Goal: Task Accomplishment & Management: Manage account settings

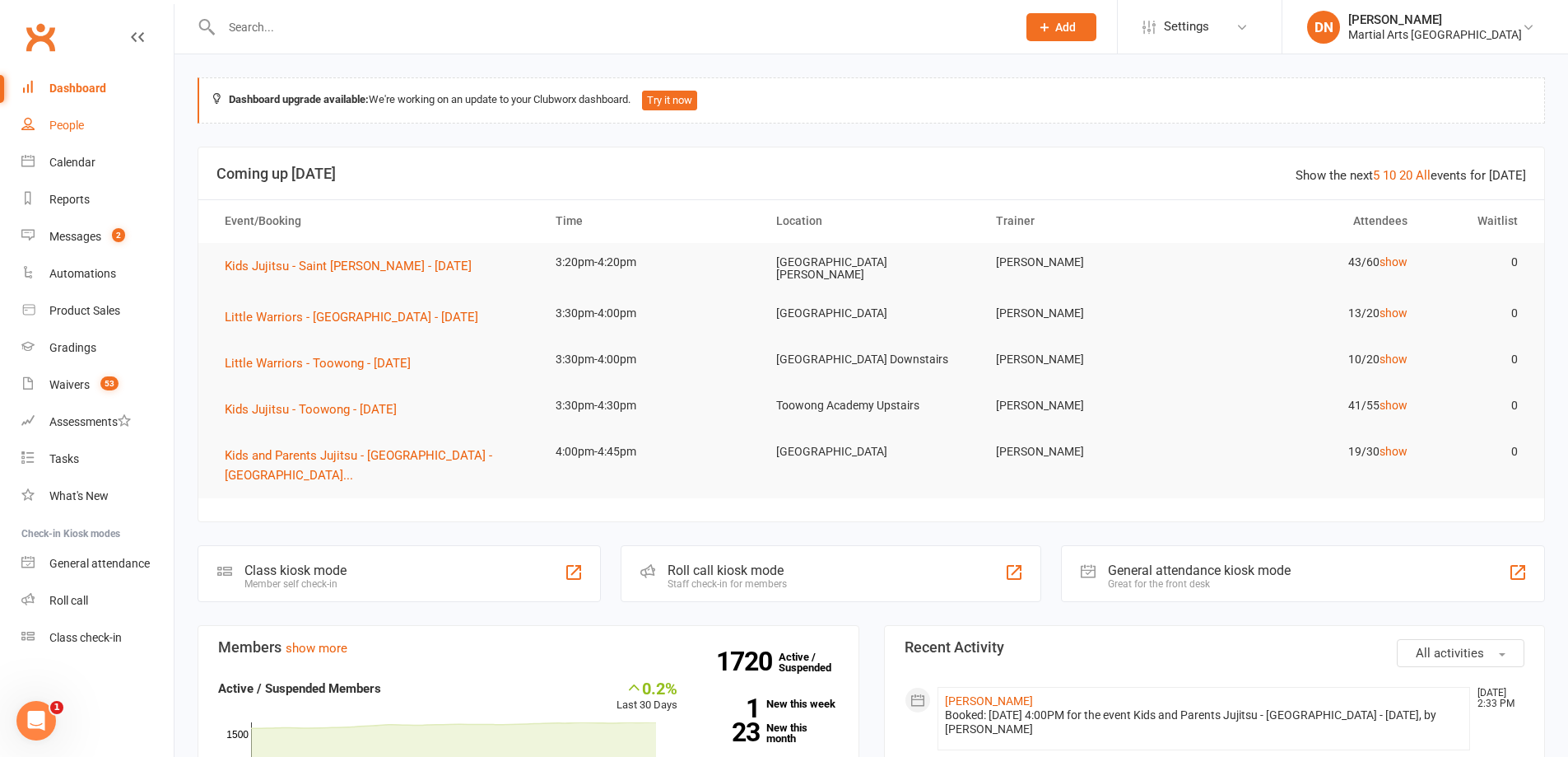
click at [56, 121] on div "People" at bounding box center [66, 125] width 34 height 13
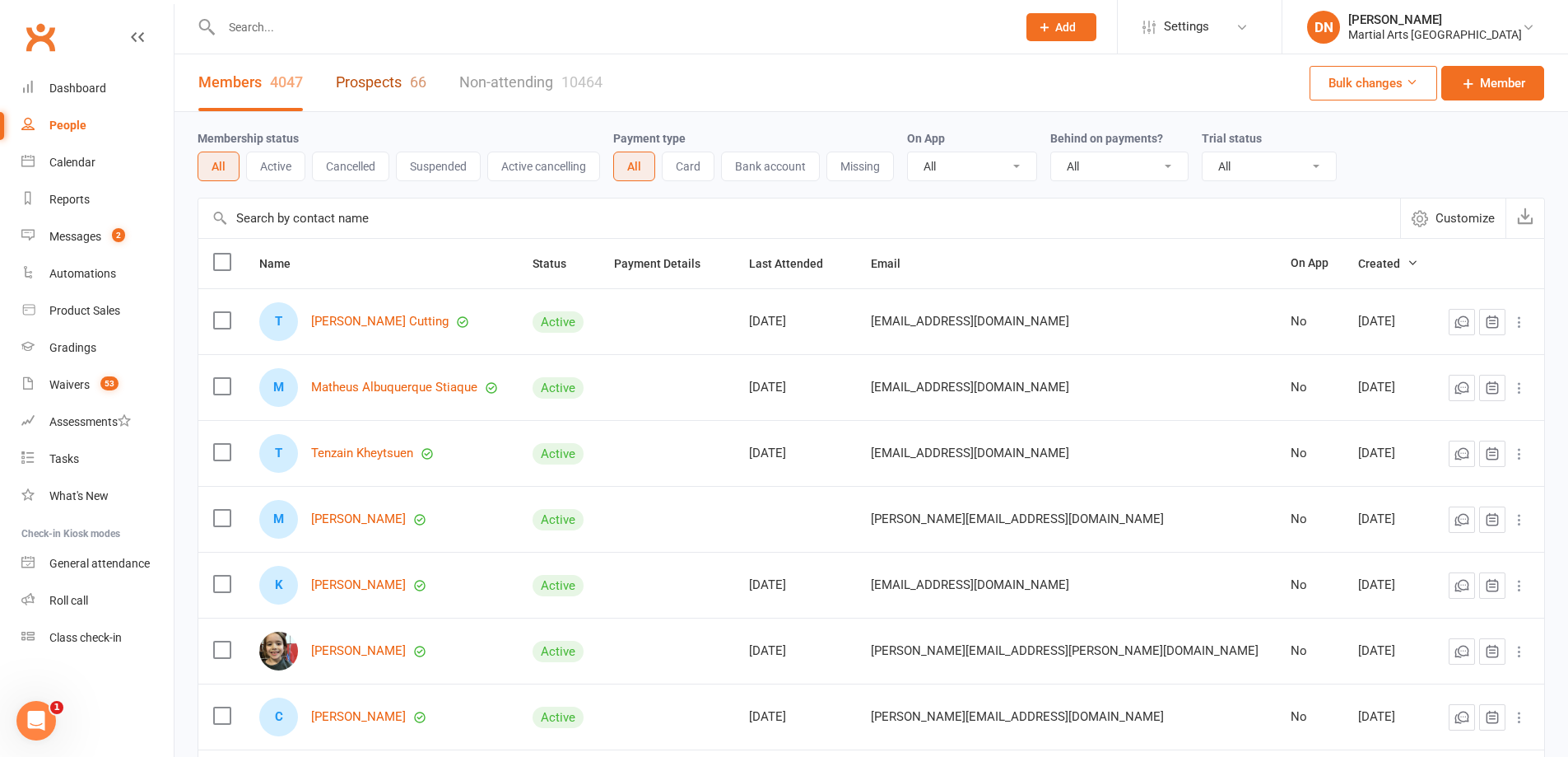
click at [397, 90] on link "Prospects 66" at bounding box center [382, 82] width 91 height 57
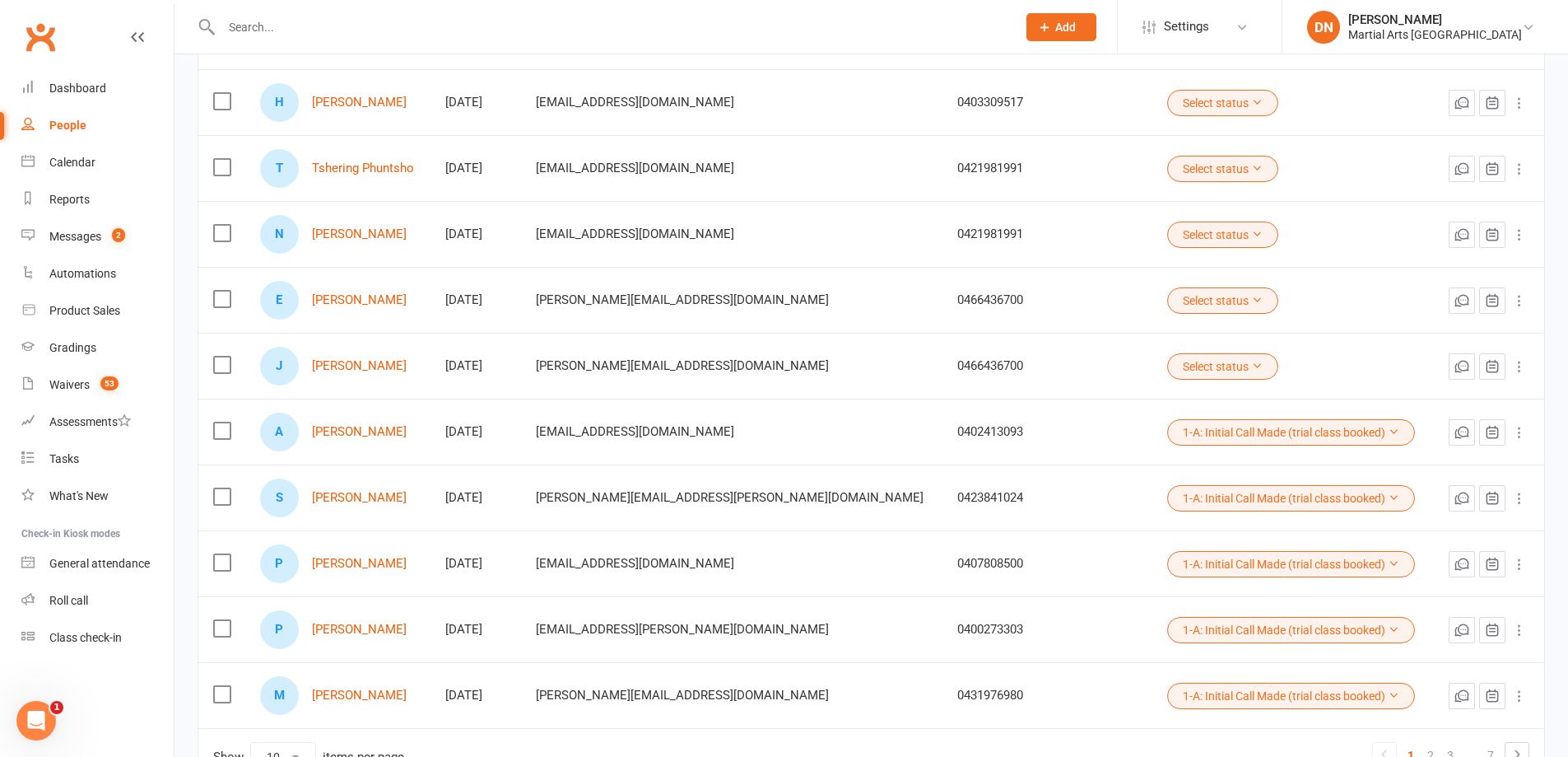
scroll to position [220, 0]
click at [1167, 355] on button "Select status" at bounding box center [1223, 365] width 111 height 26
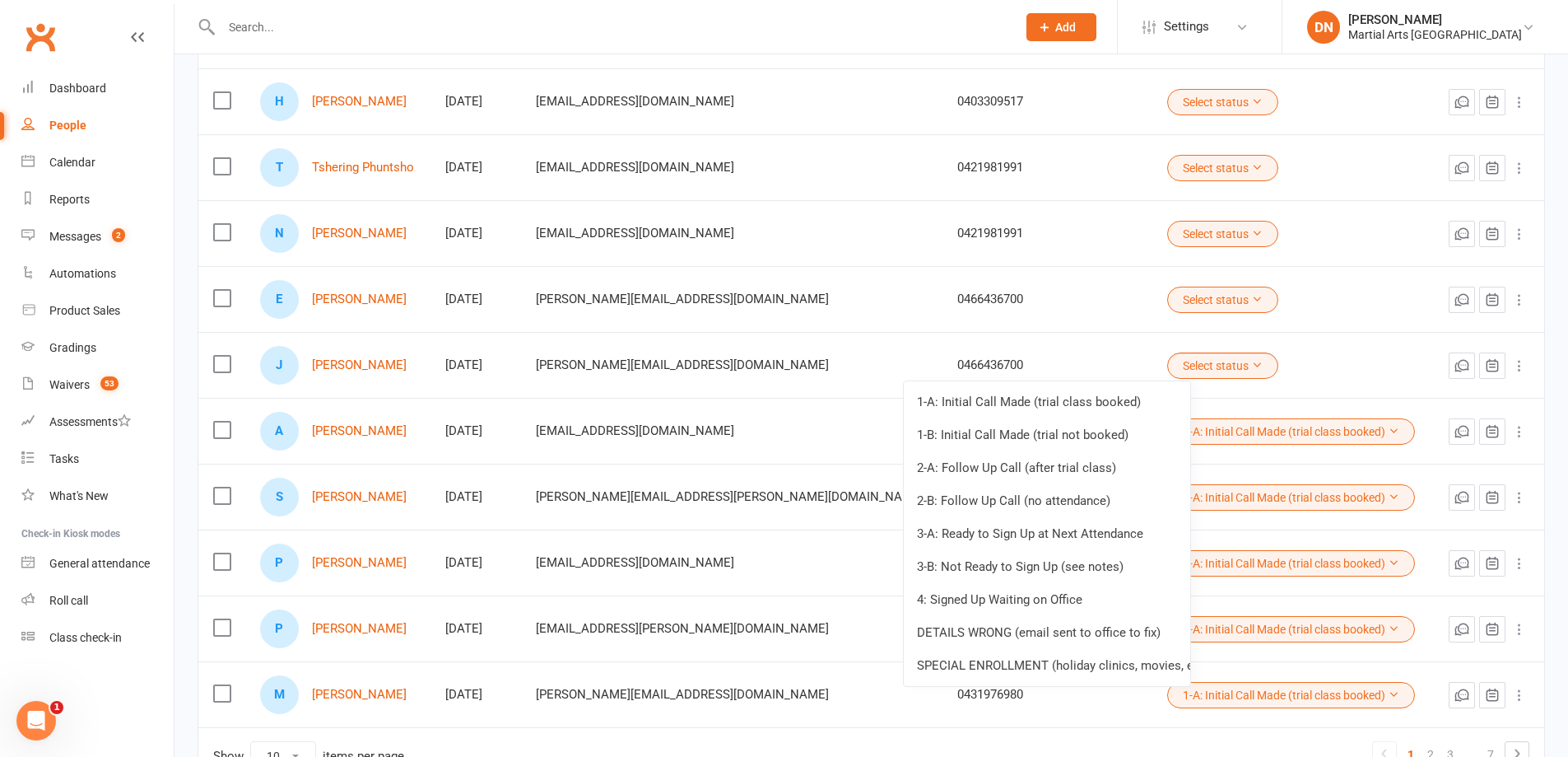
click at [1082, 437] on link "1-B: Initial Call Made (trial not booked)" at bounding box center [1047, 435] width 286 height 33
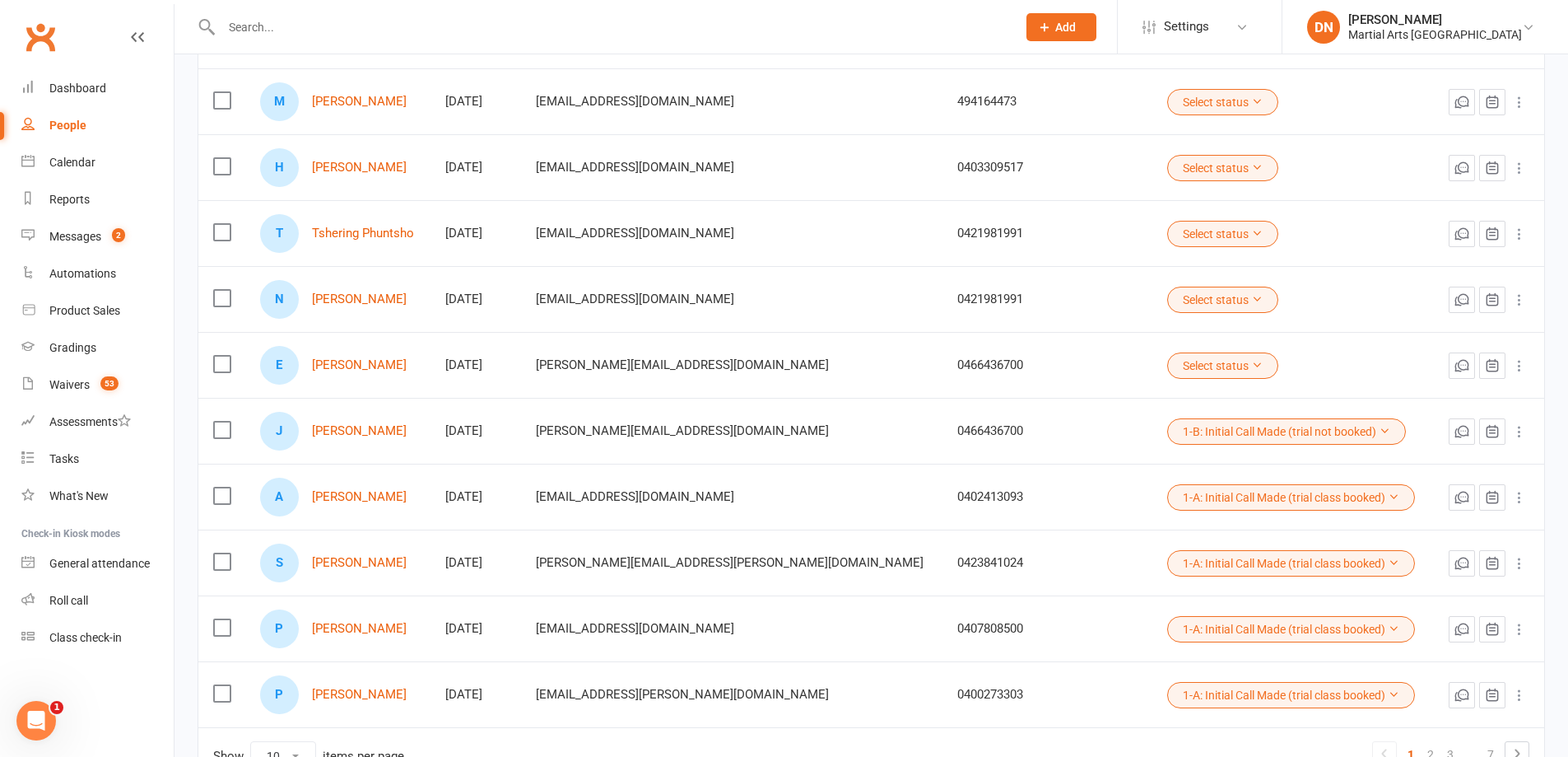
click at [1167, 362] on button "Select status" at bounding box center [1223, 365] width 111 height 26
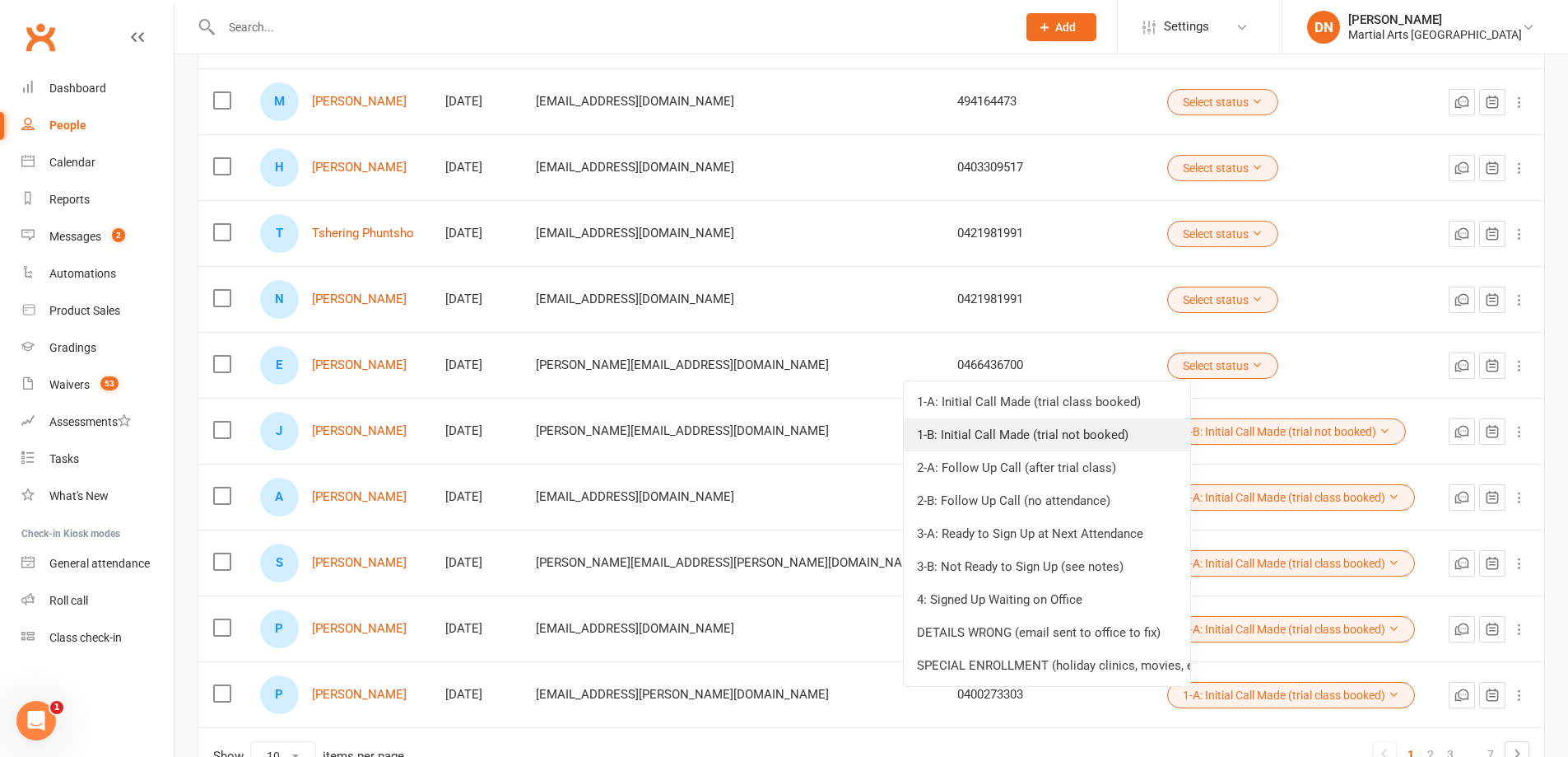
click at [1097, 433] on link "1-B: Initial Call Made (trial not booked)" at bounding box center [1047, 435] width 286 height 33
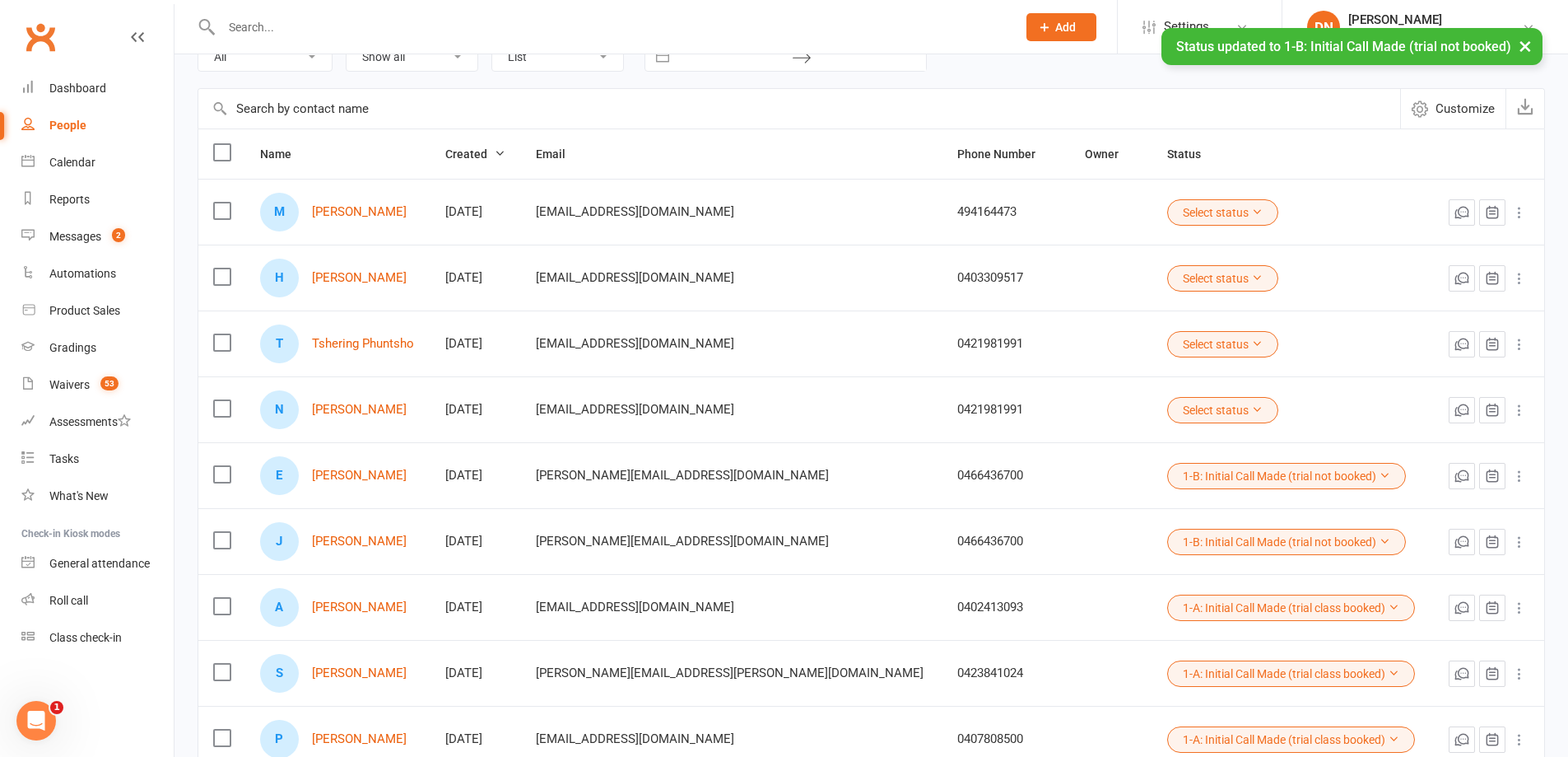
scroll to position [0, 0]
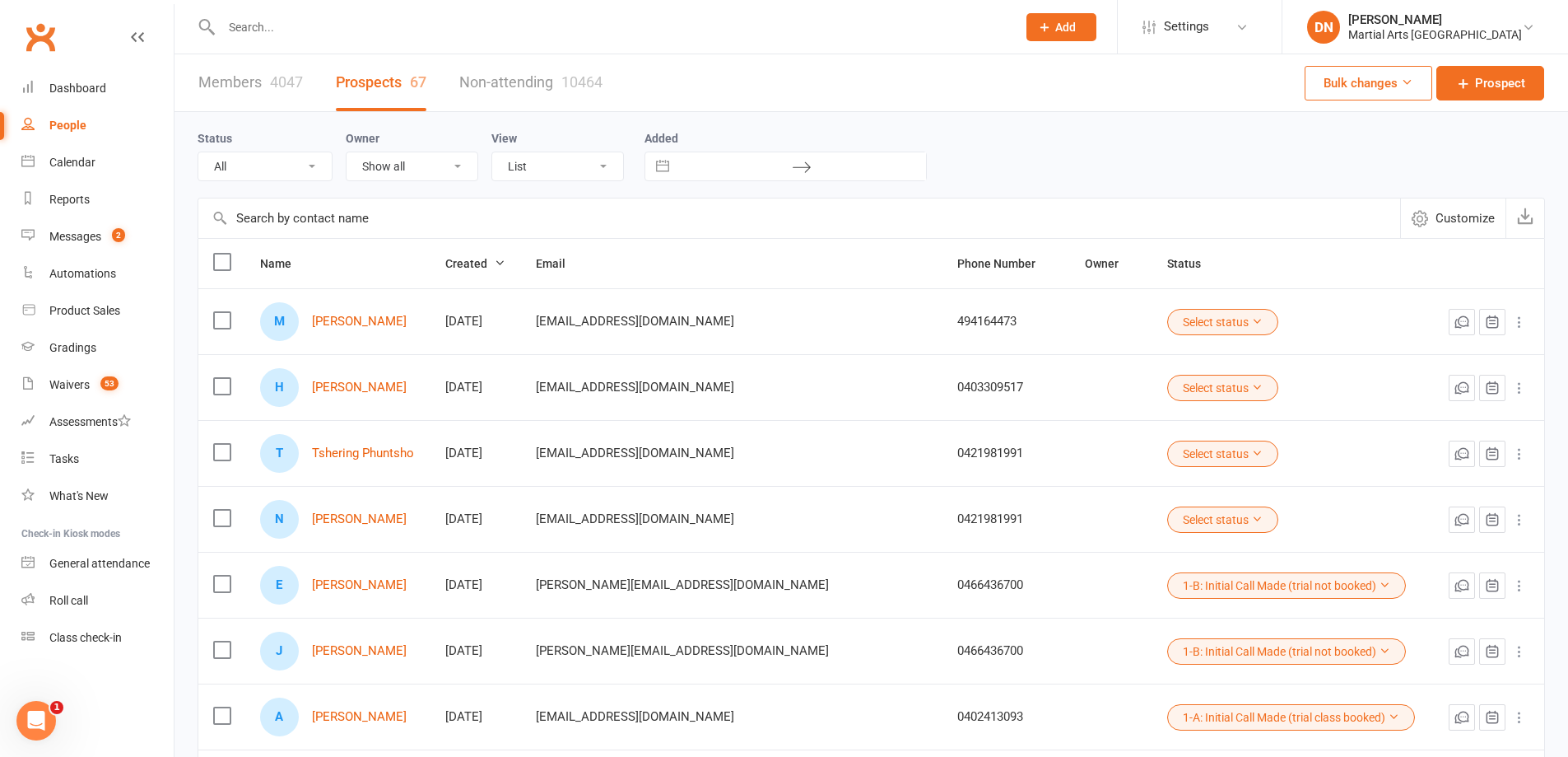
click at [1487, 448] on icon "button" at bounding box center [1492, 454] width 17 height 17
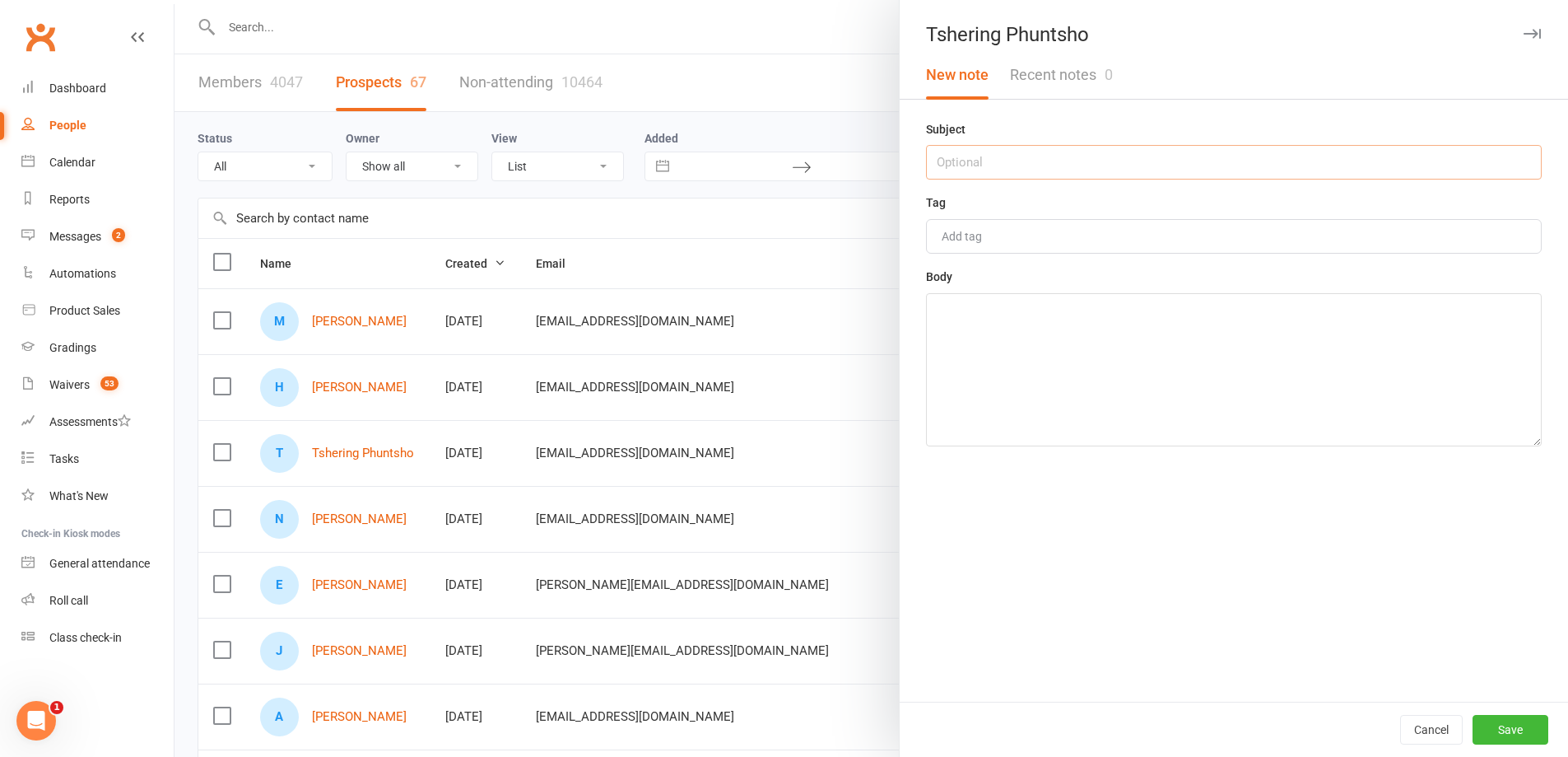
click at [980, 154] on input "text" at bounding box center [1234, 161] width 616 height 34
type input "Emailed out"
click at [976, 263] on div "Subject Emailed out Tag Add tag Body" at bounding box center [1234, 410] width 669 height 582
click at [980, 300] on textarea at bounding box center [1234, 369] width 616 height 153
paste textarea "asked if they want a trial."
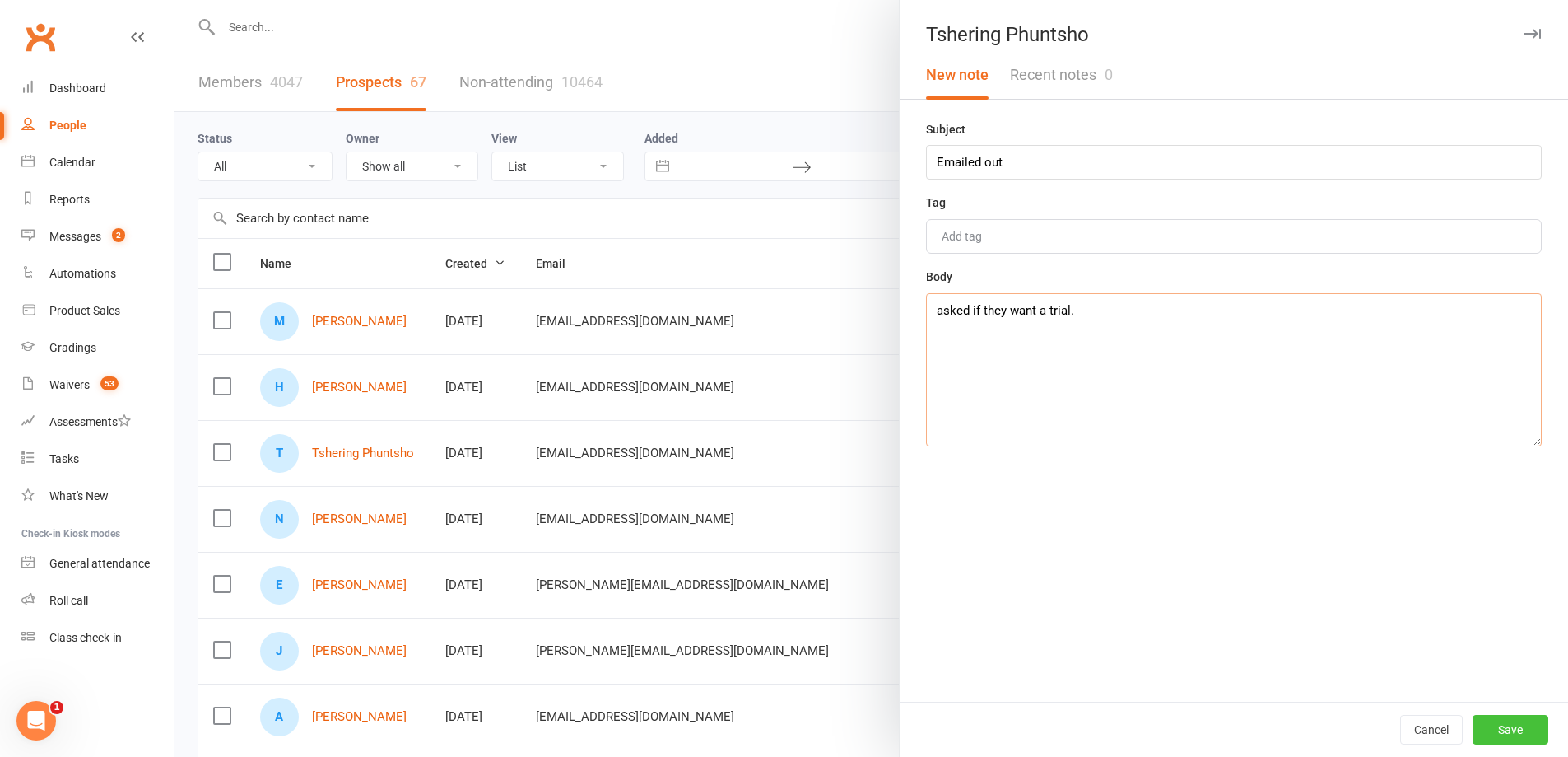
type textarea "asked if they want a trial."
click at [1499, 726] on button "Save" at bounding box center [1511, 729] width 76 height 30
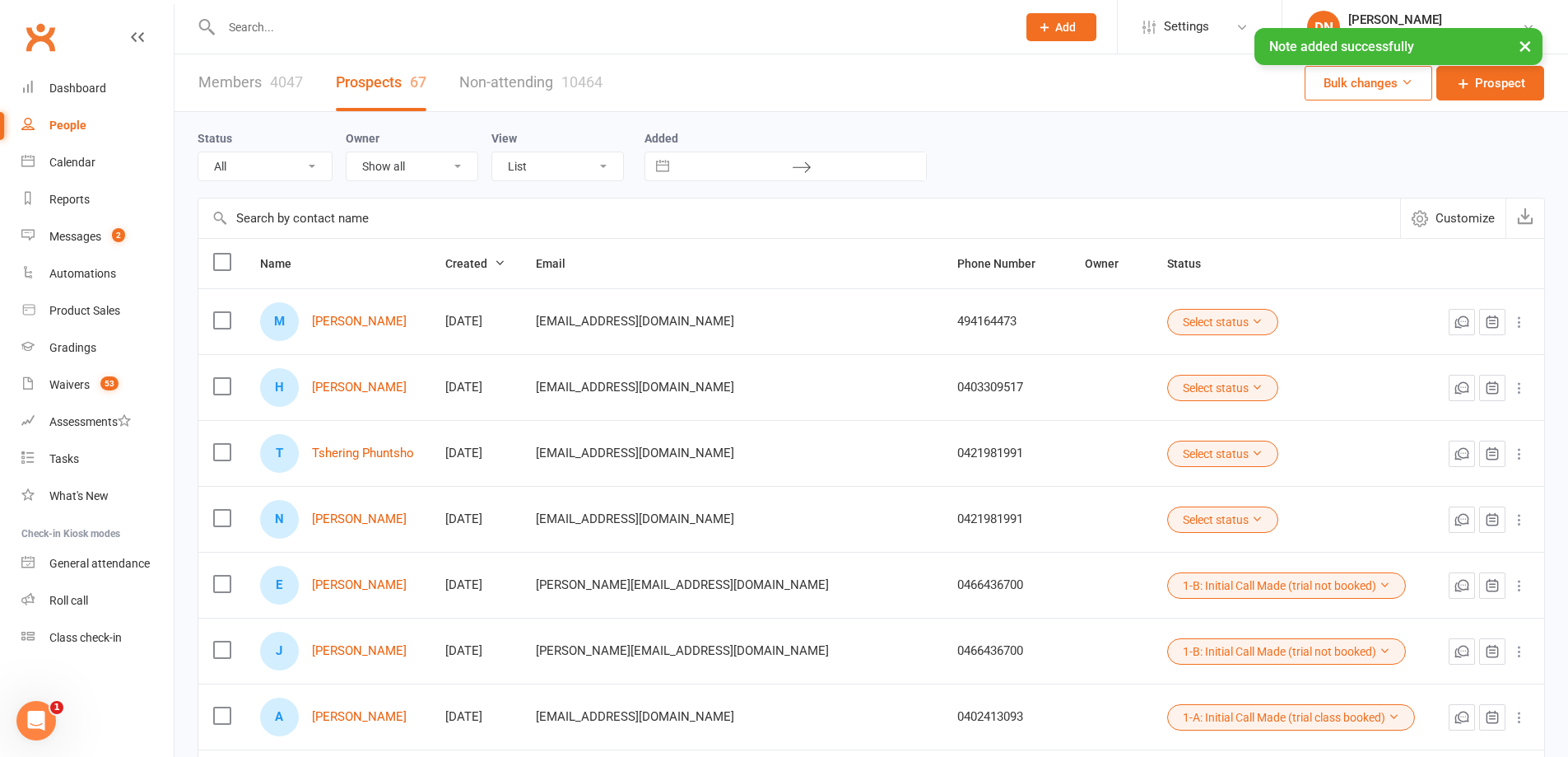
click at [1251, 516] on icon at bounding box center [1257, 519] width 11 height 11
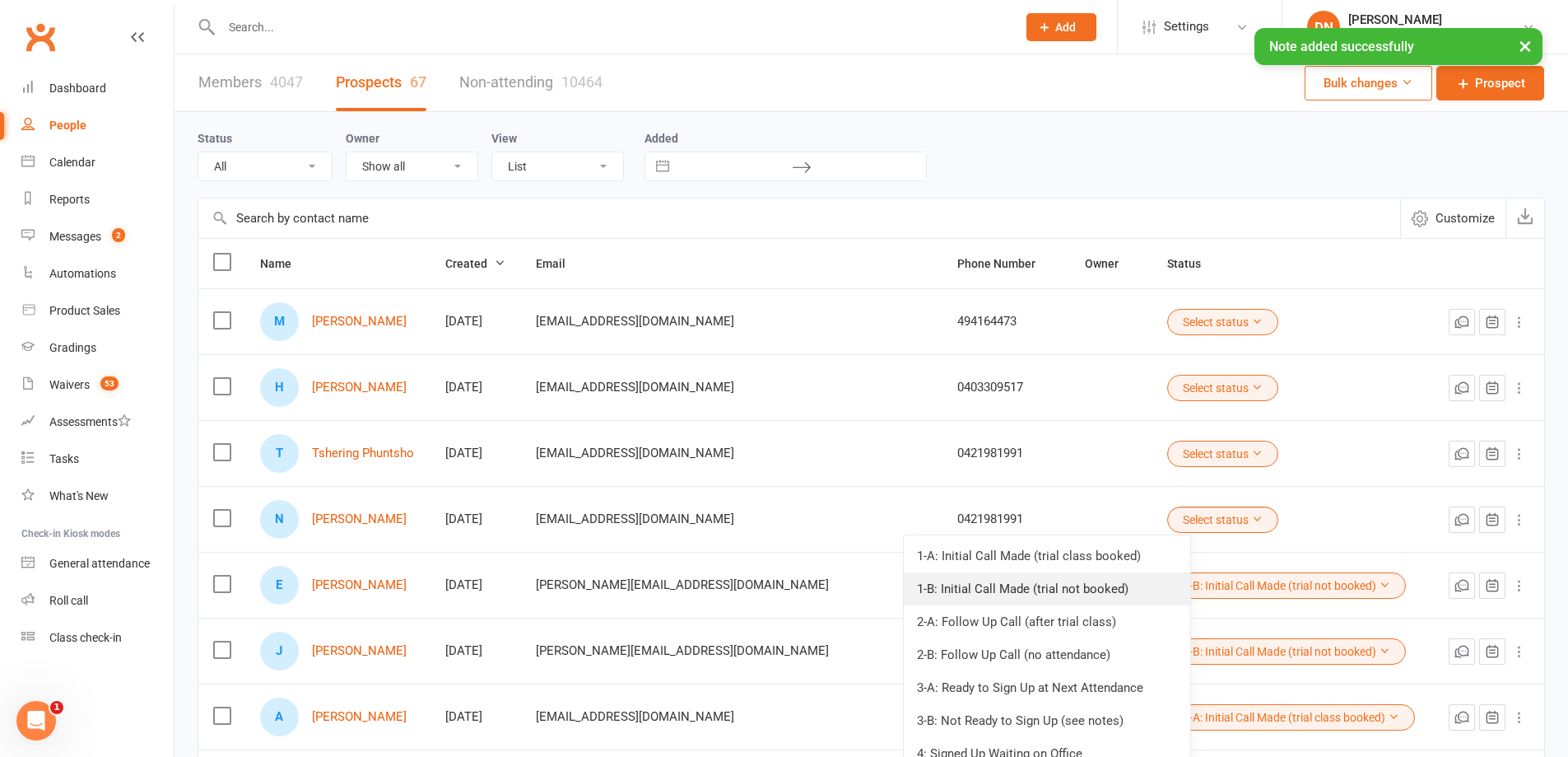
click at [1139, 594] on link "1-B: Initial Call Made (trial not booked)" at bounding box center [1047, 589] width 286 height 33
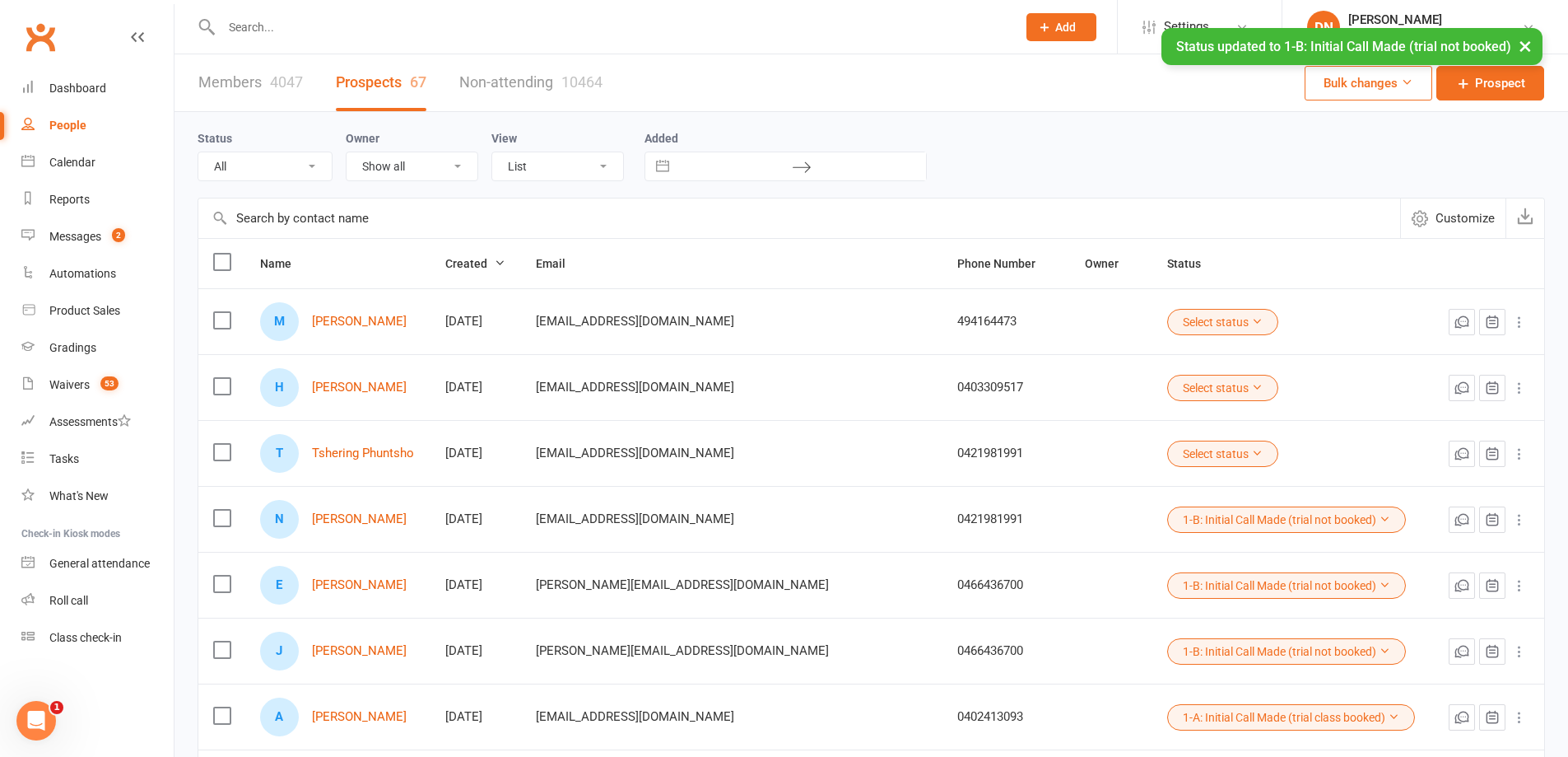
drag, startPoint x: 369, startPoint y: 451, endPoint x: 953, endPoint y: 487, distance: 585.1
click at [953, 487] on td "0421981991" at bounding box center [1007, 518] width 128 height 66
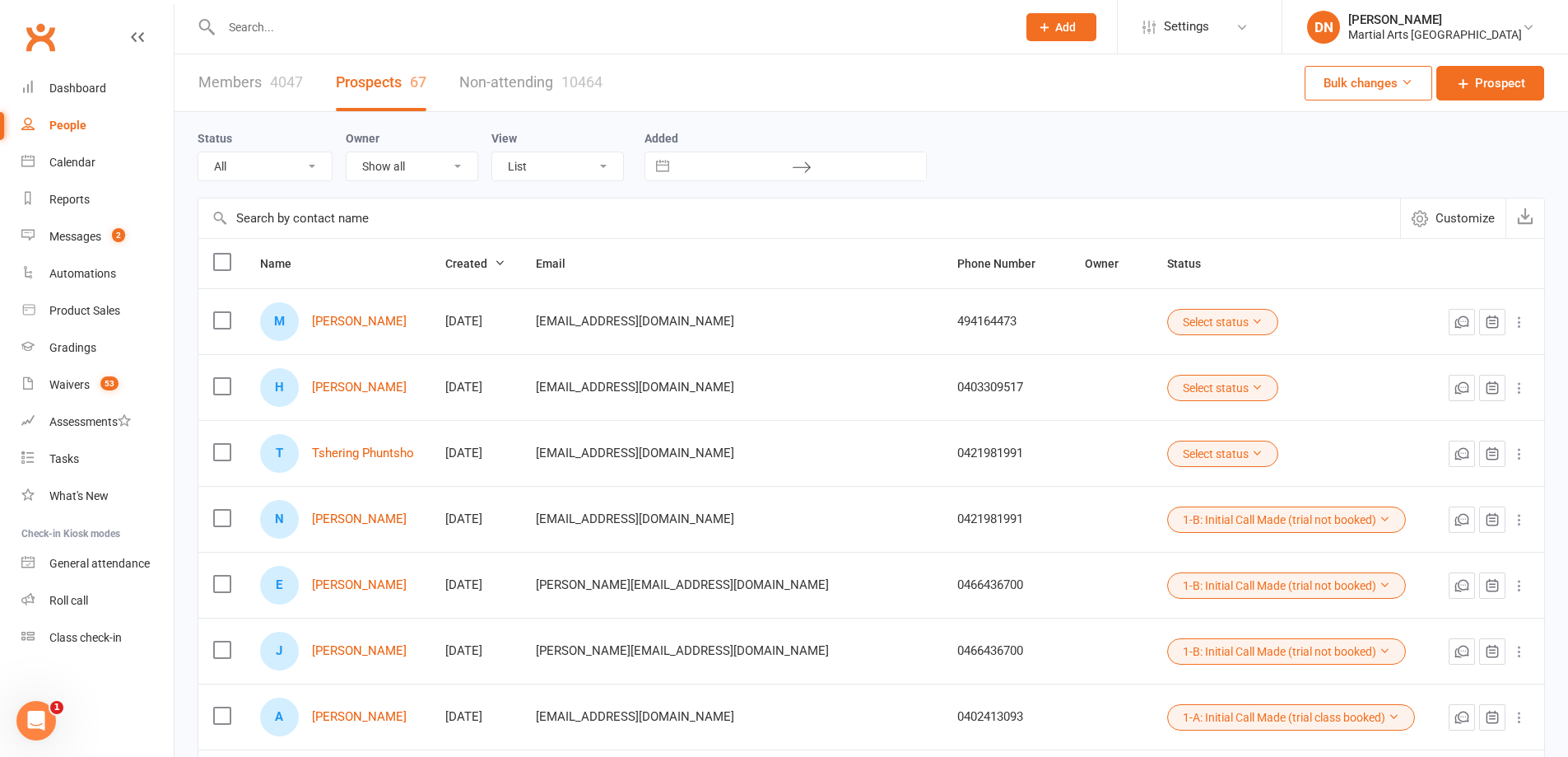
drag, startPoint x: 1192, startPoint y: 457, endPoint x: 1173, endPoint y: 464, distance: 20.2
click at [1190, 458] on button "Select status" at bounding box center [1223, 453] width 111 height 26
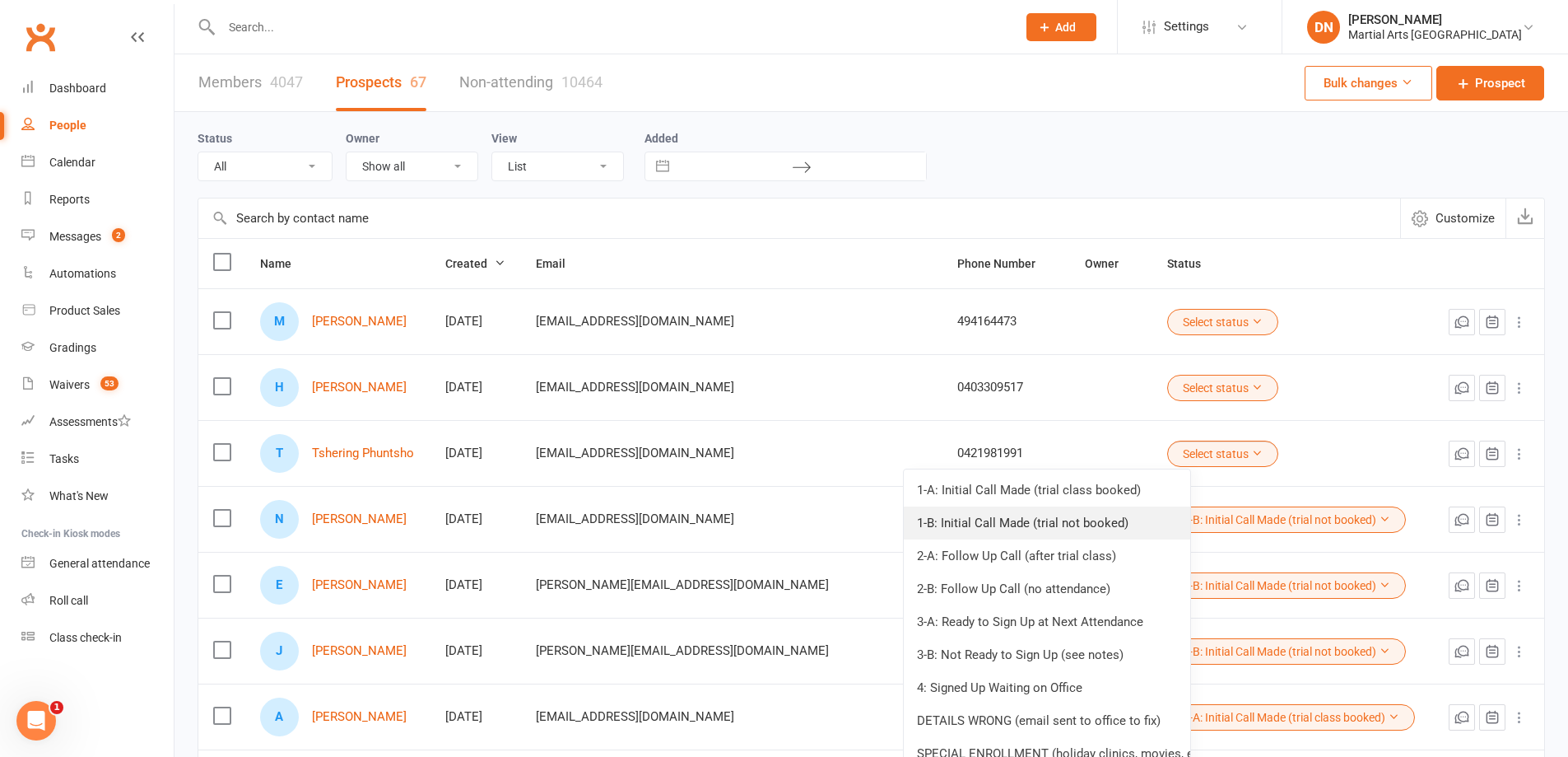
click at [1082, 524] on link "1-B: Initial Call Made (trial not booked)" at bounding box center [1047, 524] width 286 height 33
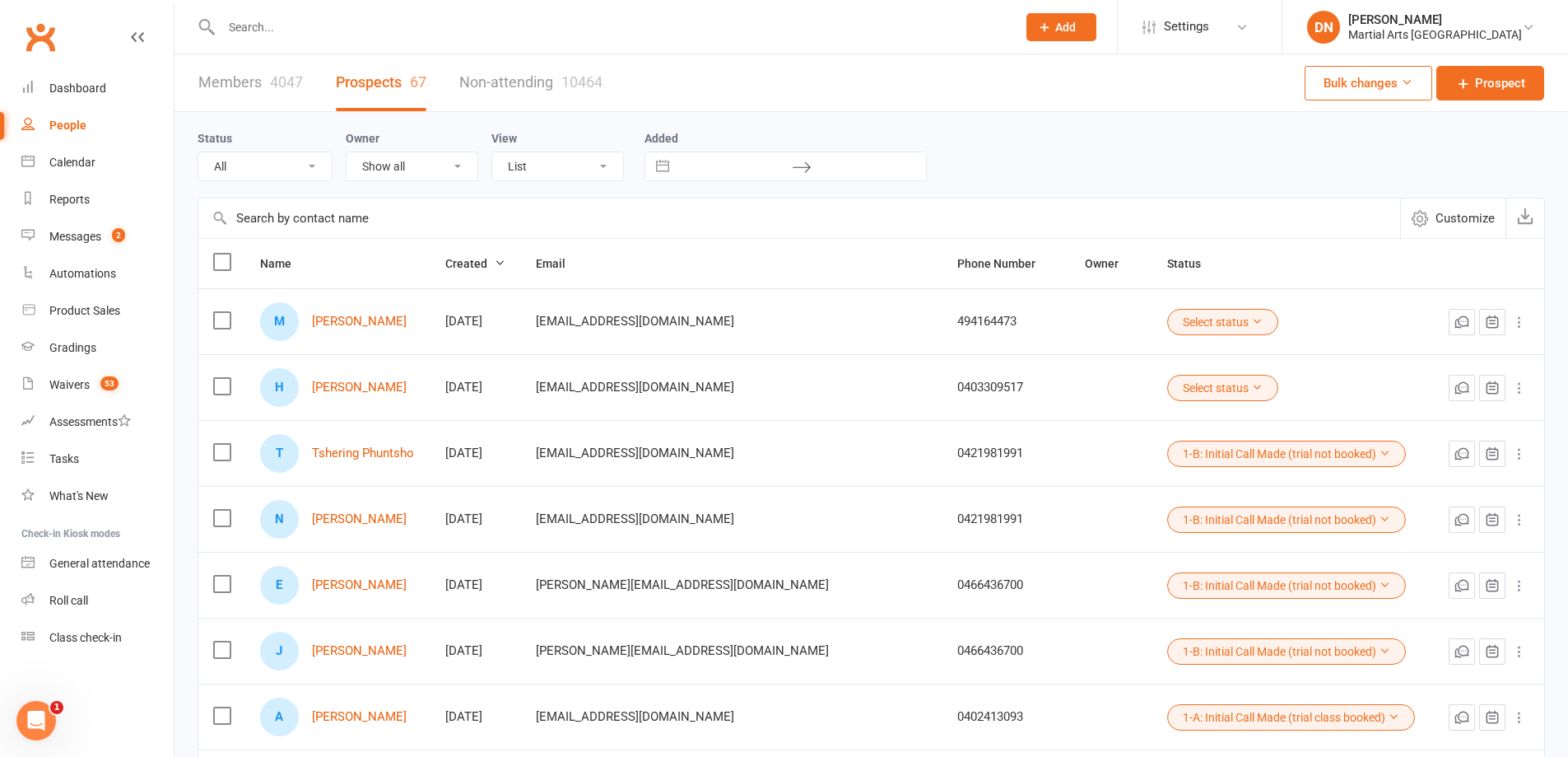
click at [1167, 397] on button "Select status" at bounding box center [1223, 387] width 111 height 26
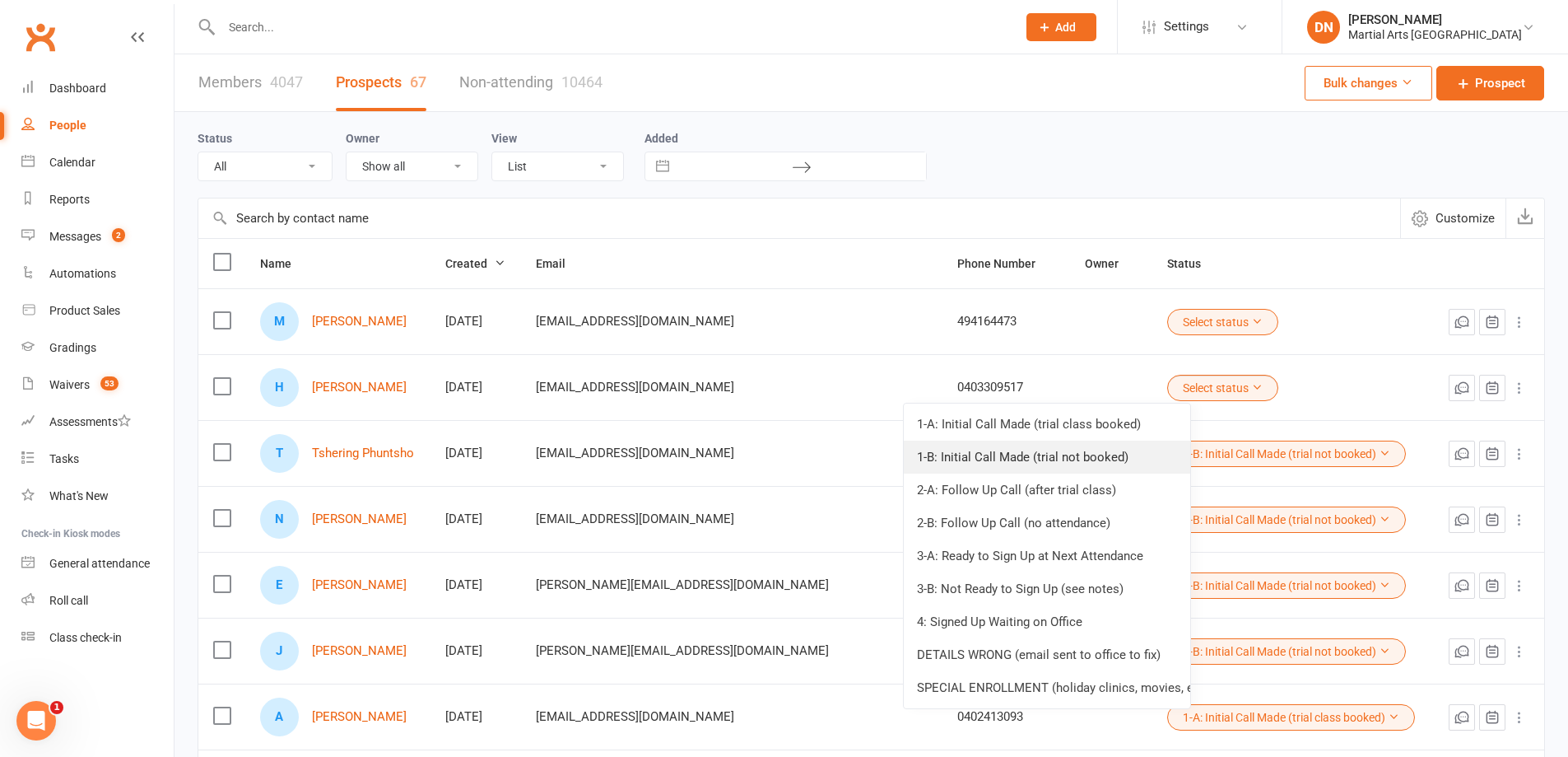
click at [1095, 446] on link "1-B: Initial Call Made (trial not booked)" at bounding box center [1047, 457] width 286 height 33
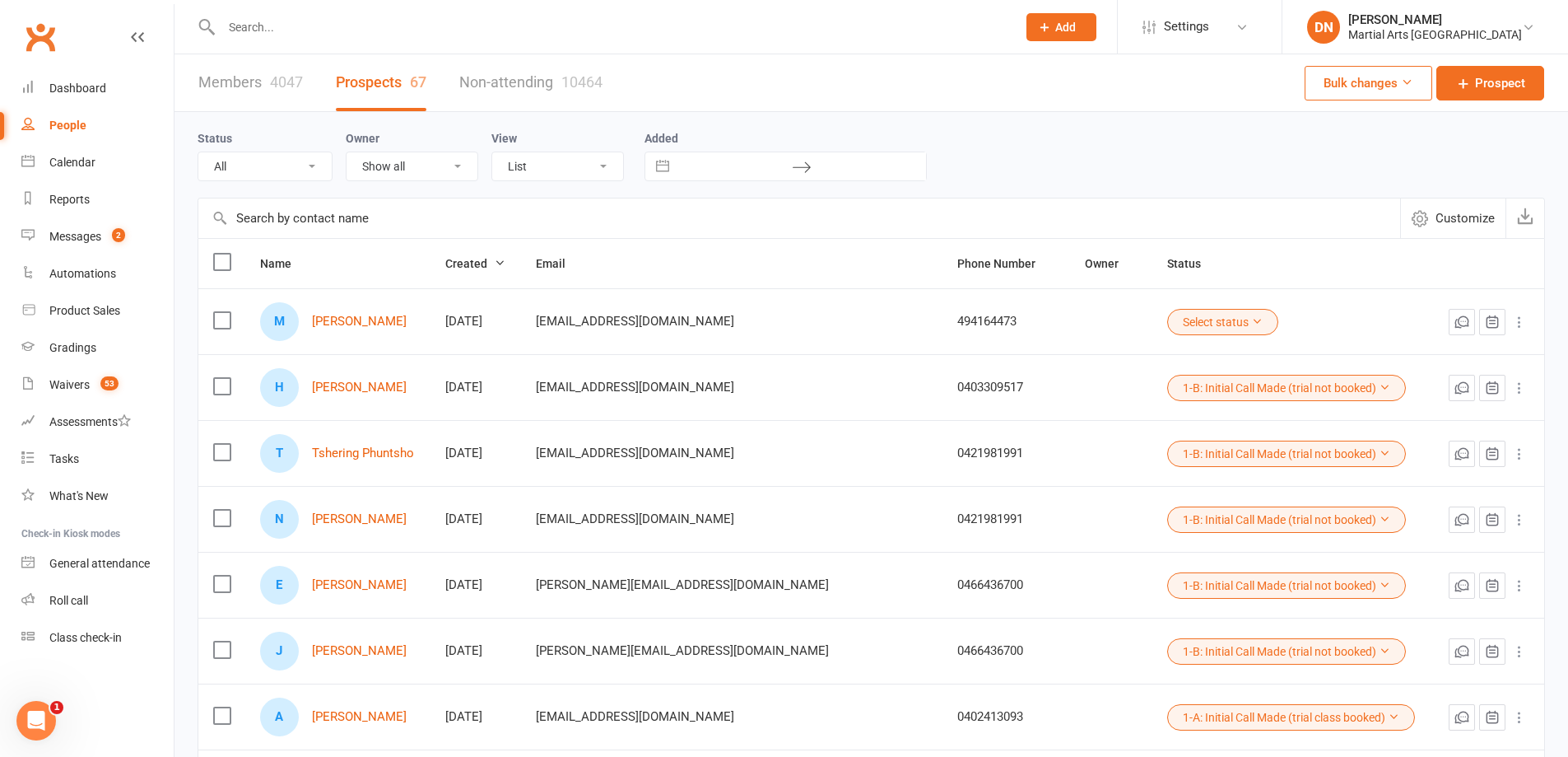
click at [1167, 330] on button "Select status" at bounding box center [1223, 322] width 111 height 26
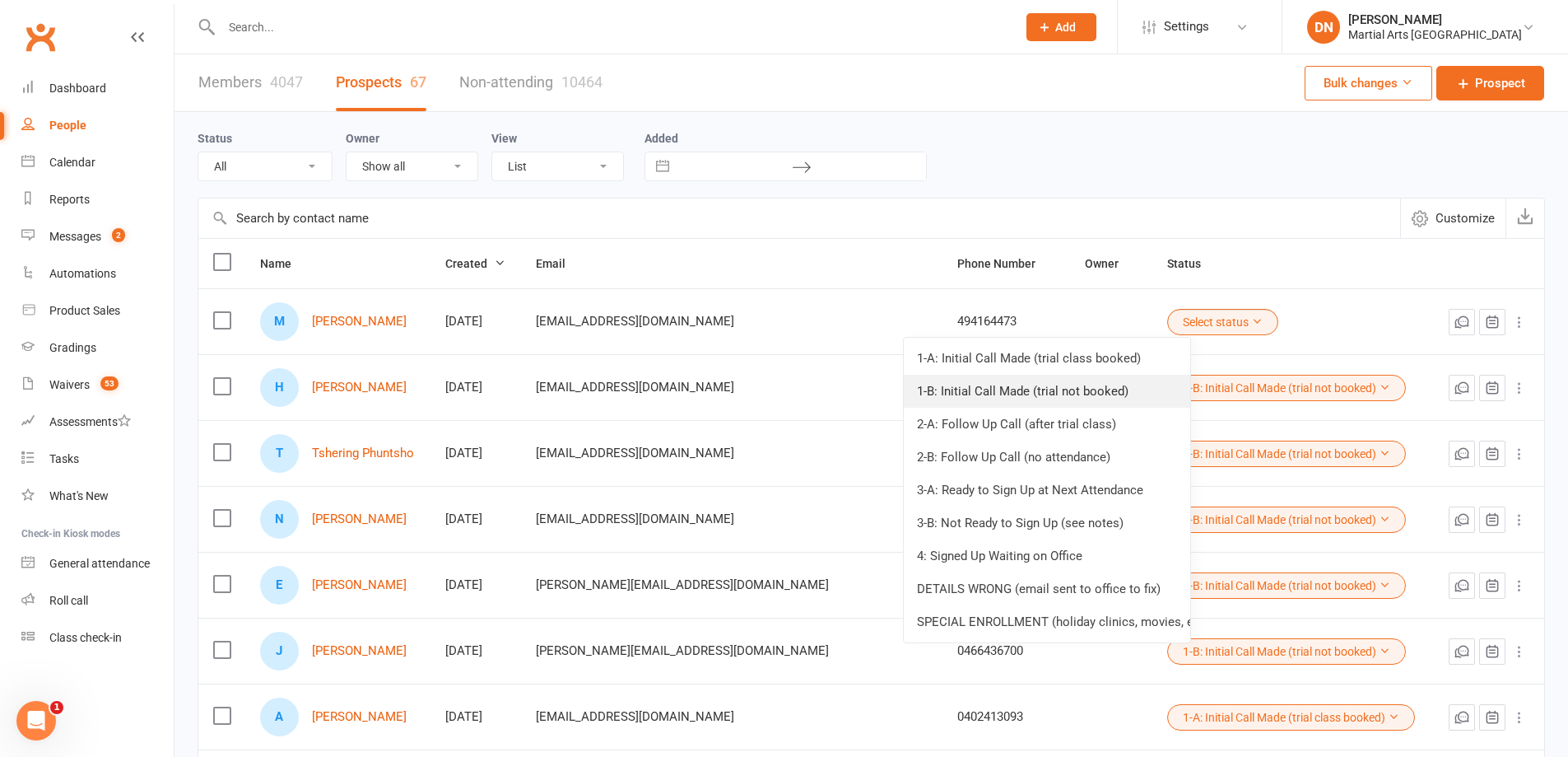
click at [1067, 392] on link "1-B: Initial Call Made (trial not booked)" at bounding box center [1047, 391] width 286 height 33
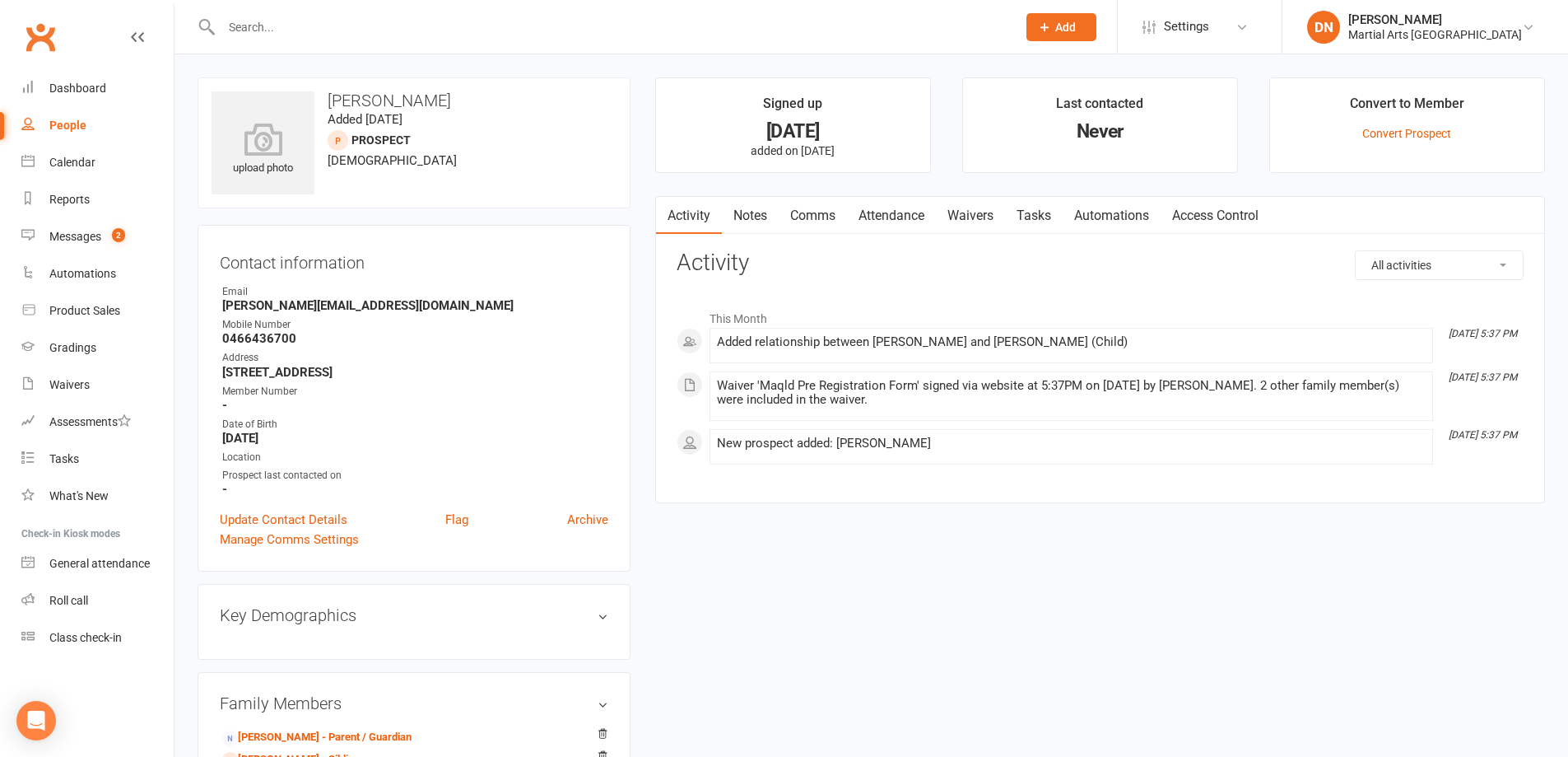
click at [796, 206] on link "Comms" at bounding box center [813, 215] width 69 height 38
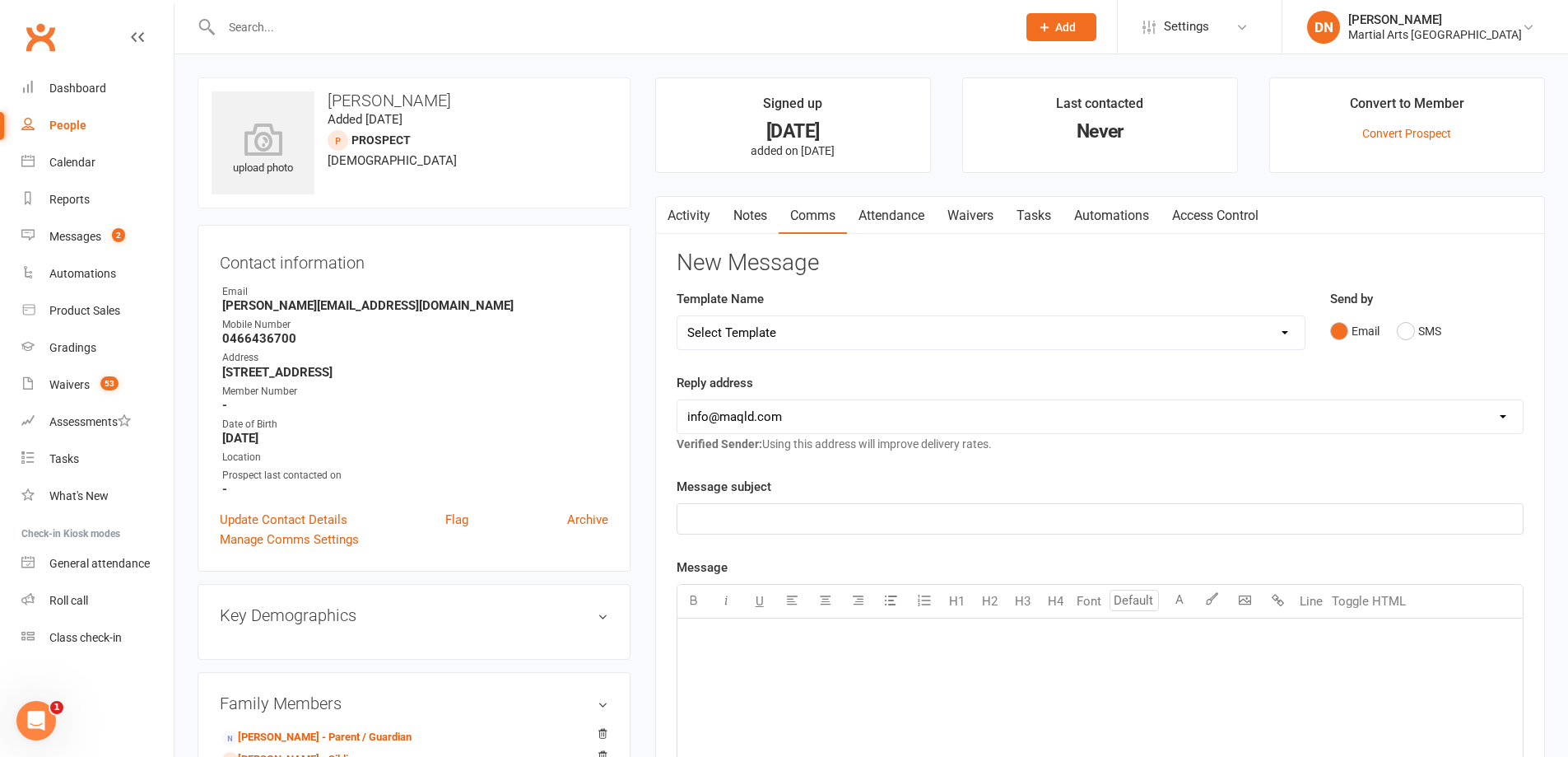
drag, startPoint x: 1283, startPoint y: 334, endPoint x: 1261, endPoint y: 326, distance: 23.4
click at [1283, 334] on select "Select Template [Email] Black Belt 1st degree [Email] Bushido Seminar [Email] K…" at bounding box center [990, 333] width 627 height 33
select select "9"
click at [677, 316] on select "Select Template [Email] Black Belt 1st degree [Email] Bushido Seminar [Email] K…" at bounding box center [990, 333] width 627 height 33
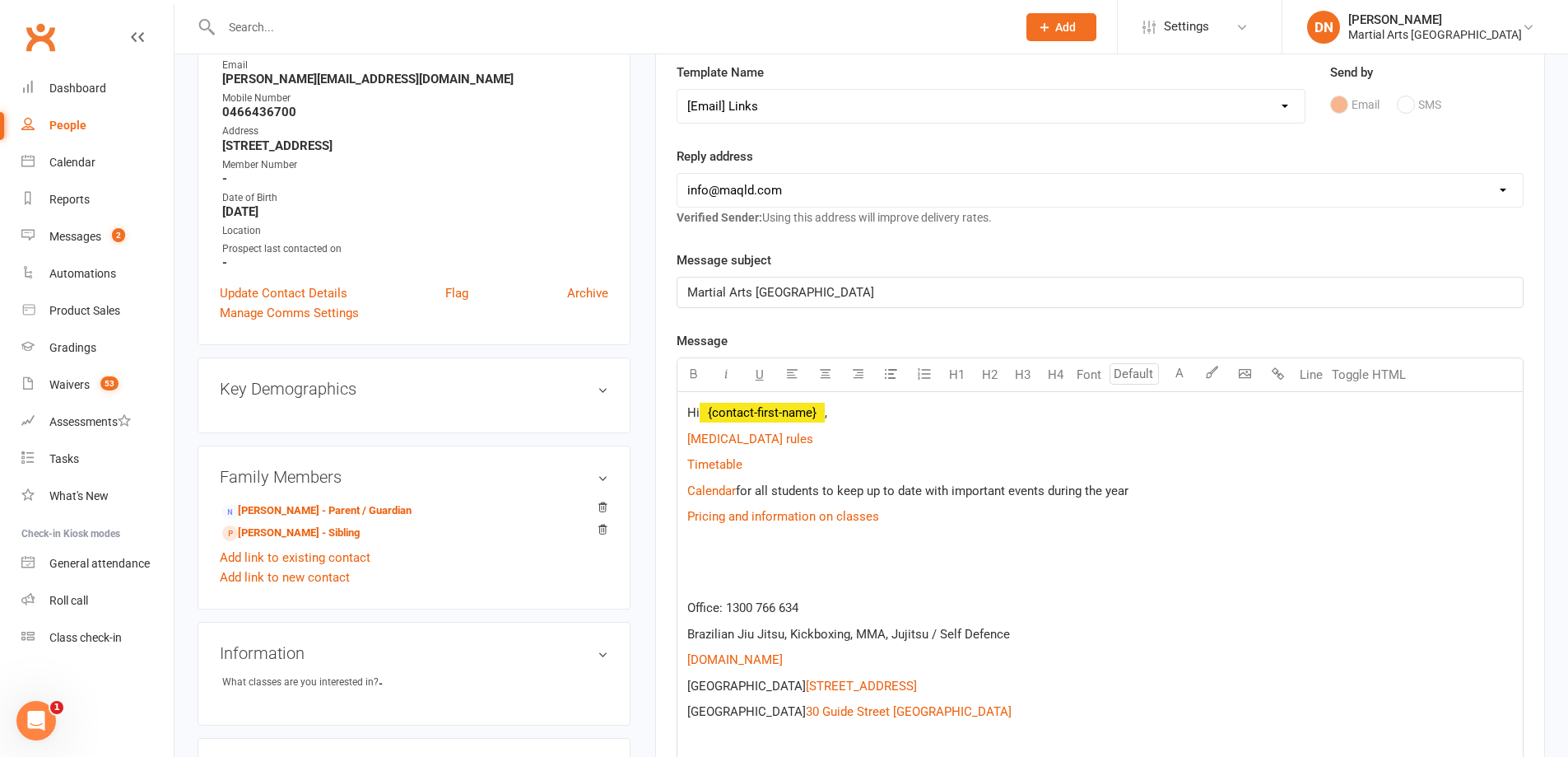
scroll to position [439, 0]
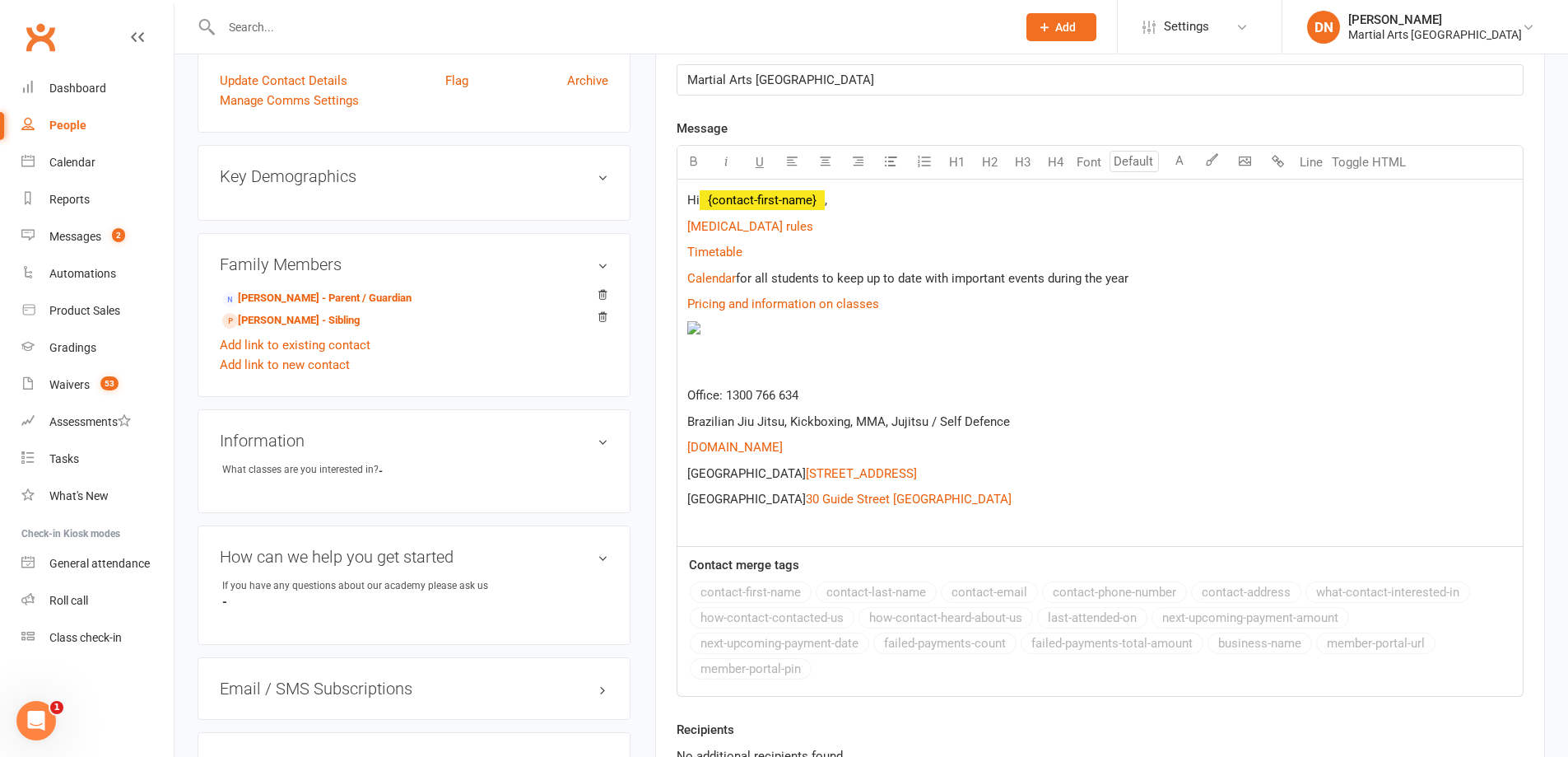
click at [855, 201] on p "Hi ﻿ {contact-first-name} ," at bounding box center [1099, 199] width 825 height 19
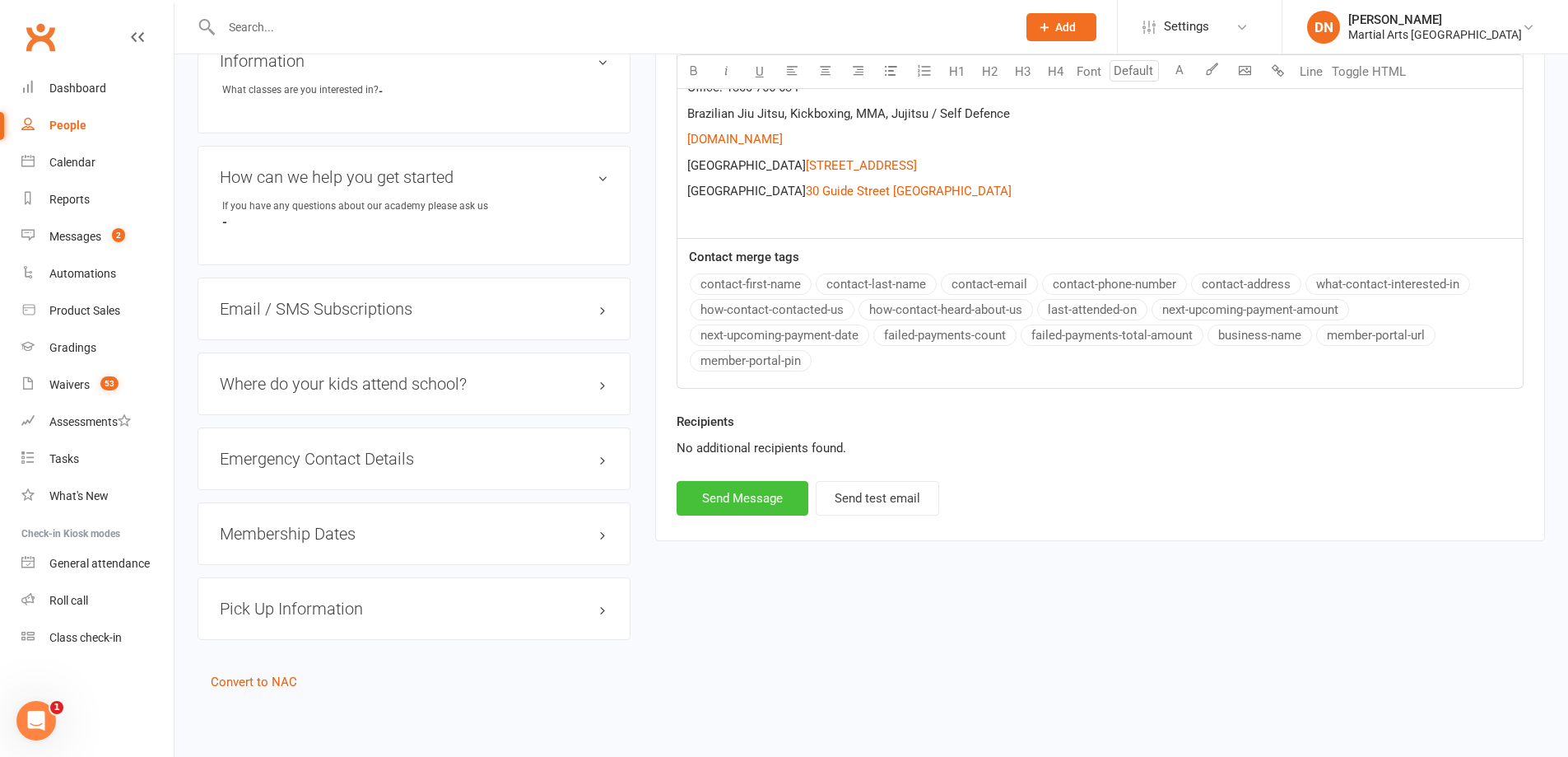
click at [738, 491] on button "Send Message" at bounding box center [743, 498] width 132 height 34
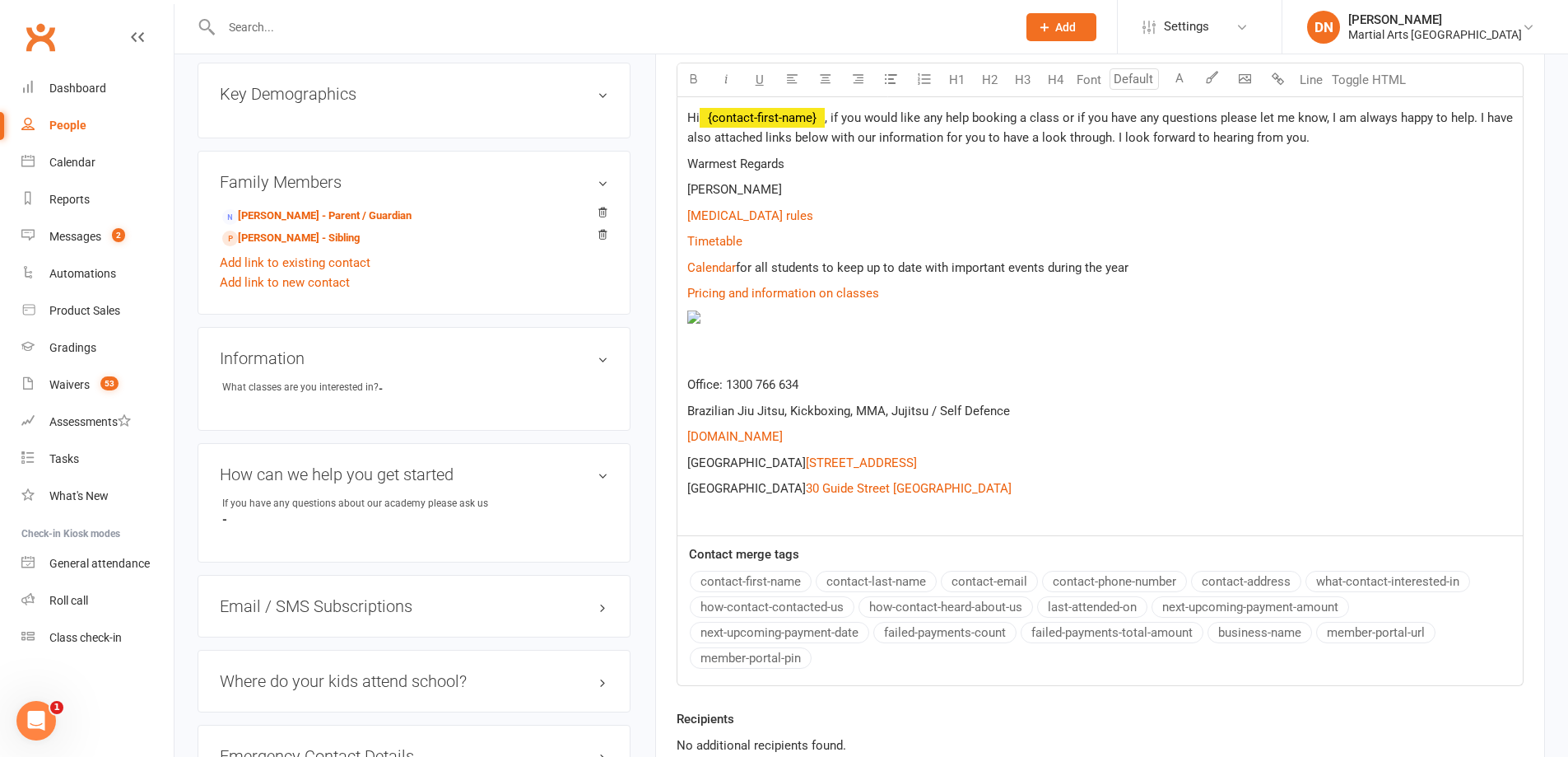
select select
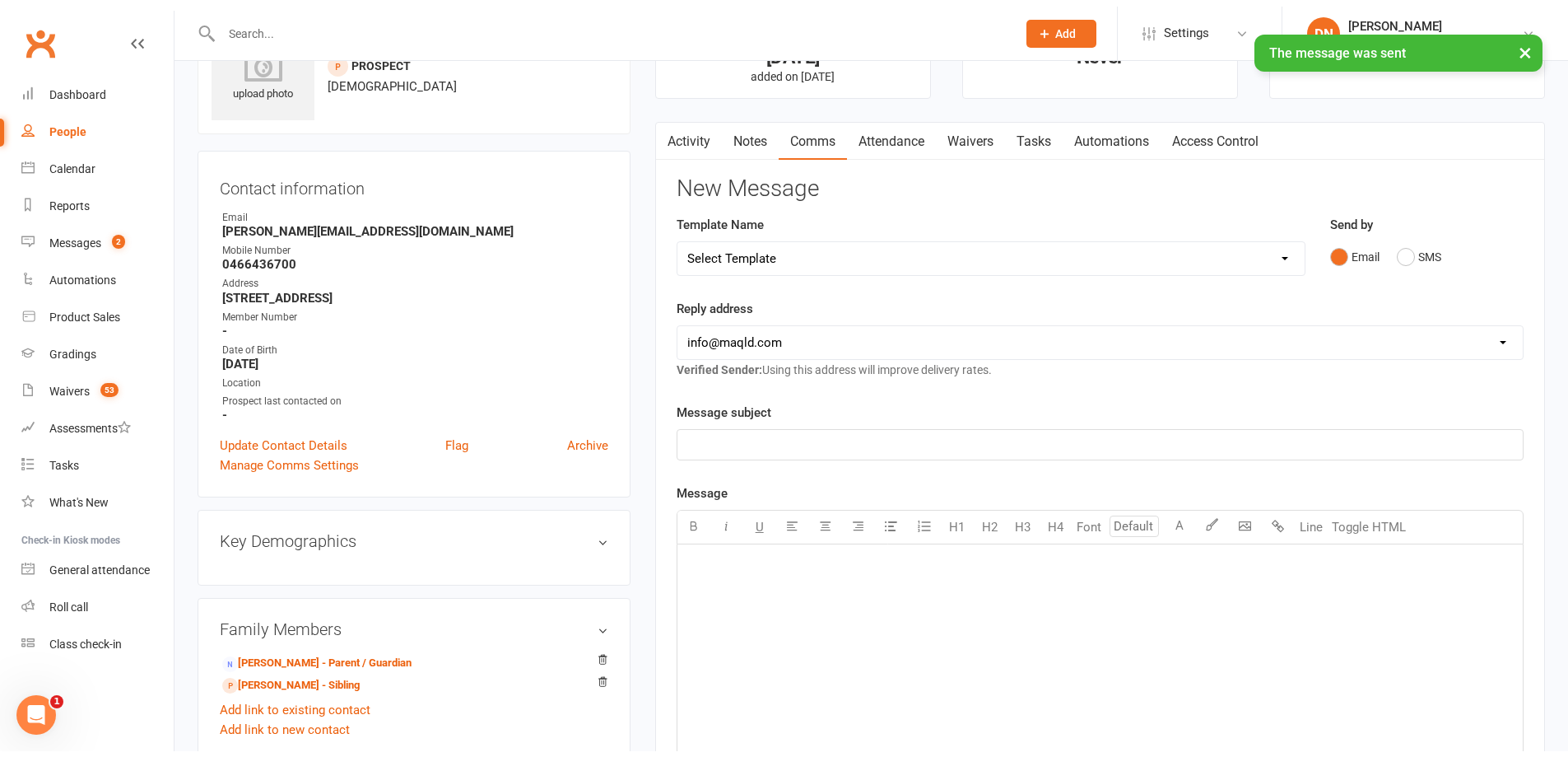
scroll to position [0, 0]
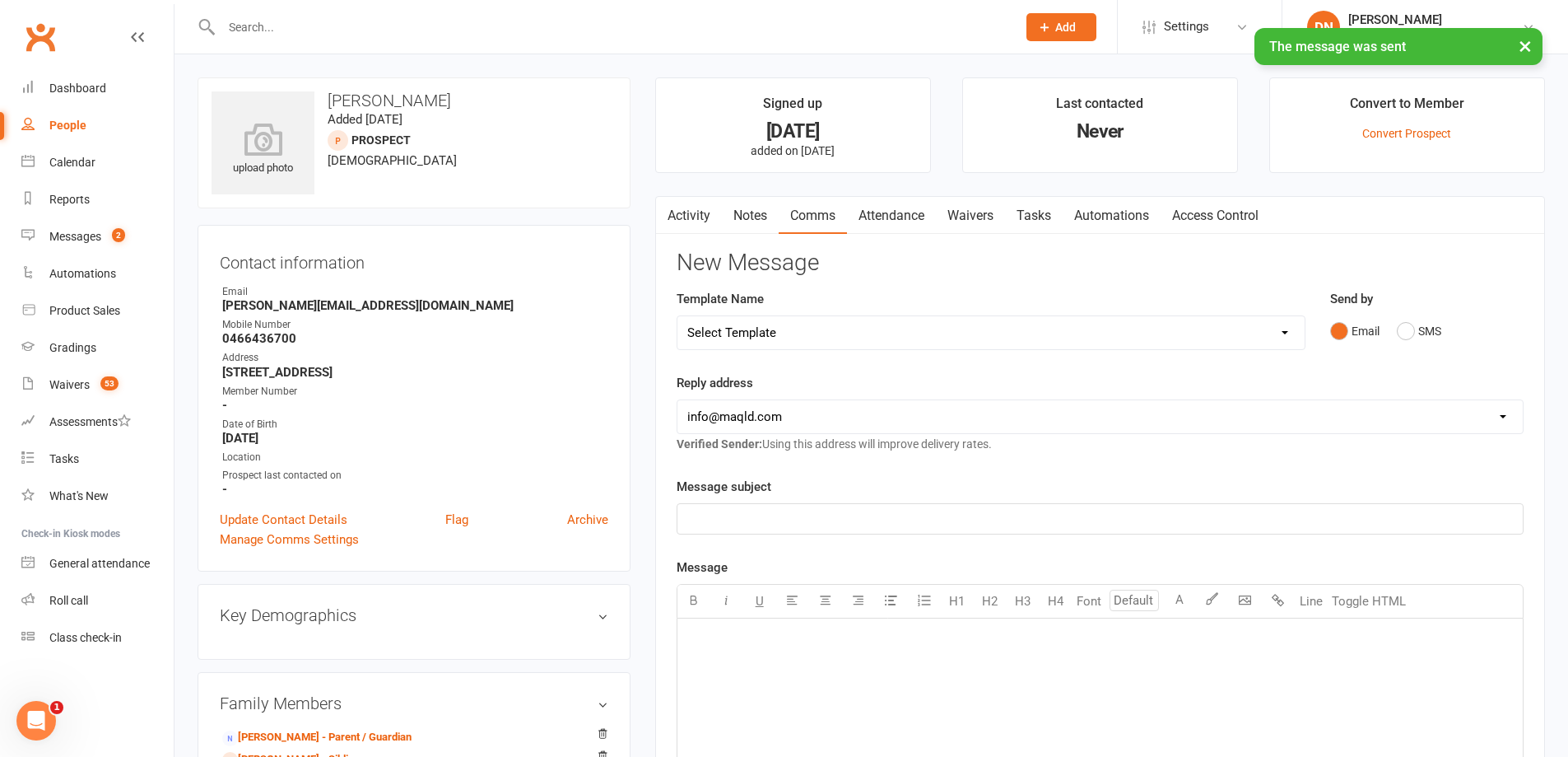
click at [729, 218] on link "Notes" at bounding box center [749, 215] width 56 height 38
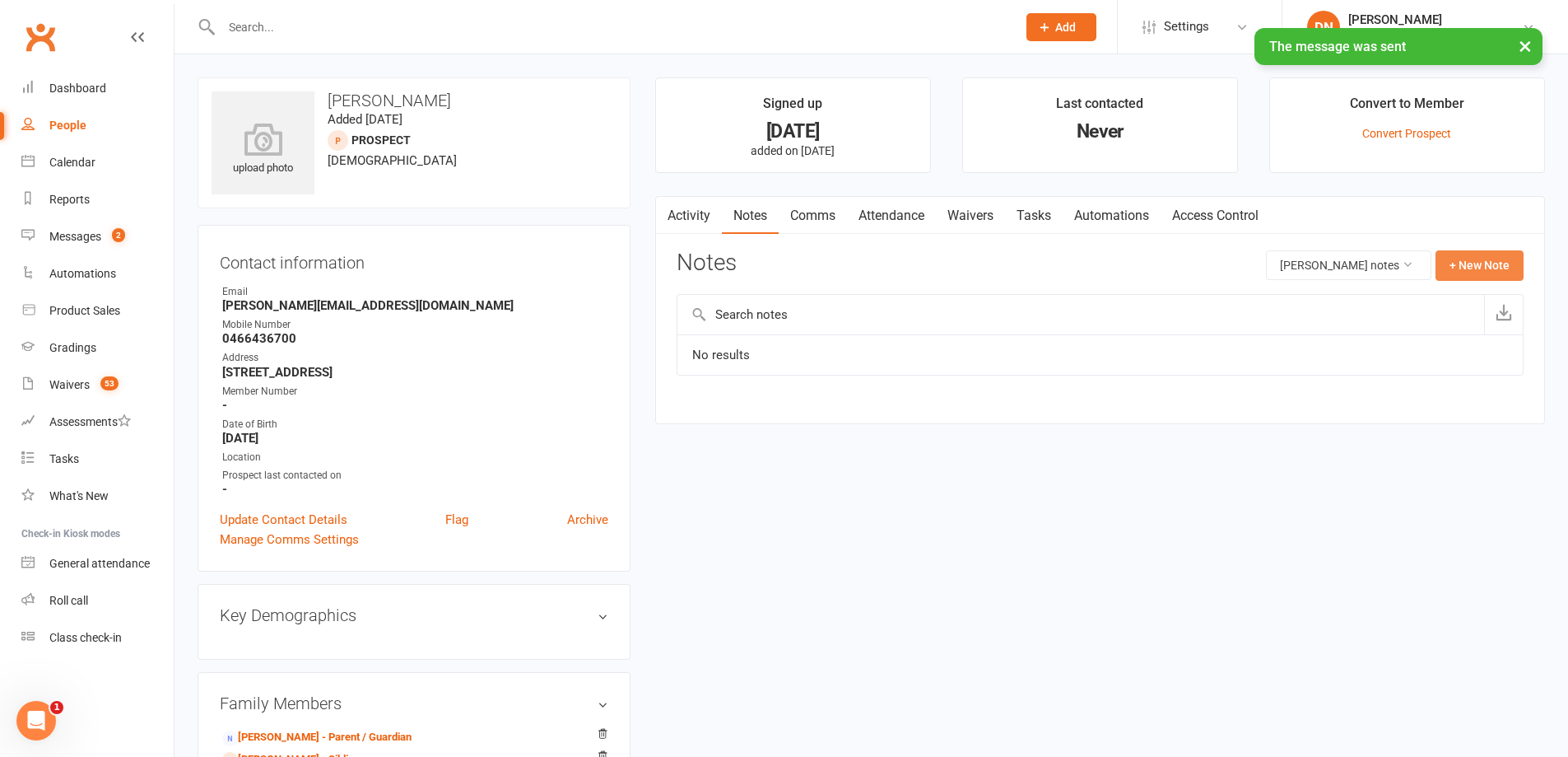
click at [1449, 271] on button "+ New Note" at bounding box center [1479, 265] width 88 height 30
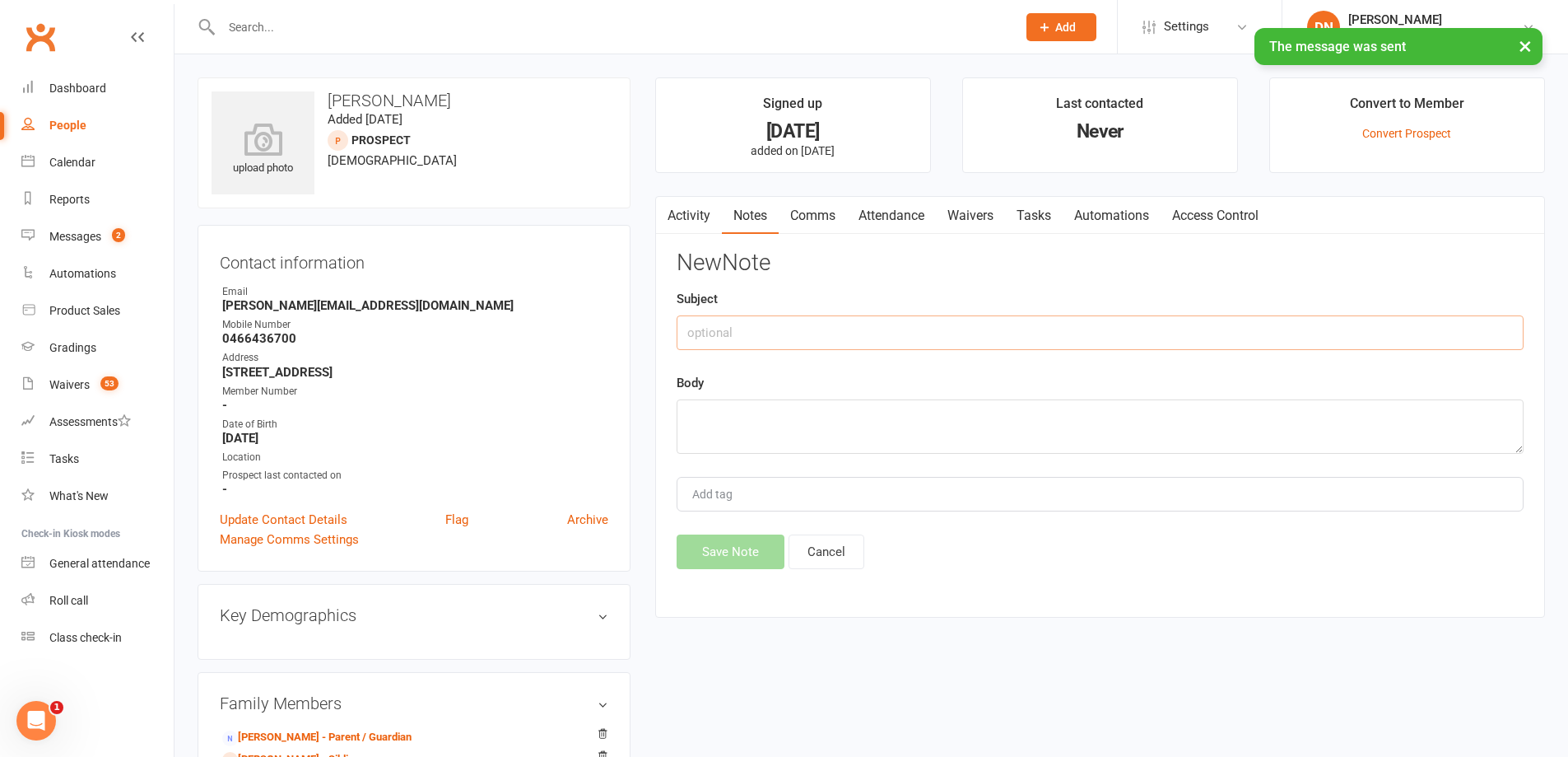
click at [1044, 340] on input "text" at bounding box center [1100, 332] width 847 height 34
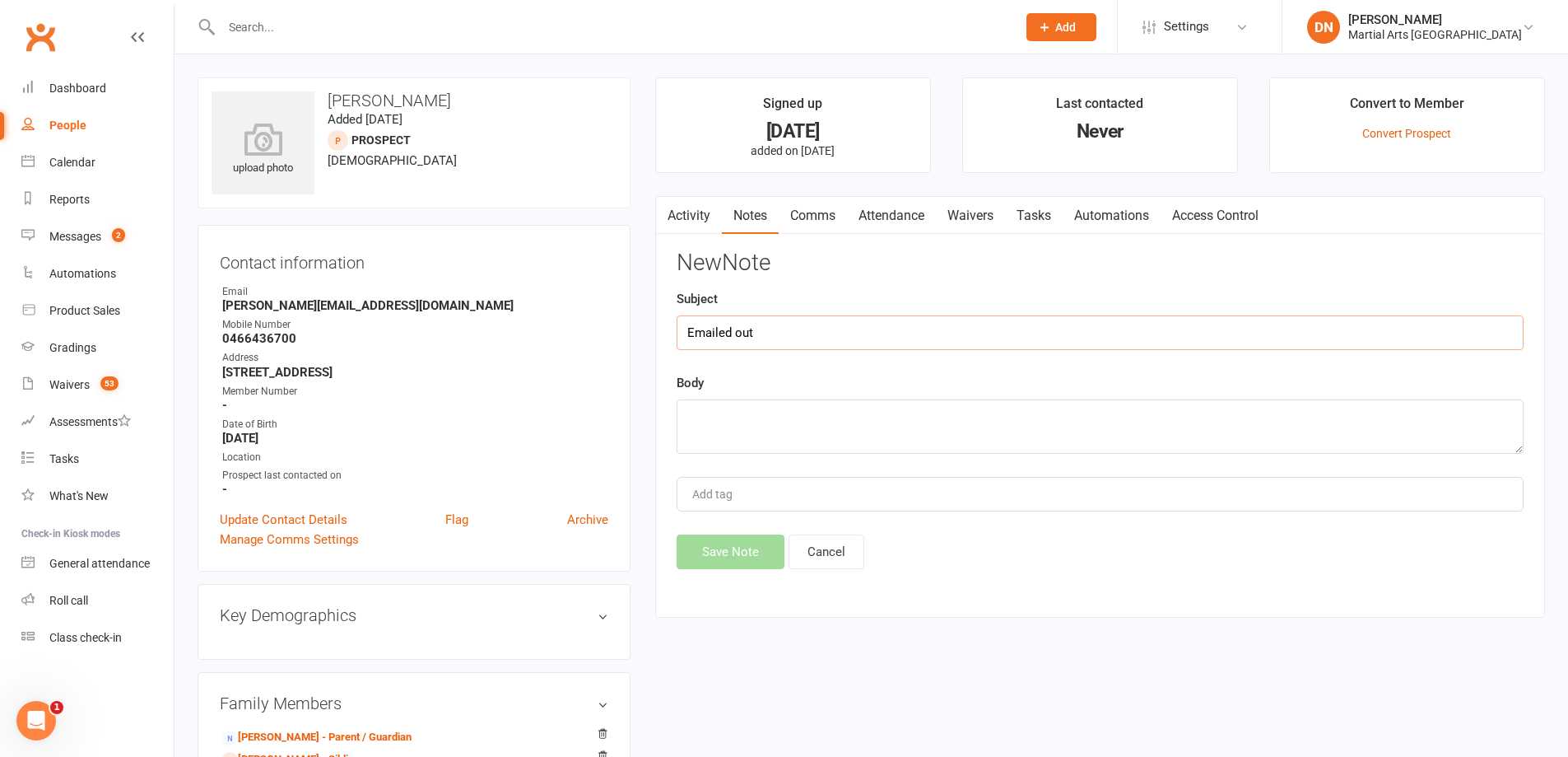
type input "Emailed out"
type textarea "asked if they want a trial."
click at [722, 559] on button "Save Note" at bounding box center [731, 551] width 107 height 34
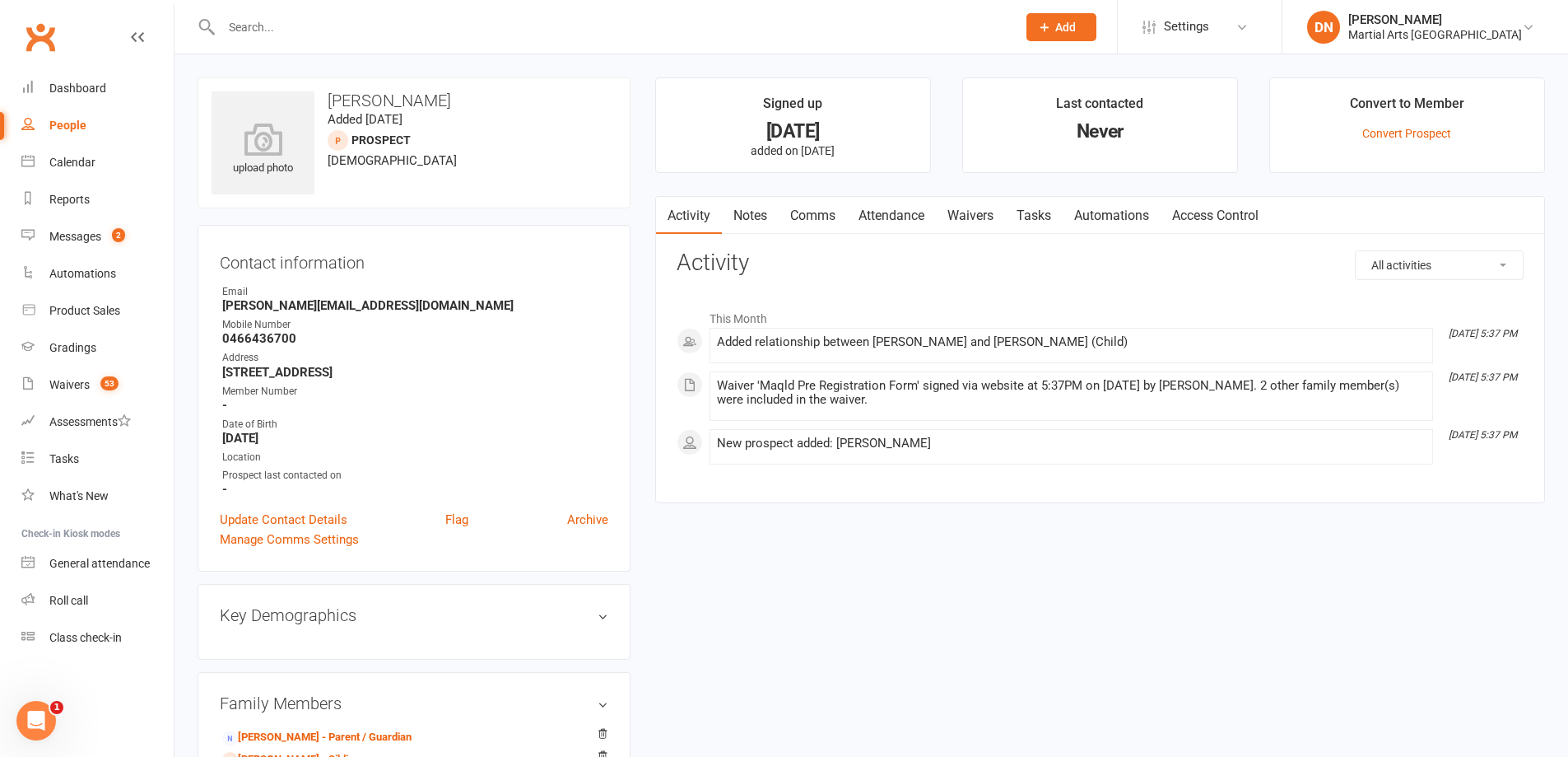
drag, startPoint x: 741, startPoint y: 225, endPoint x: 815, endPoint y: 232, distance: 74.3
click at [746, 222] on link "Notes" at bounding box center [749, 215] width 56 height 38
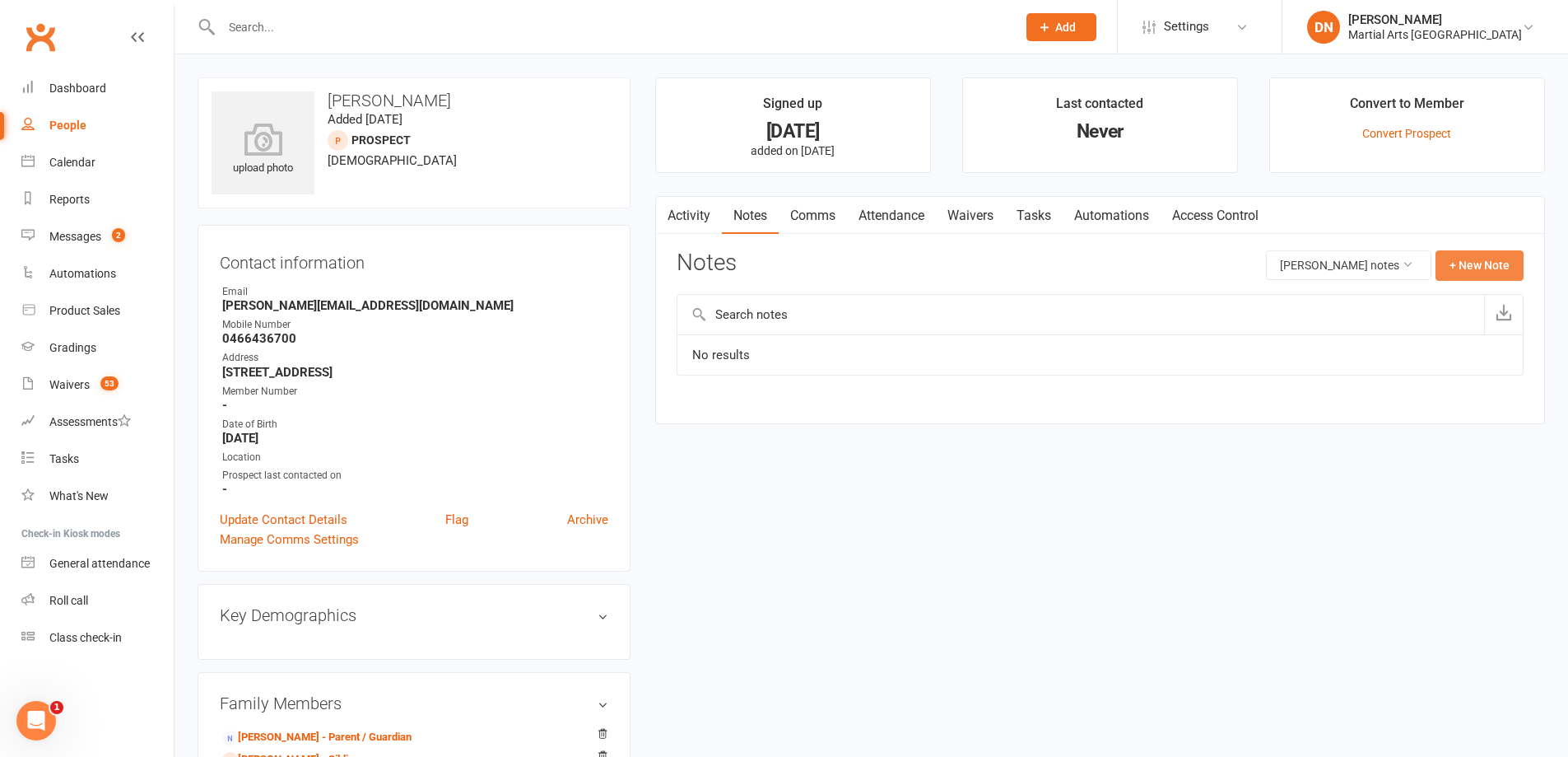
click at [1514, 272] on button "+ New Note" at bounding box center [1479, 265] width 88 height 30
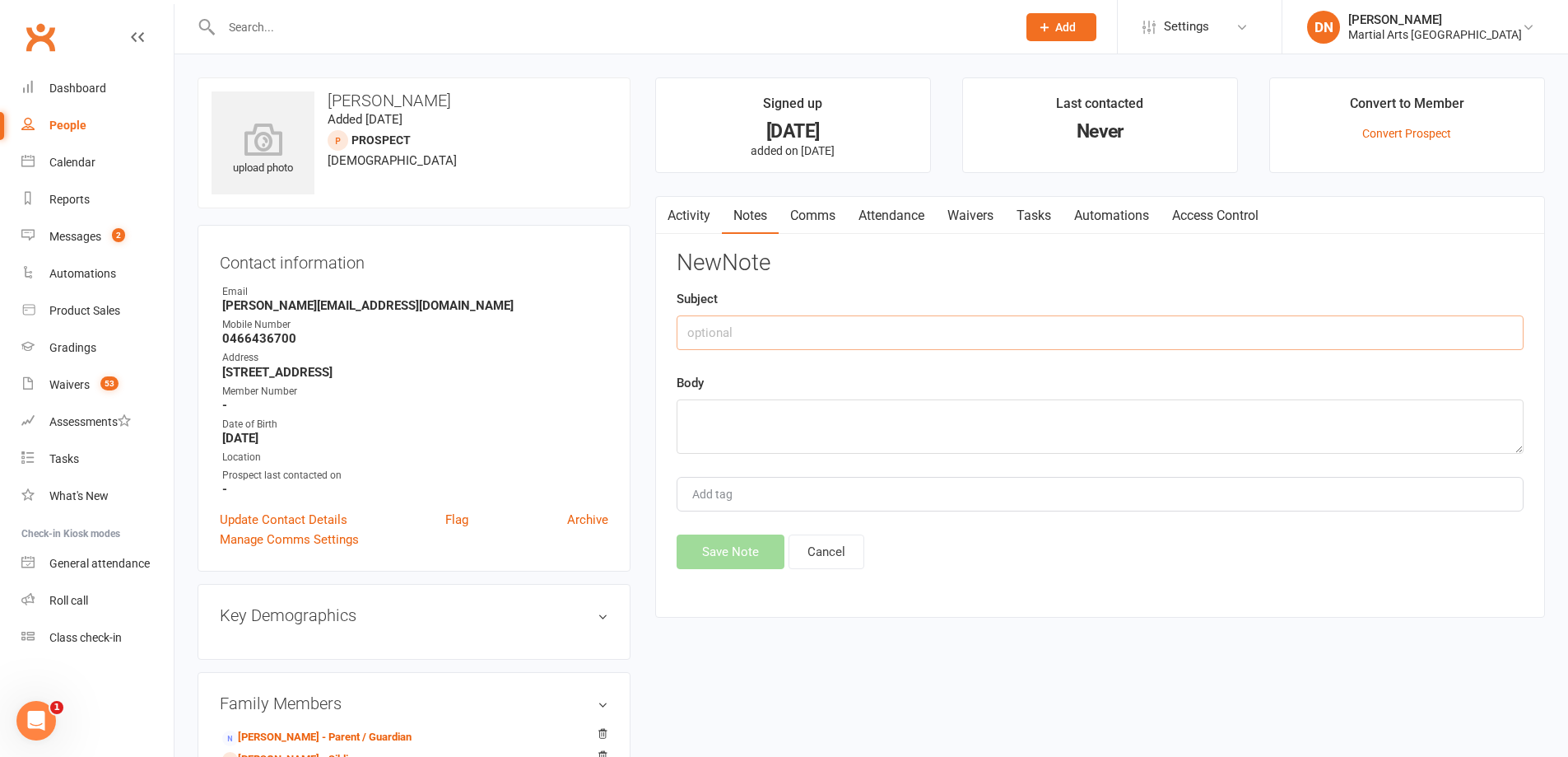
click at [902, 336] on input "text" at bounding box center [1100, 332] width 847 height 34
type input "Emailed out"
type textarea "asked if they want a trial."
click at [735, 549] on button "Save Note" at bounding box center [731, 551] width 107 height 34
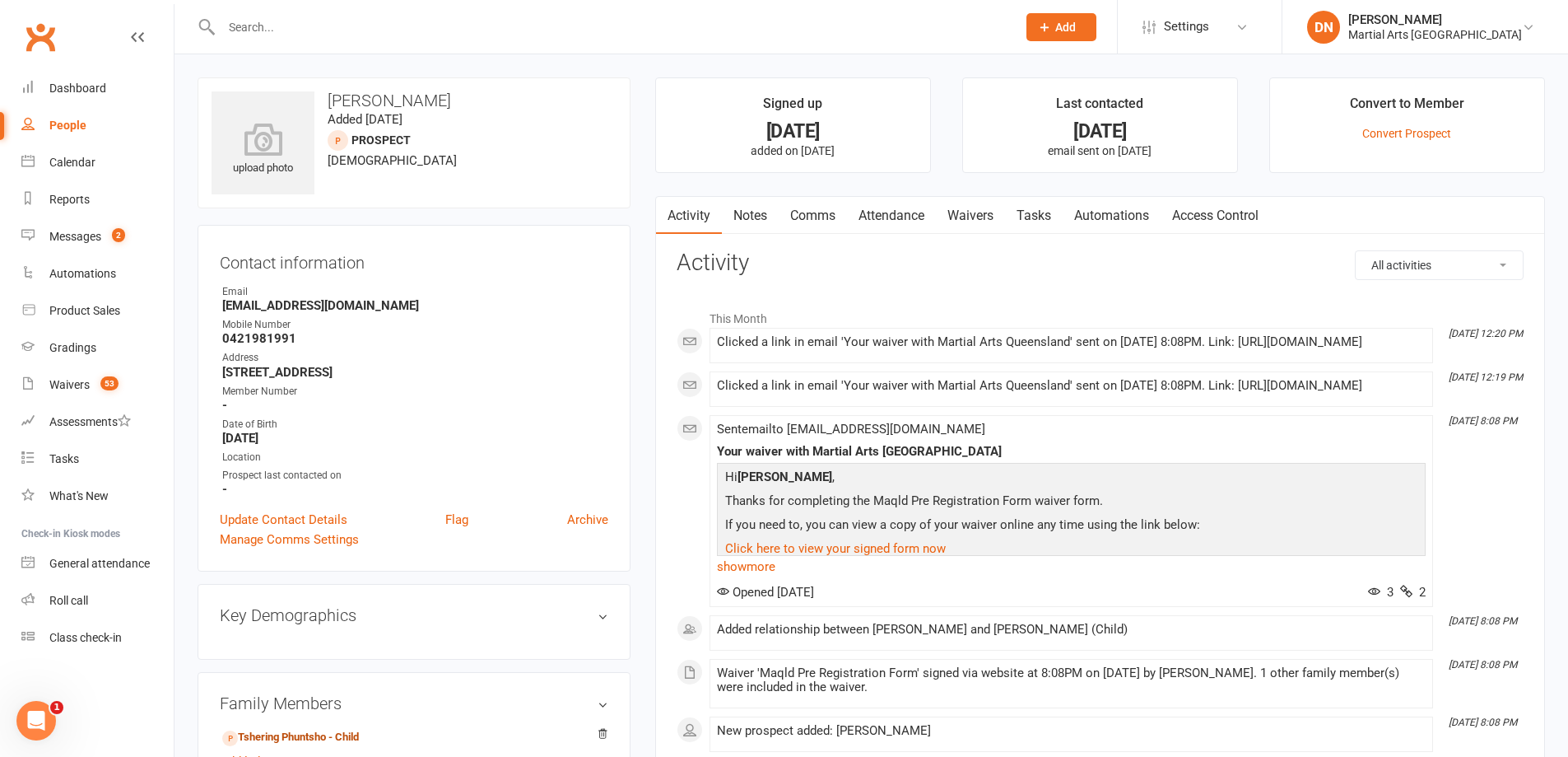
click at [822, 220] on link "Comms" at bounding box center [813, 215] width 69 height 38
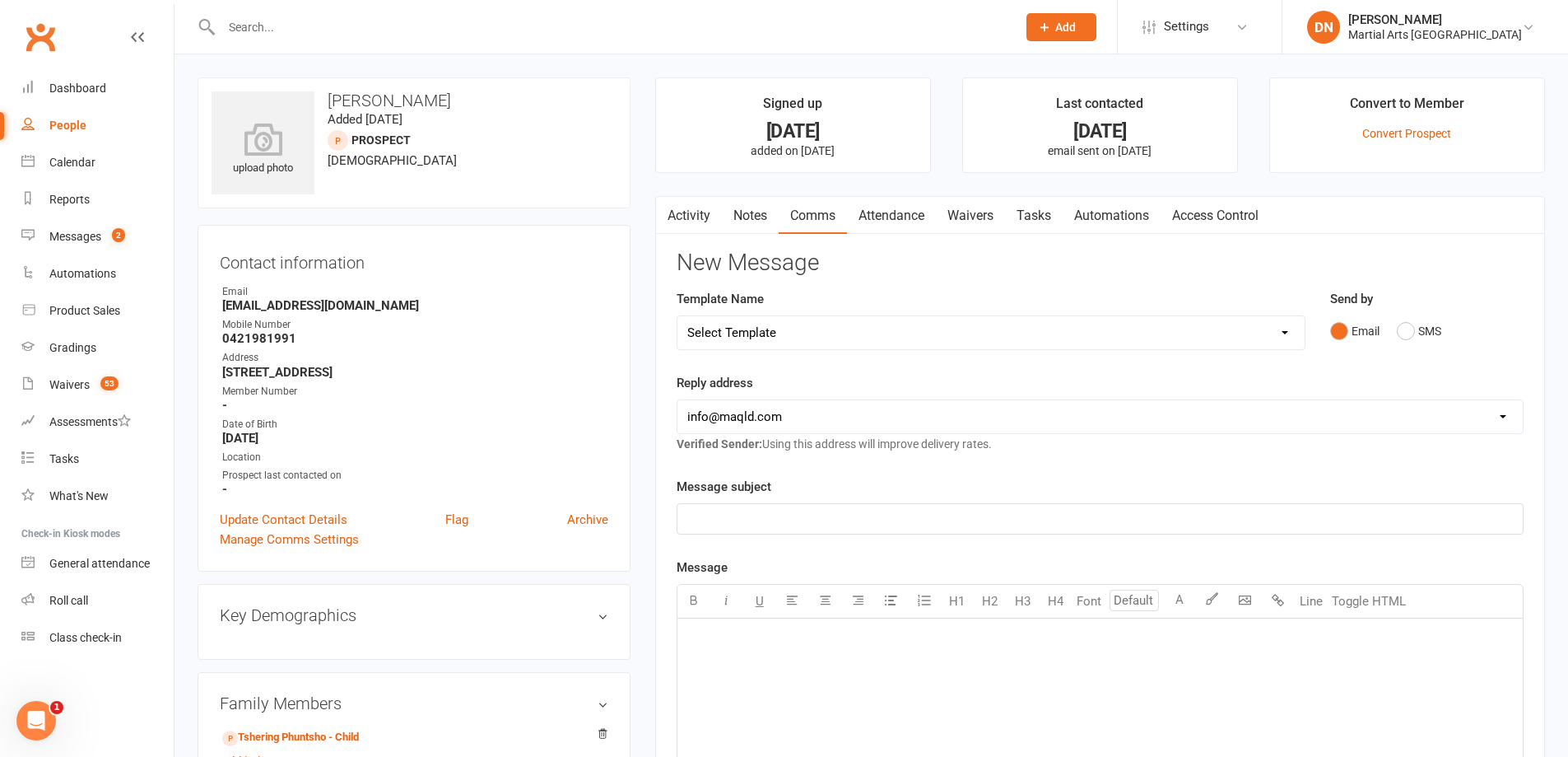
drag, startPoint x: 1291, startPoint y: 322, endPoint x: 1270, endPoint y: 324, distance: 21.1
click at [1291, 322] on select "Select Template [Email] Black Belt 1st degree [Email] Bushido Seminar [Email] K…" at bounding box center [990, 333] width 627 height 33
select select "9"
click at [677, 316] on select "Select Template [Email] Black Belt 1st degree [Email] Bushido Seminar [Email] K…" at bounding box center [990, 333] width 627 height 33
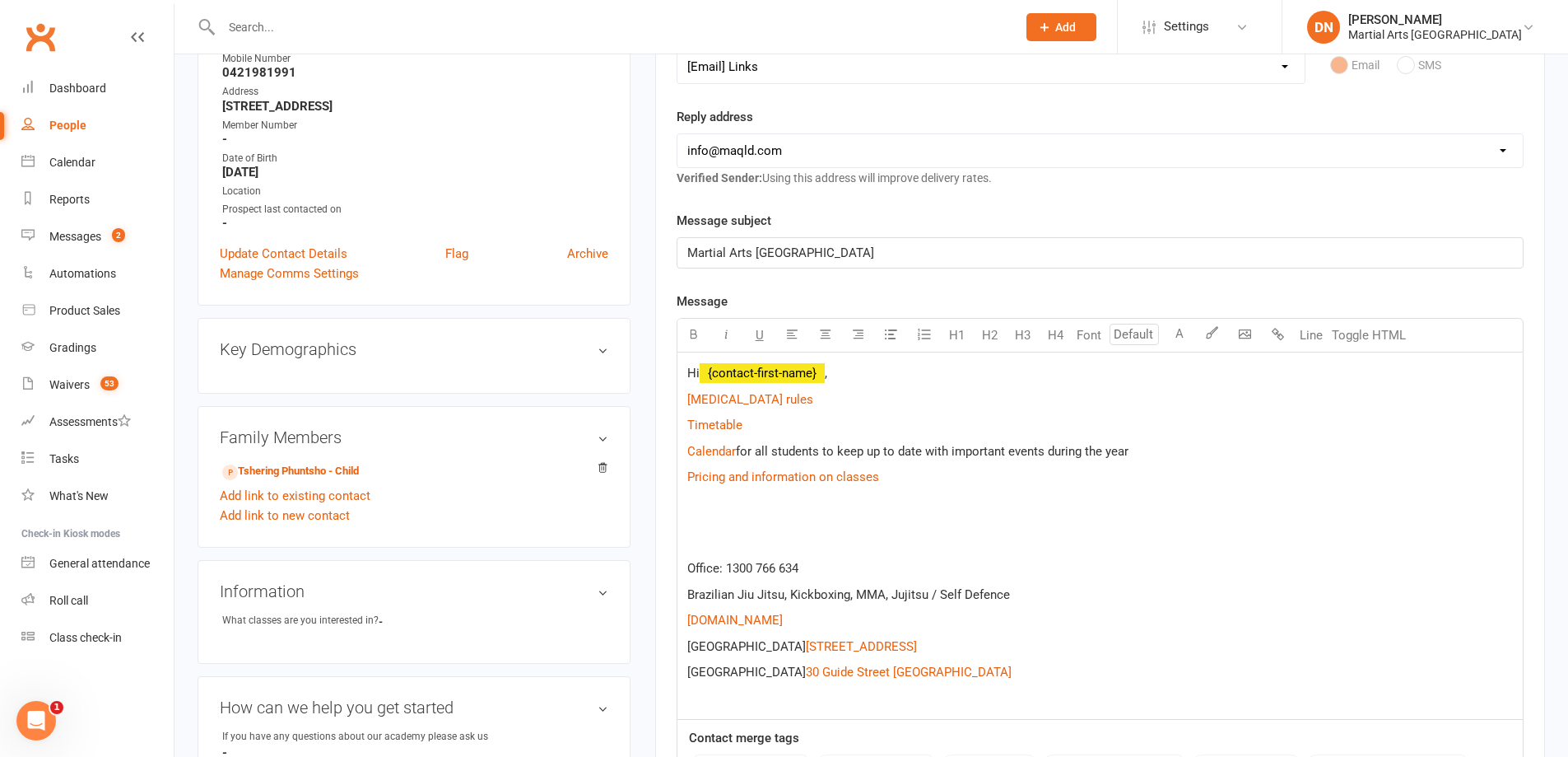
scroll to position [439, 0]
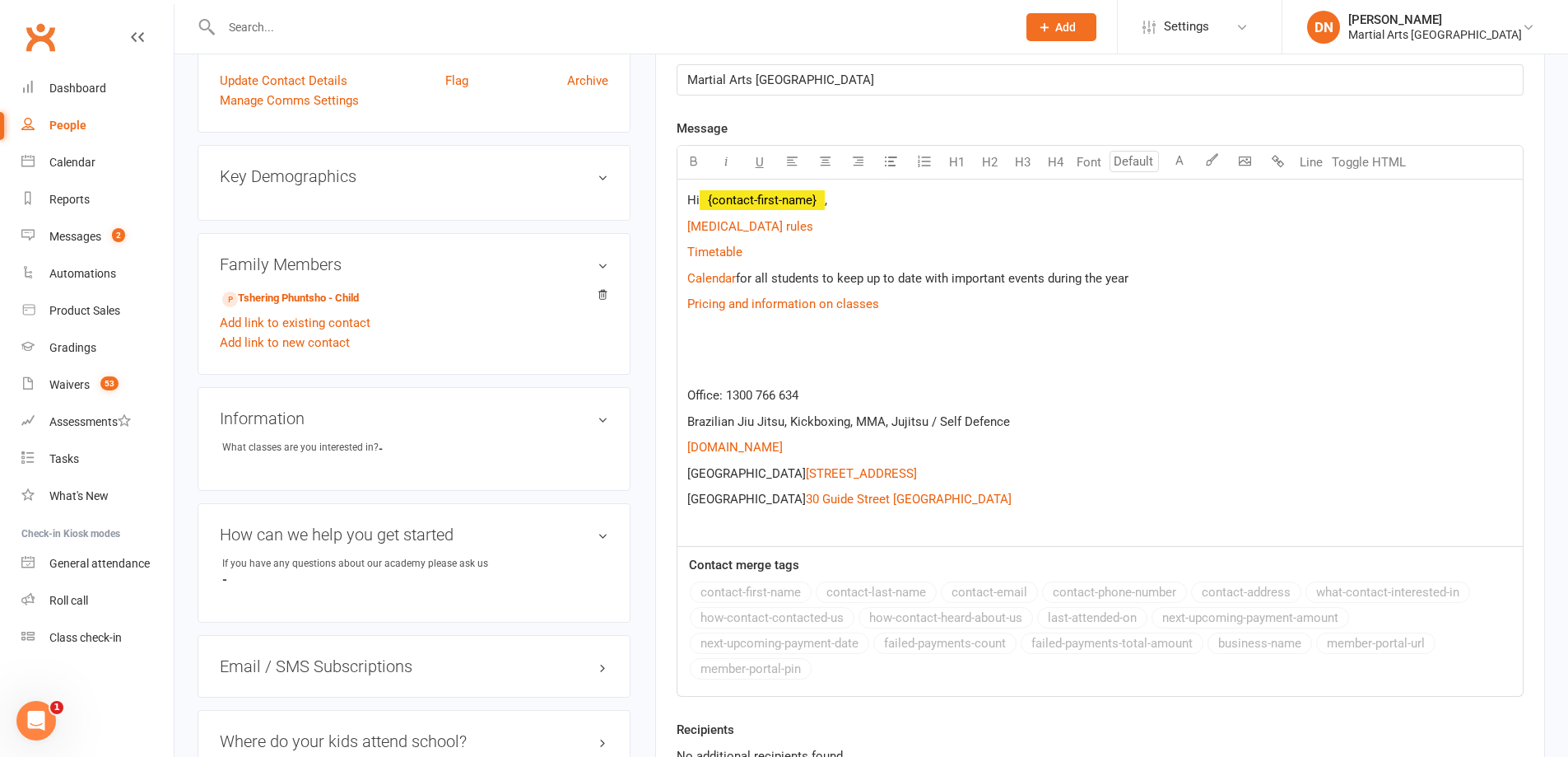
click at [868, 233] on div "Hi ﻿ {contact-first-name} , $ Covid 19 rules $ $ Timetable $ $ Calendar $ for a…" at bounding box center [1099, 363] width 846 height 367
click at [861, 211] on div "Hi ﻿ {contact-first-name} , $ Covid 19 rules $ $ Timetable $ $ Calendar $ for a…" at bounding box center [1099, 363] width 846 height 367
click at [870, 207] on p "Hi ﻿ {contact-first-name} ," at bounding box center [1099, 199] width 825 height 19
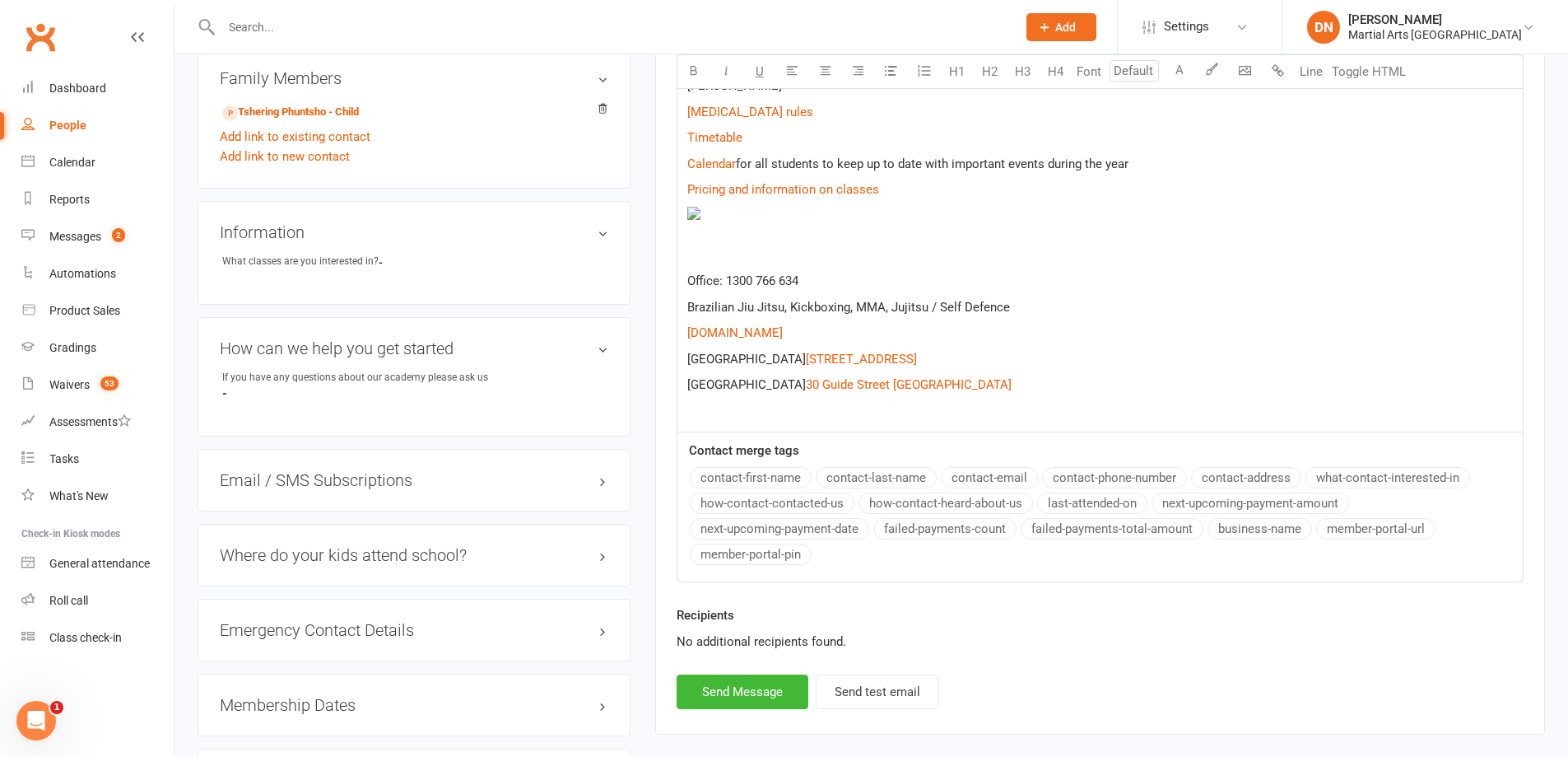
scroll to position [796, 0]
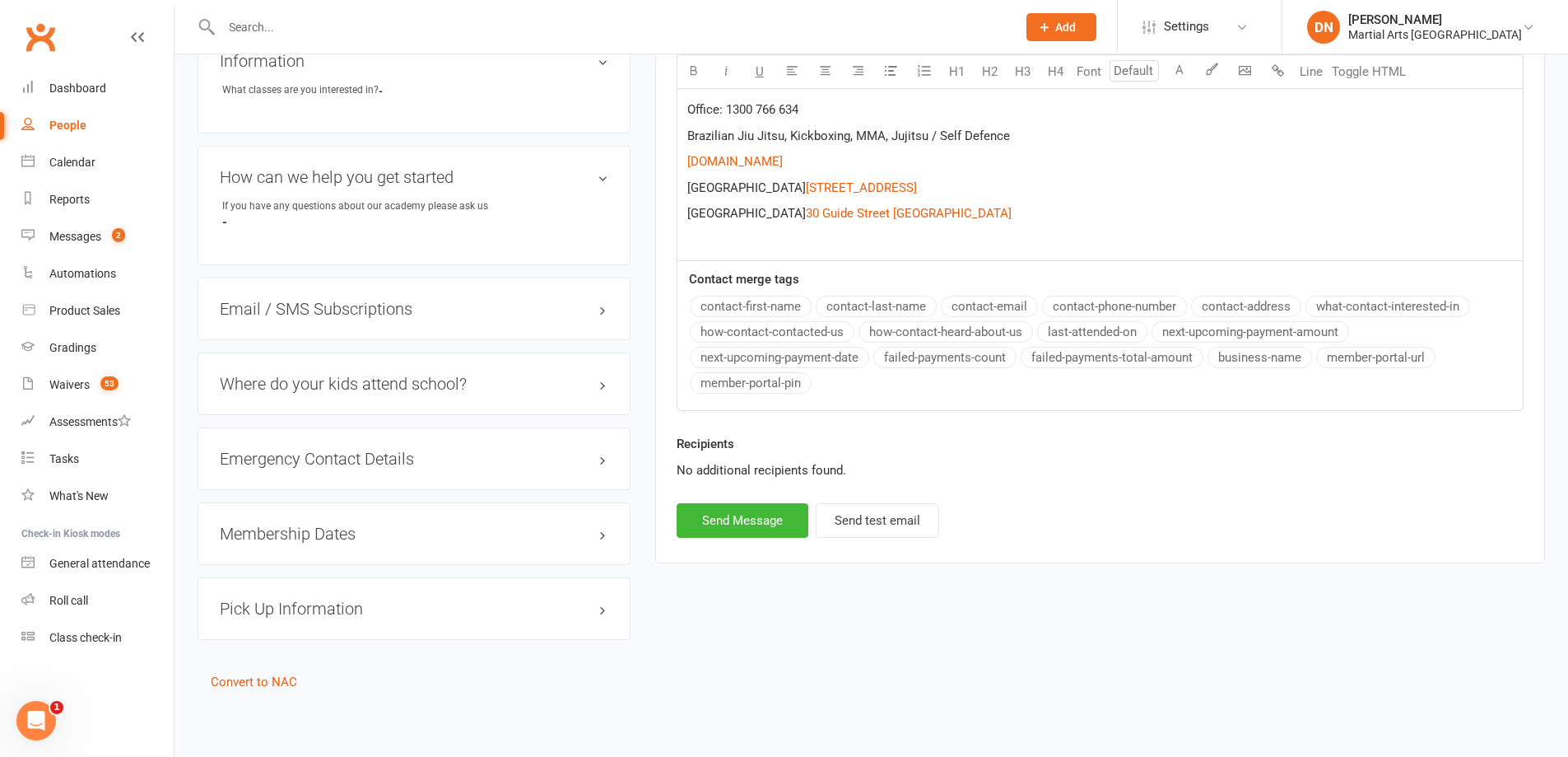
click at [741, 503] on div "Recipients No additional recipients found." at bounding box center [1099, 468] width 872 height 69
click at [740, 535] on button "Send Message" at bounding box center [743, 520] width 132 height 34
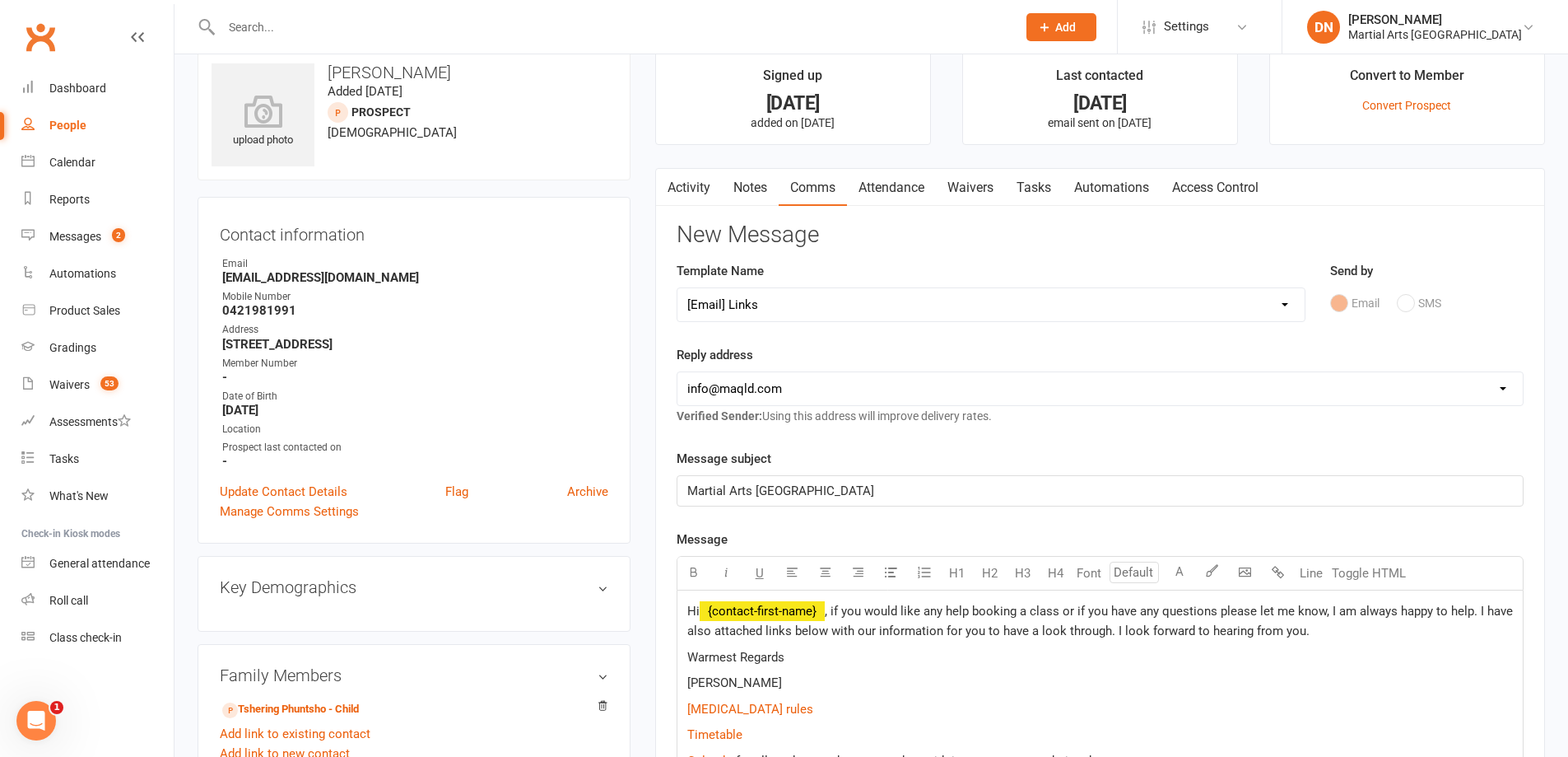
scroll to position [10, 0]
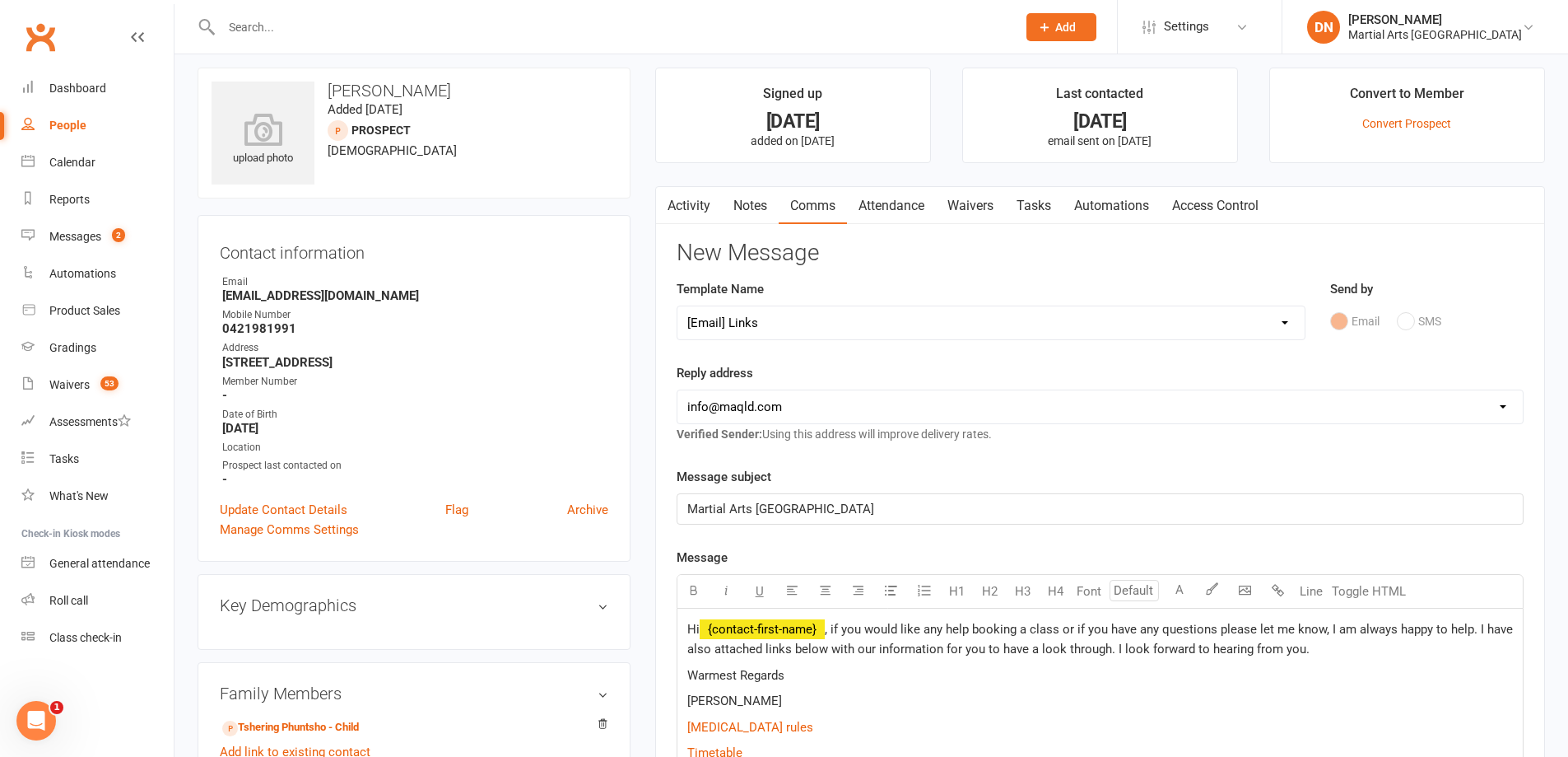
select select
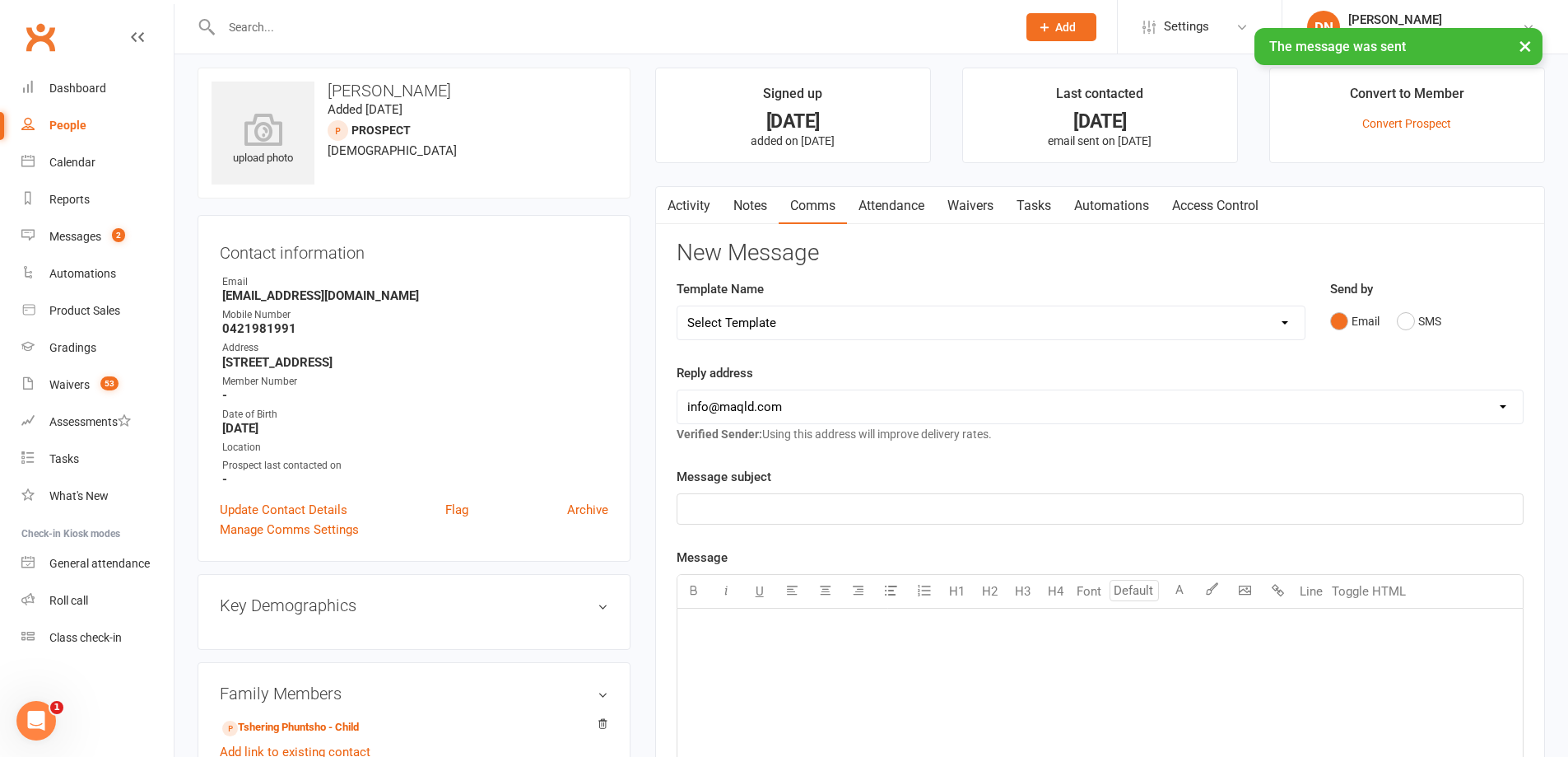
scroll to position [0, 0]
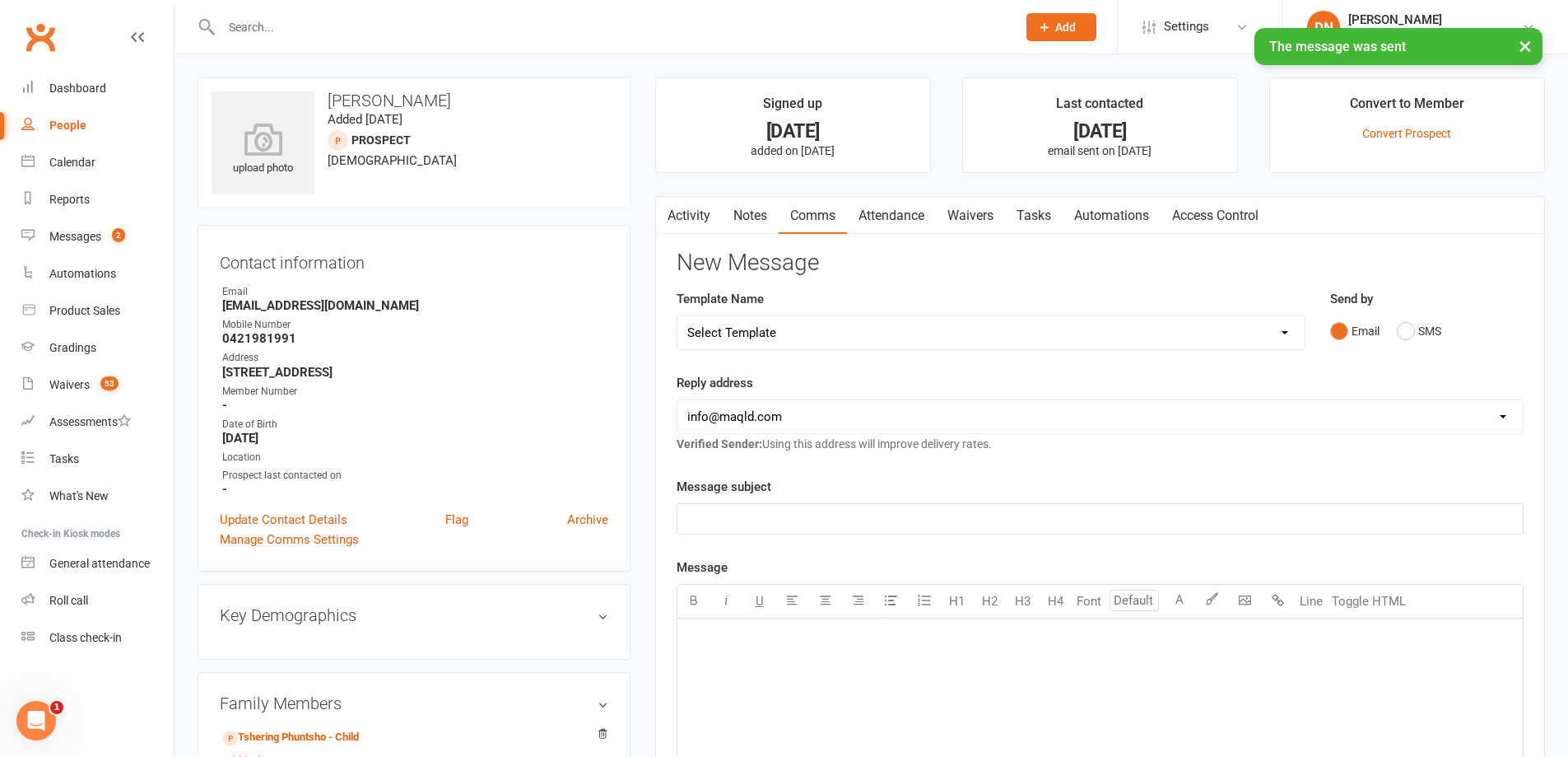
click at [749, 211] on link "Notes" at bounding box center [749, 215] width 56 height 38
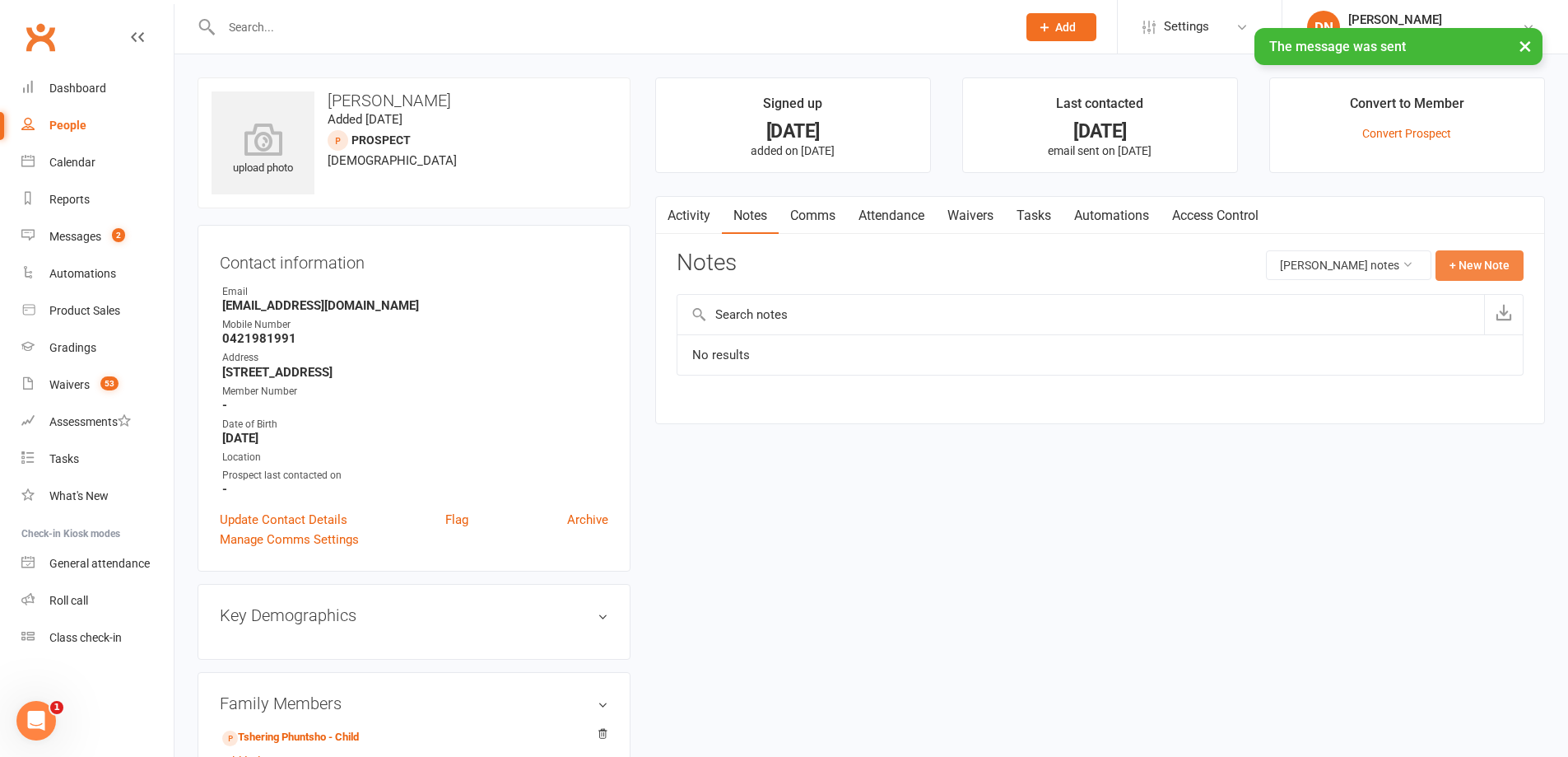
click at [1464, 256] on button "+ New Note" at bounding box center [1479, 265] width 88 height 30
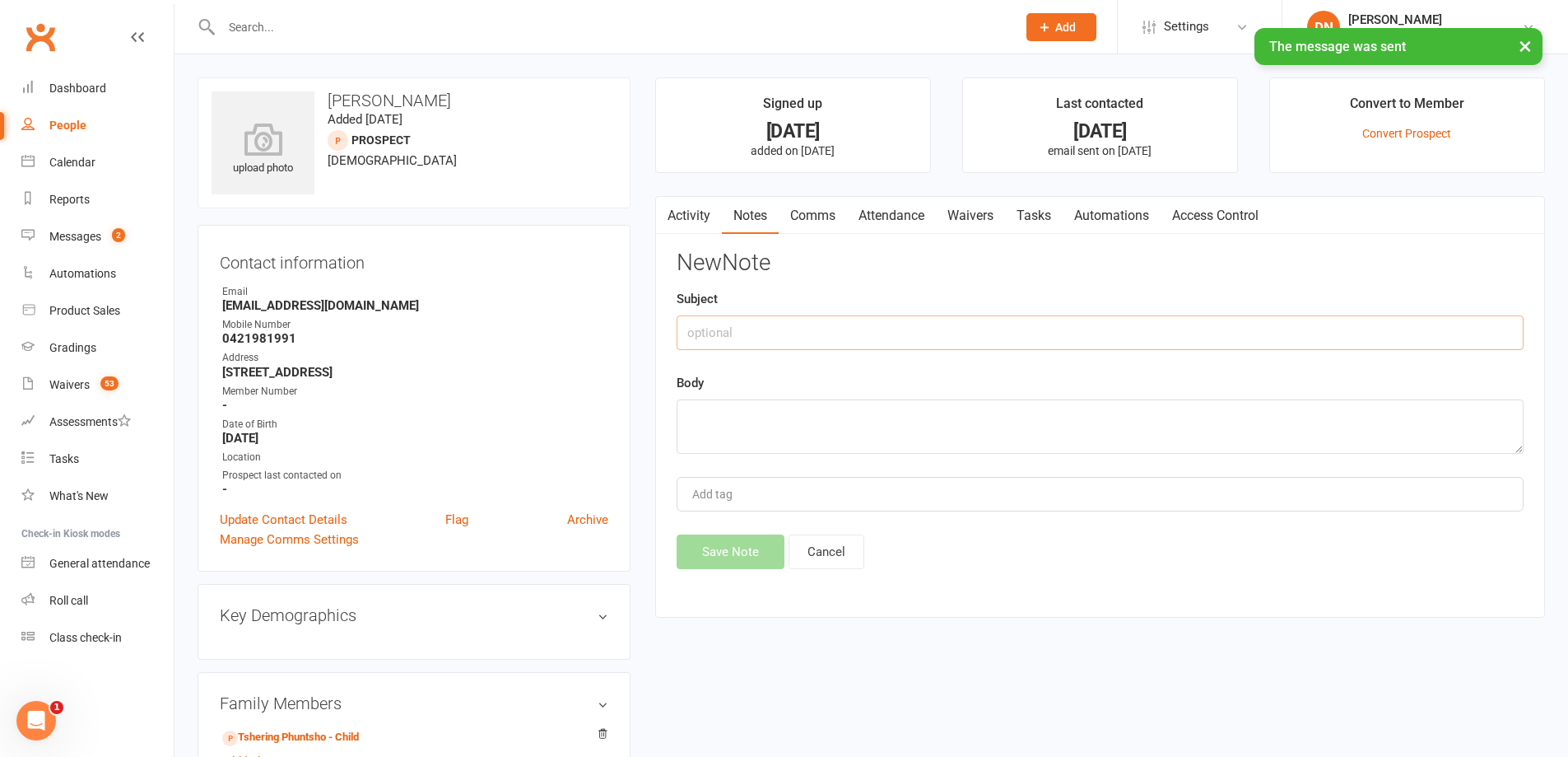
click at [1191, 329] on input "text" at bounding box center [1100, 332] width 847 height 34
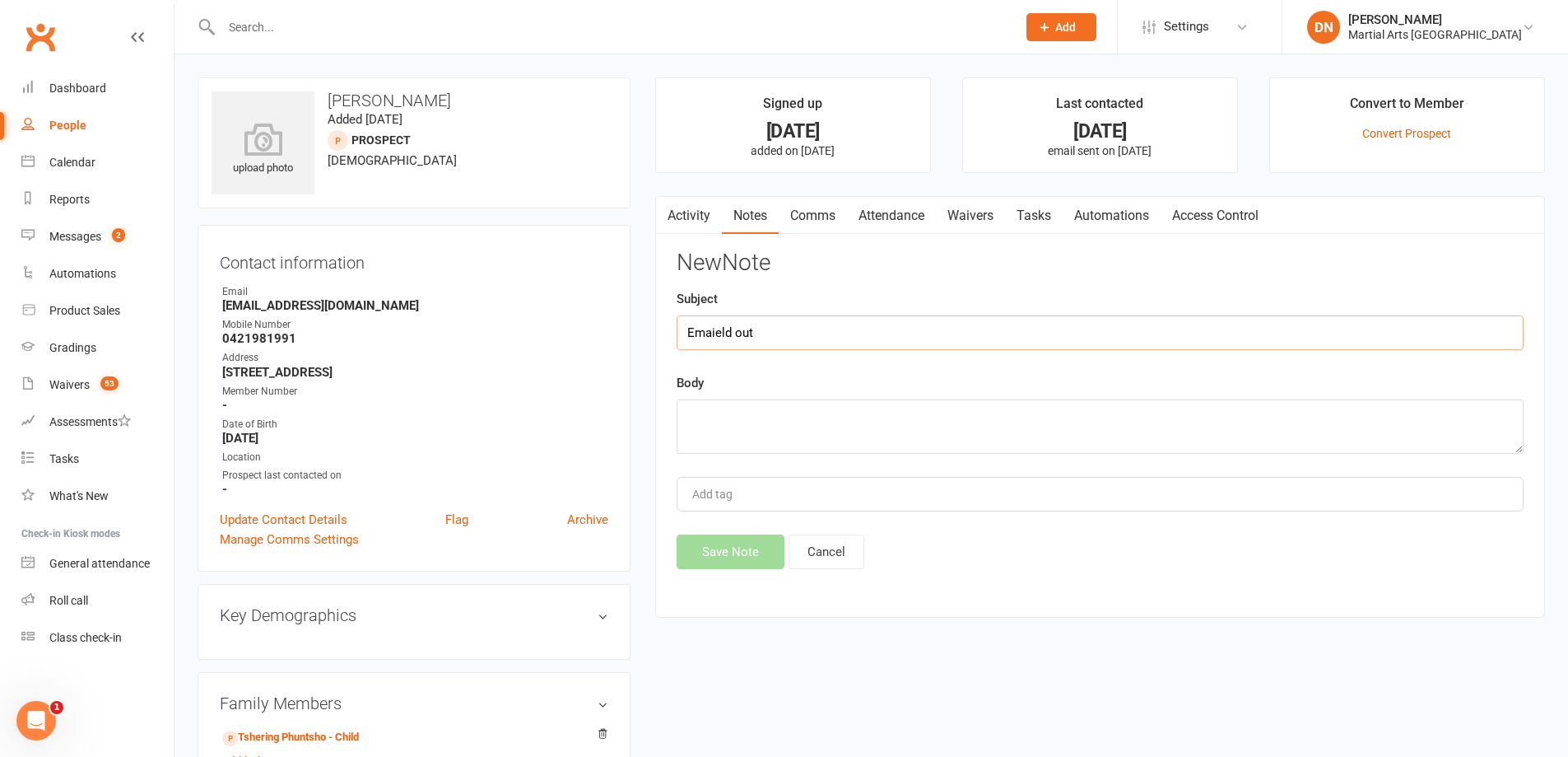
type input "Emaield out"
drag, startPoint x: 861, startPoint y: 423, endPoint x: 639, endPoint y: 417, distance: 222.1
type textarea "asked if they want a trial."
click at [706, 561] on button "Save Note" at bounding box center [731, 551] width 107 height 34
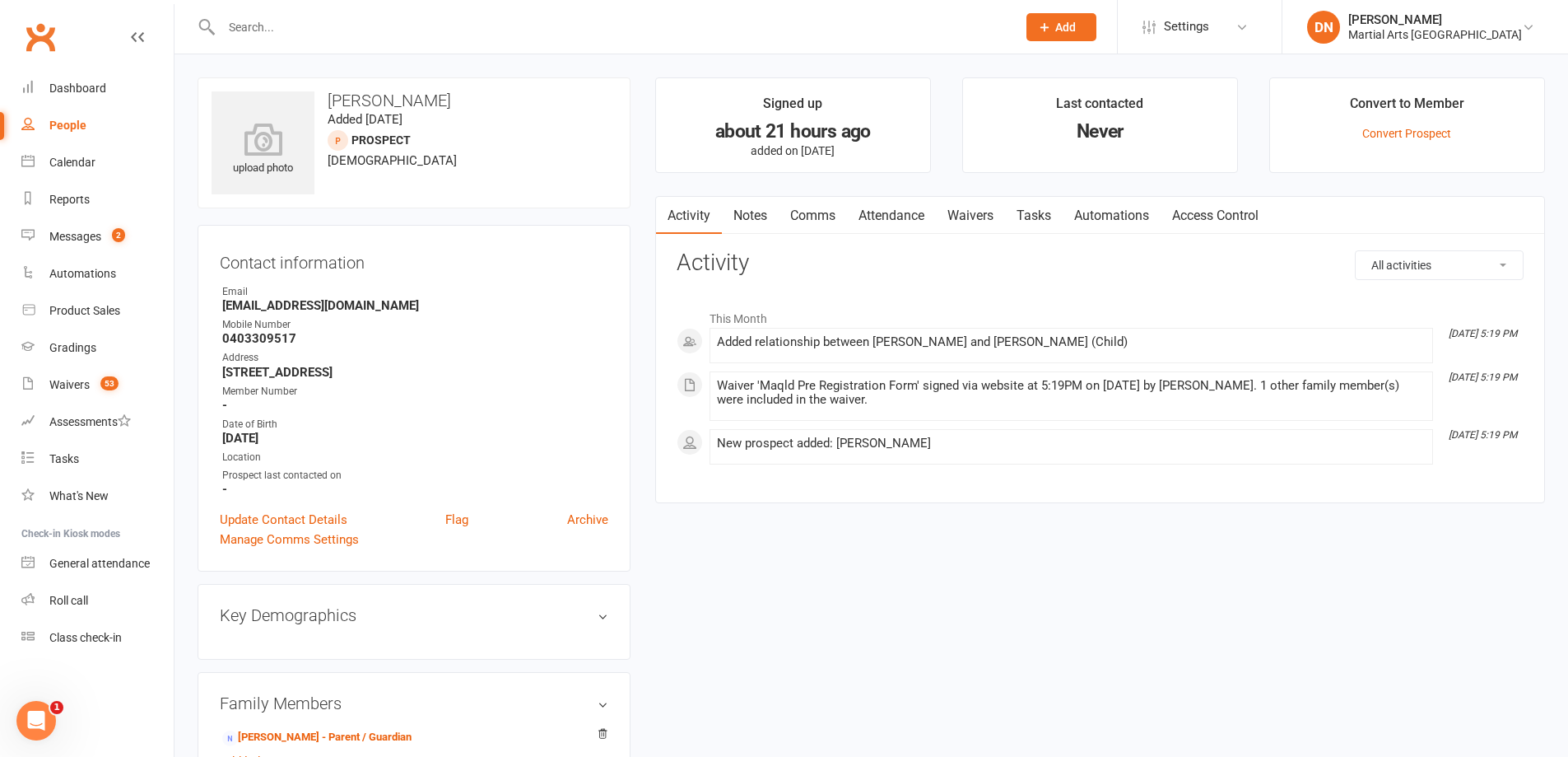
drag, startPoint x: 803, startPoint y: 207, endPoint x: 848, endPoint y: 233, distance: 52.0
click at [804, 207] on link "Comms" at bounding box center [813, 215] width 69 height 38
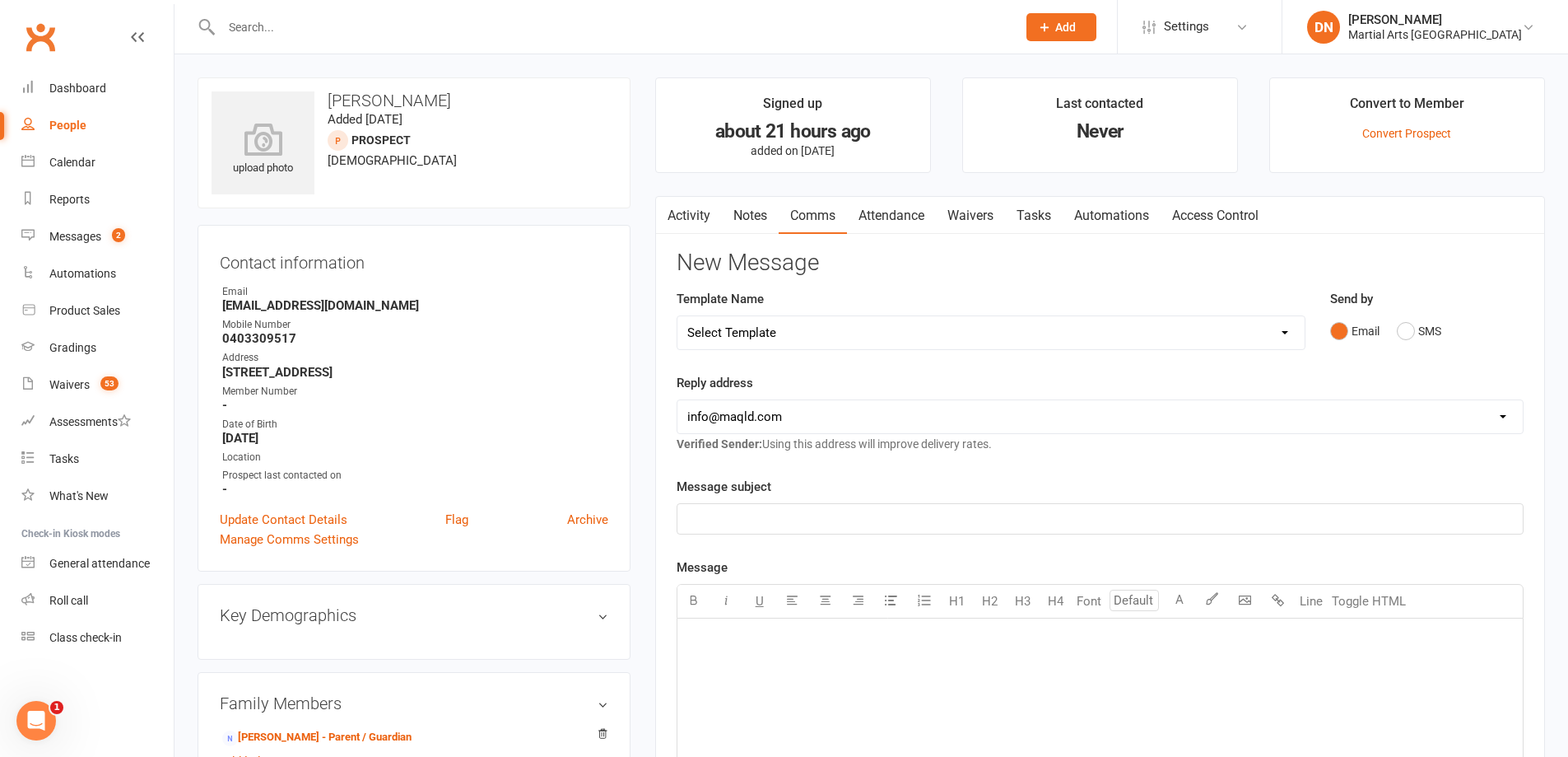
click at [1278, 334] on select "Select Template [Email] Black Belt 1st degree [Email] Bushido Seminar [Email] K…" at bounding box center [990, 333] width 627 height 33
select select "9"
click at [677, 316] on select "Select Template [Email] Black Belt 1st degree [Email] Bushido Seminar [Email] K…" at bounding box center [990, 333] width 627 height 33
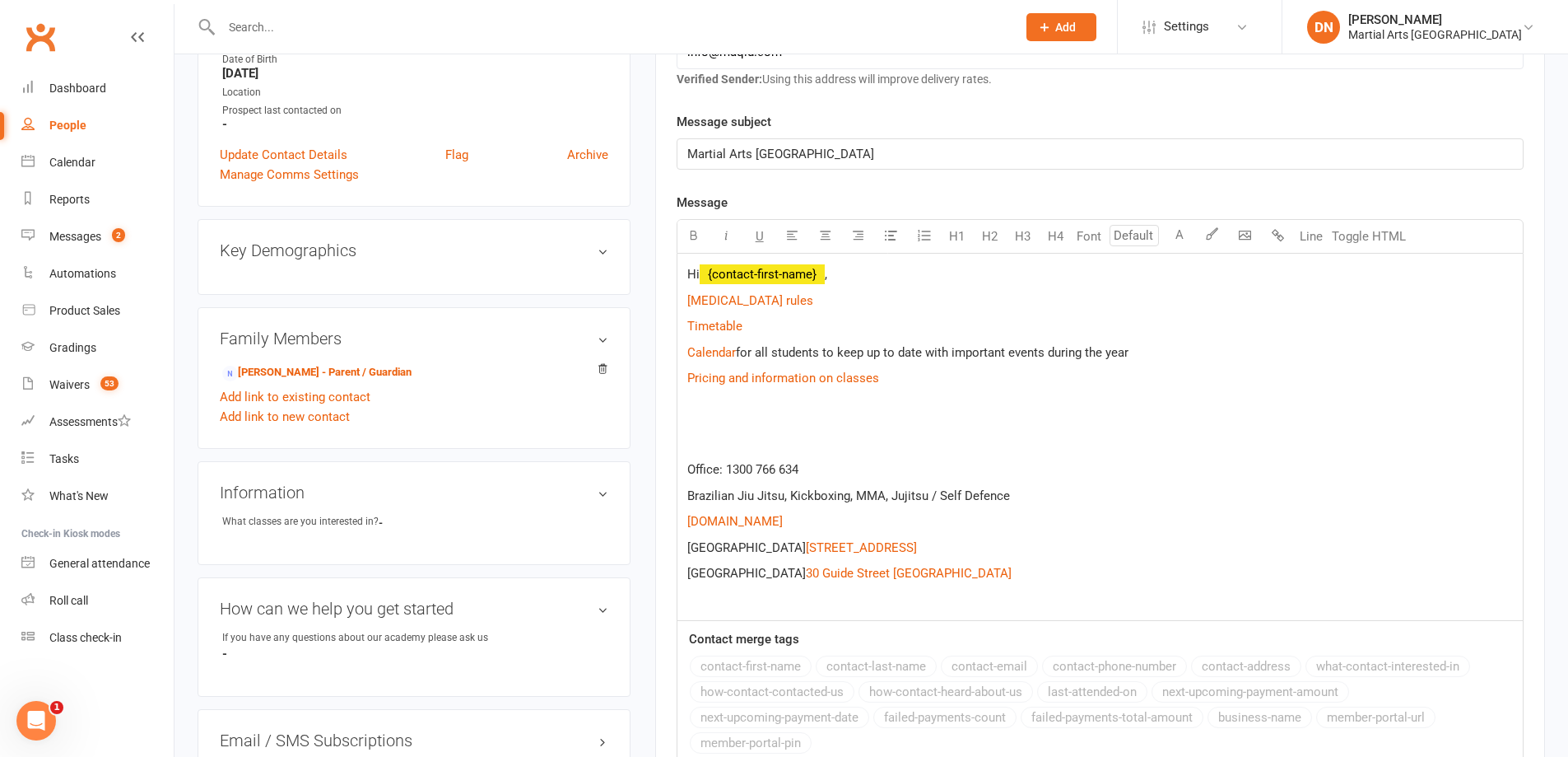
scroll to position [439, 0]
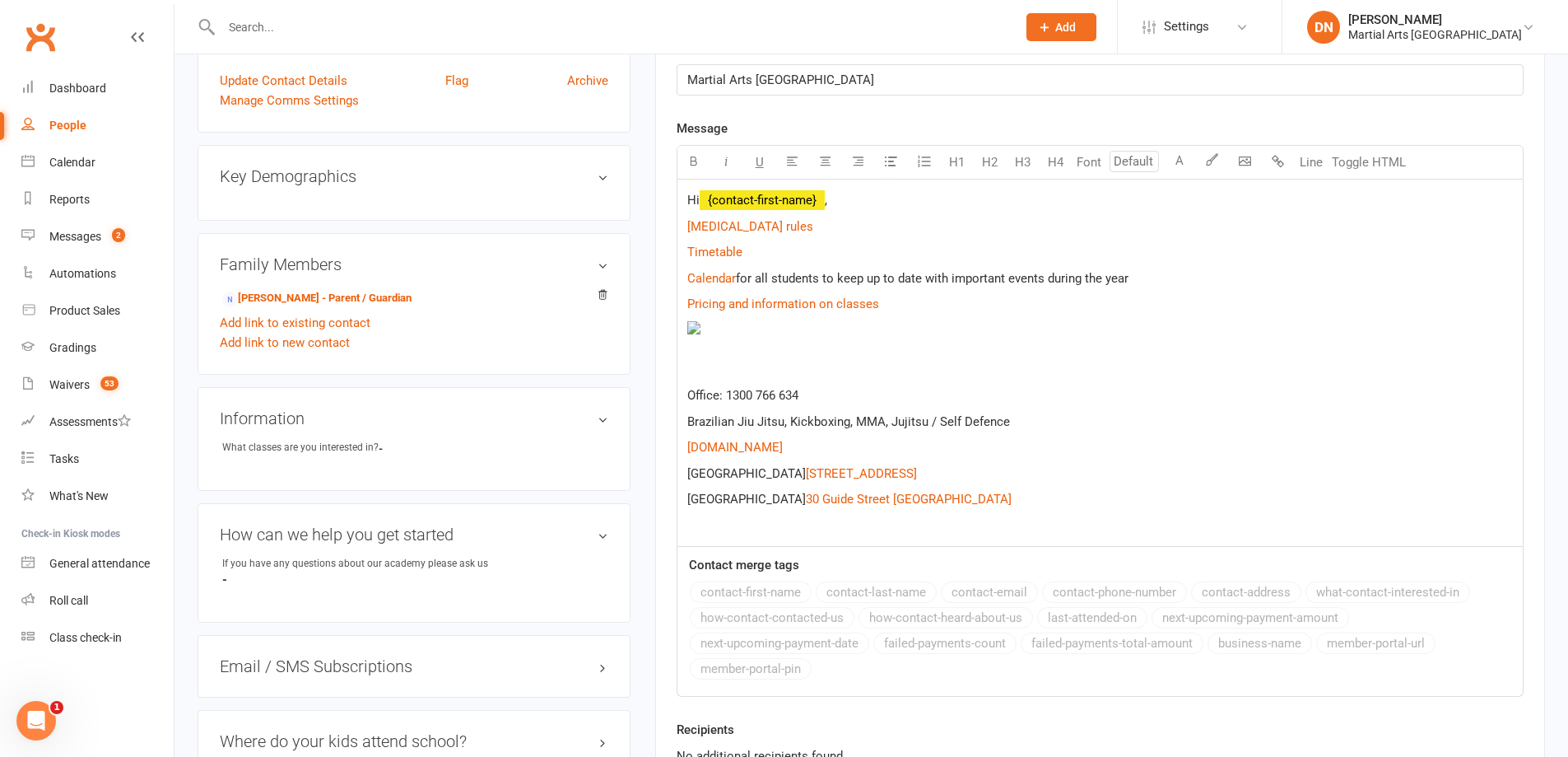
click at [862, 209] on p "Hi ﻿ {contact-first-name} ," at bounding box center [1099, 199] width 825 height 19
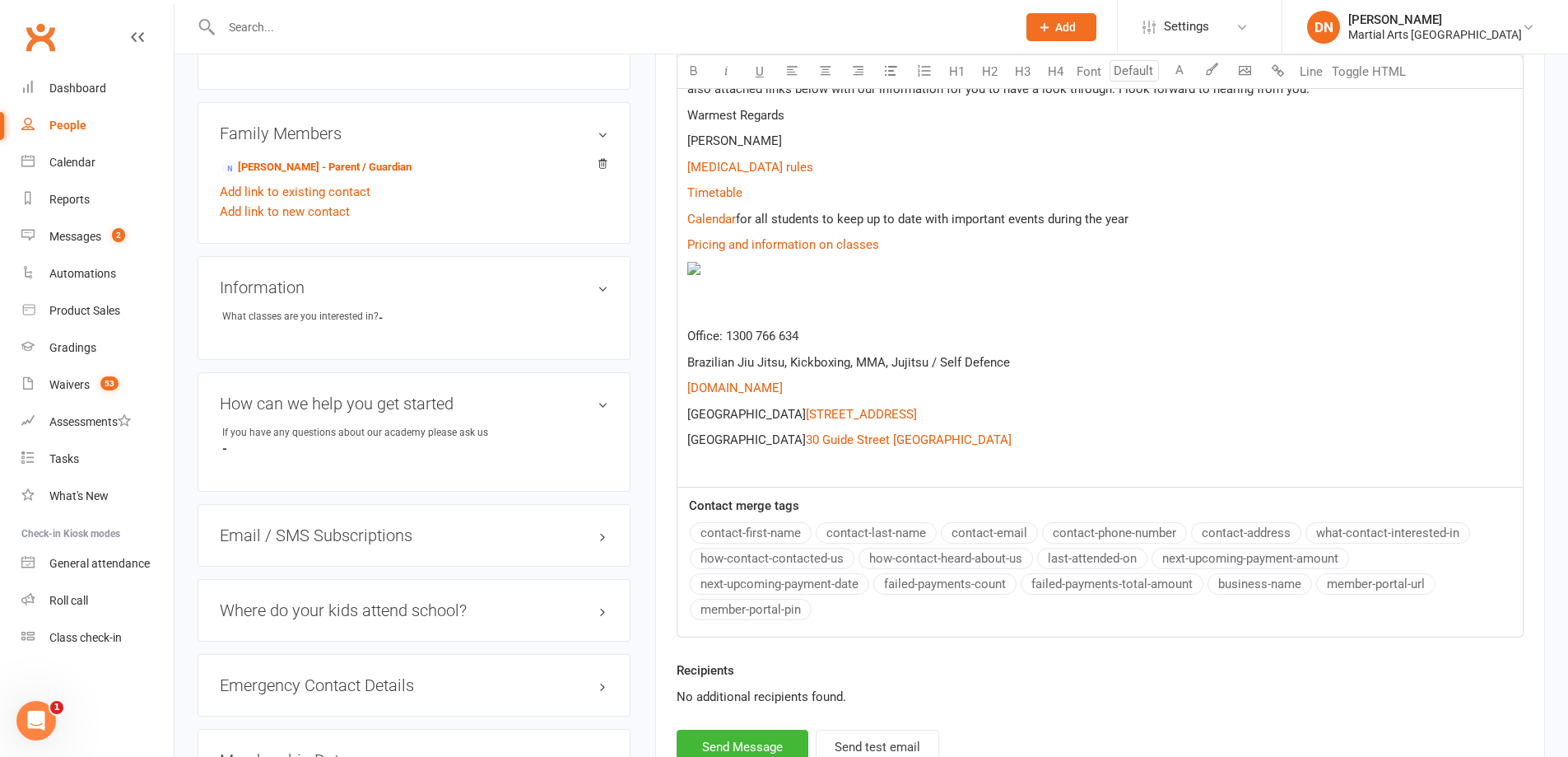
scroll to position [796, 0]
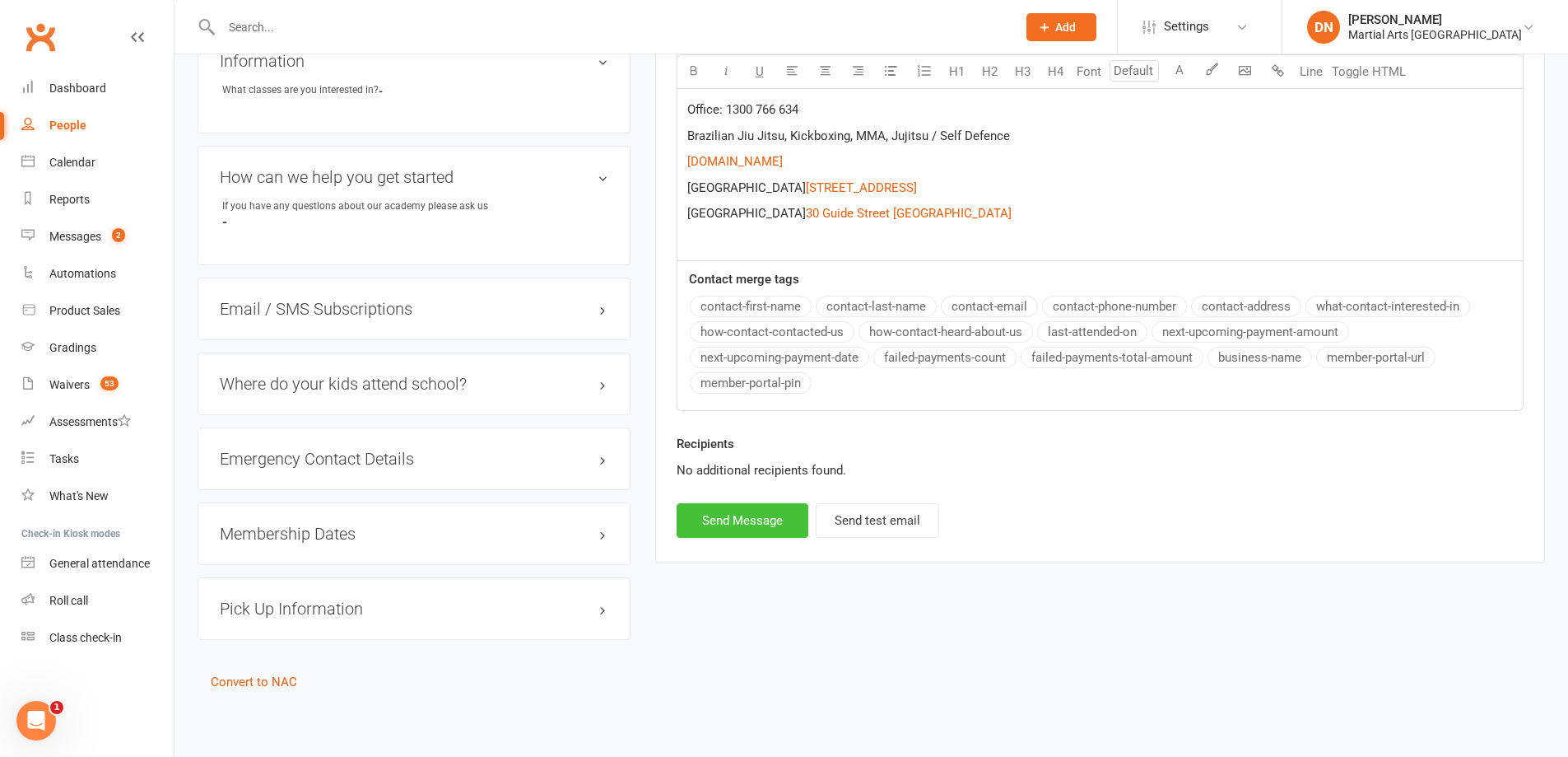
click at [692, 536] on button "Send Message" at bounding box center [743, 520] width 132 height 34
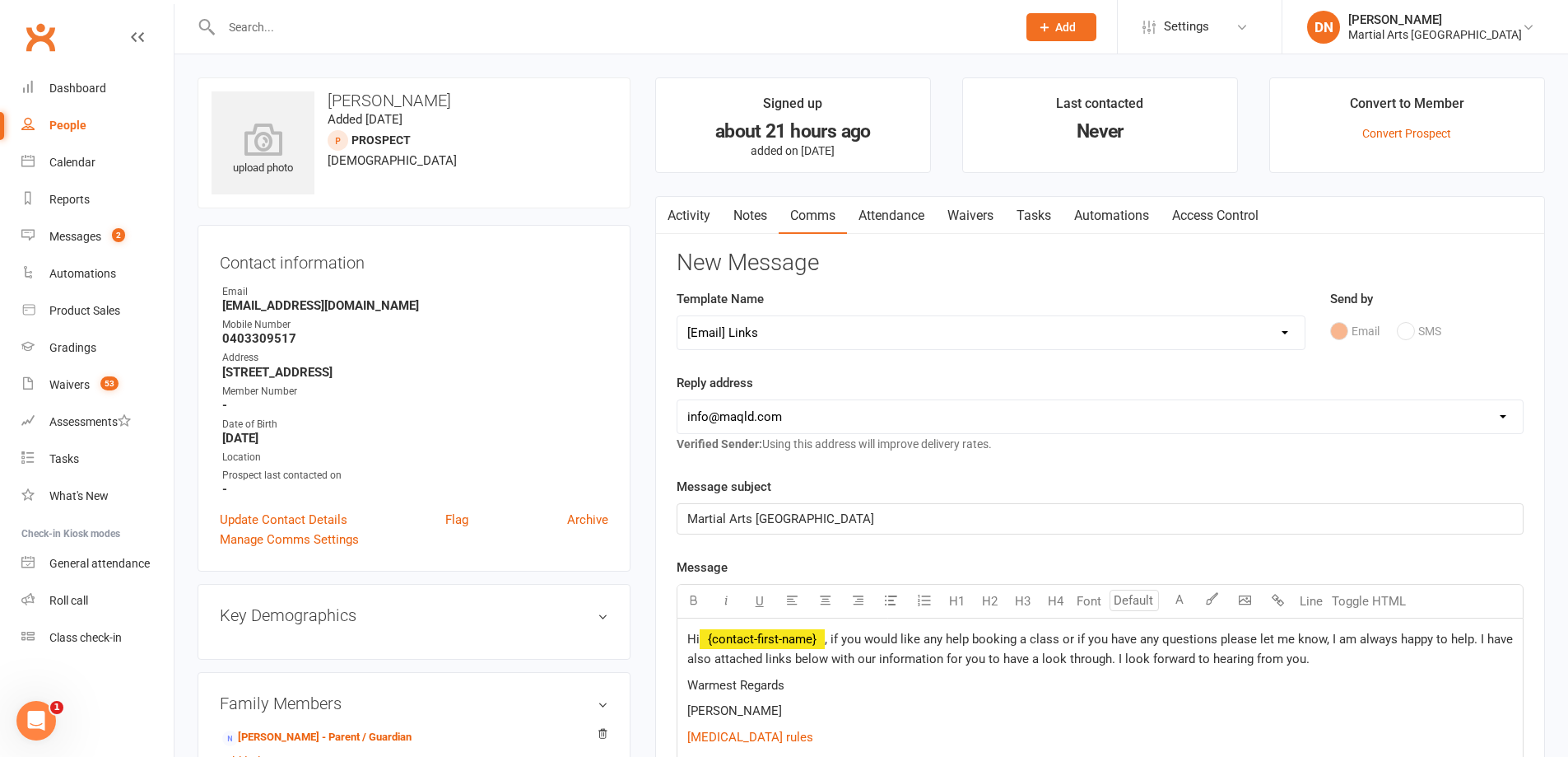
select select
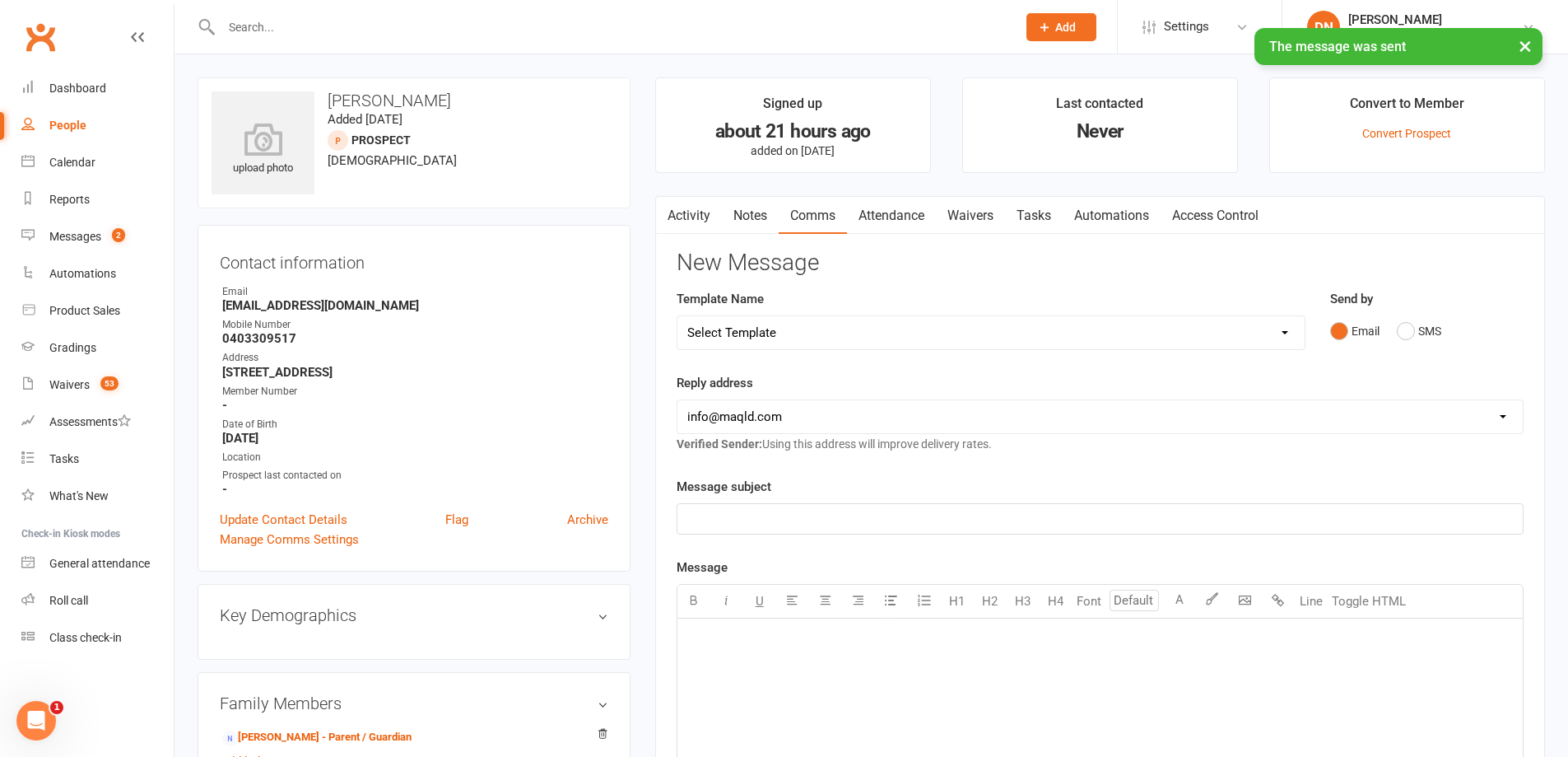
click at [746, 207] on link "Notes" at bounding box center [749, 215] width 56 height 38
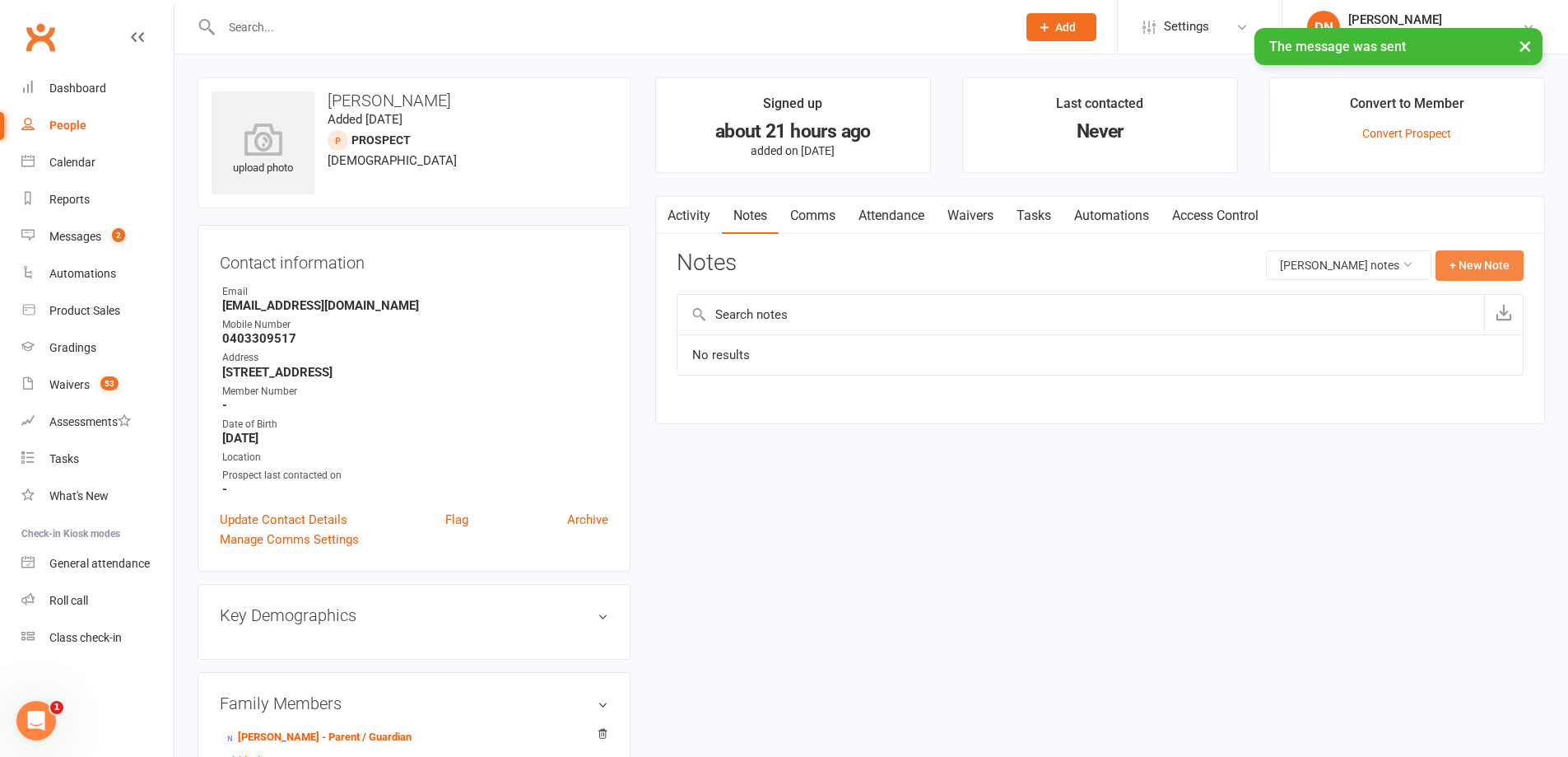
click at [1498, 267] on button "+ New Note" at bounding box center [1479, 265] width 88 height 30
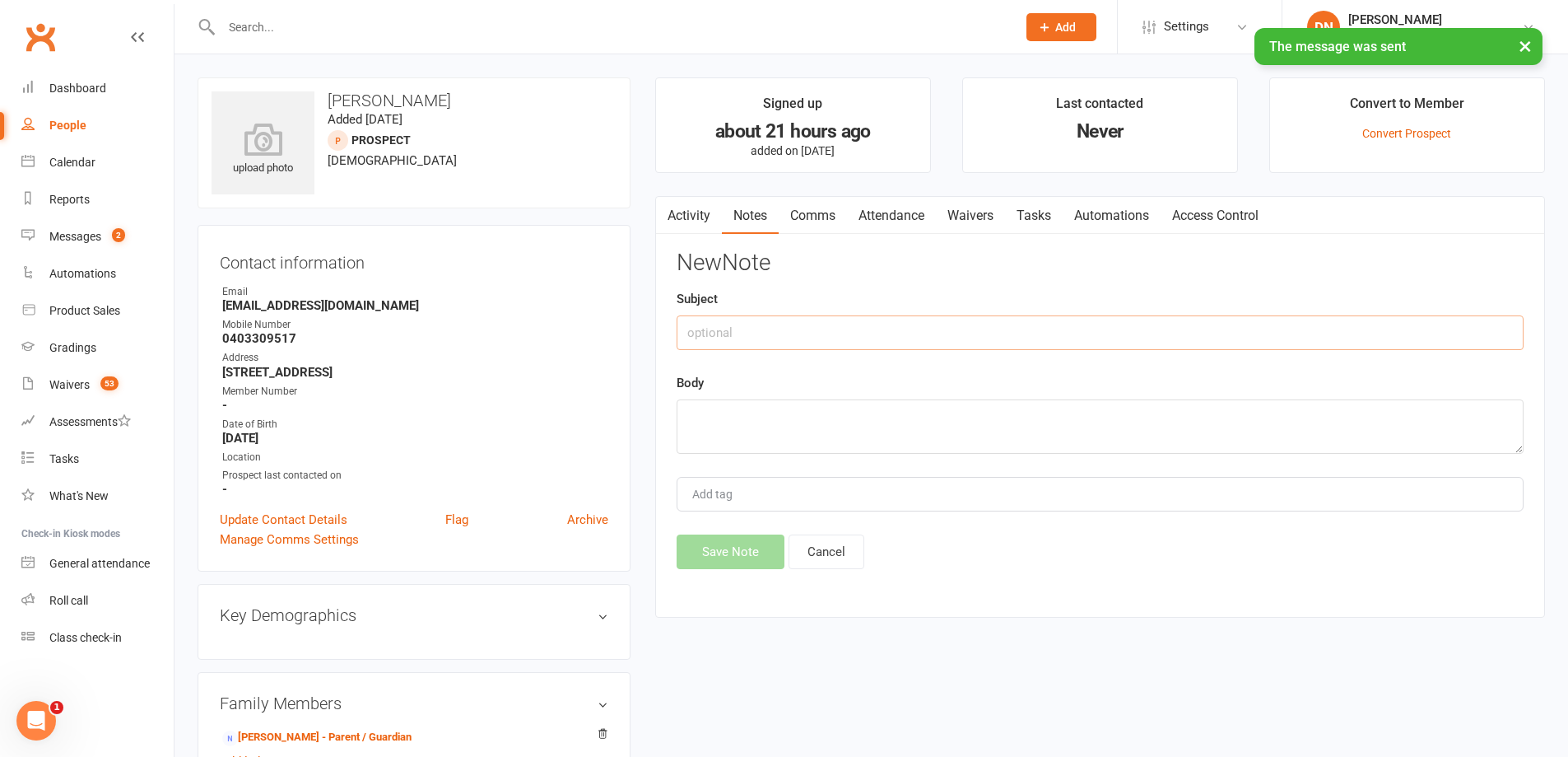
click at [1130, 335] on input "text" at bounding box center [1100, 332] width 847 height 34
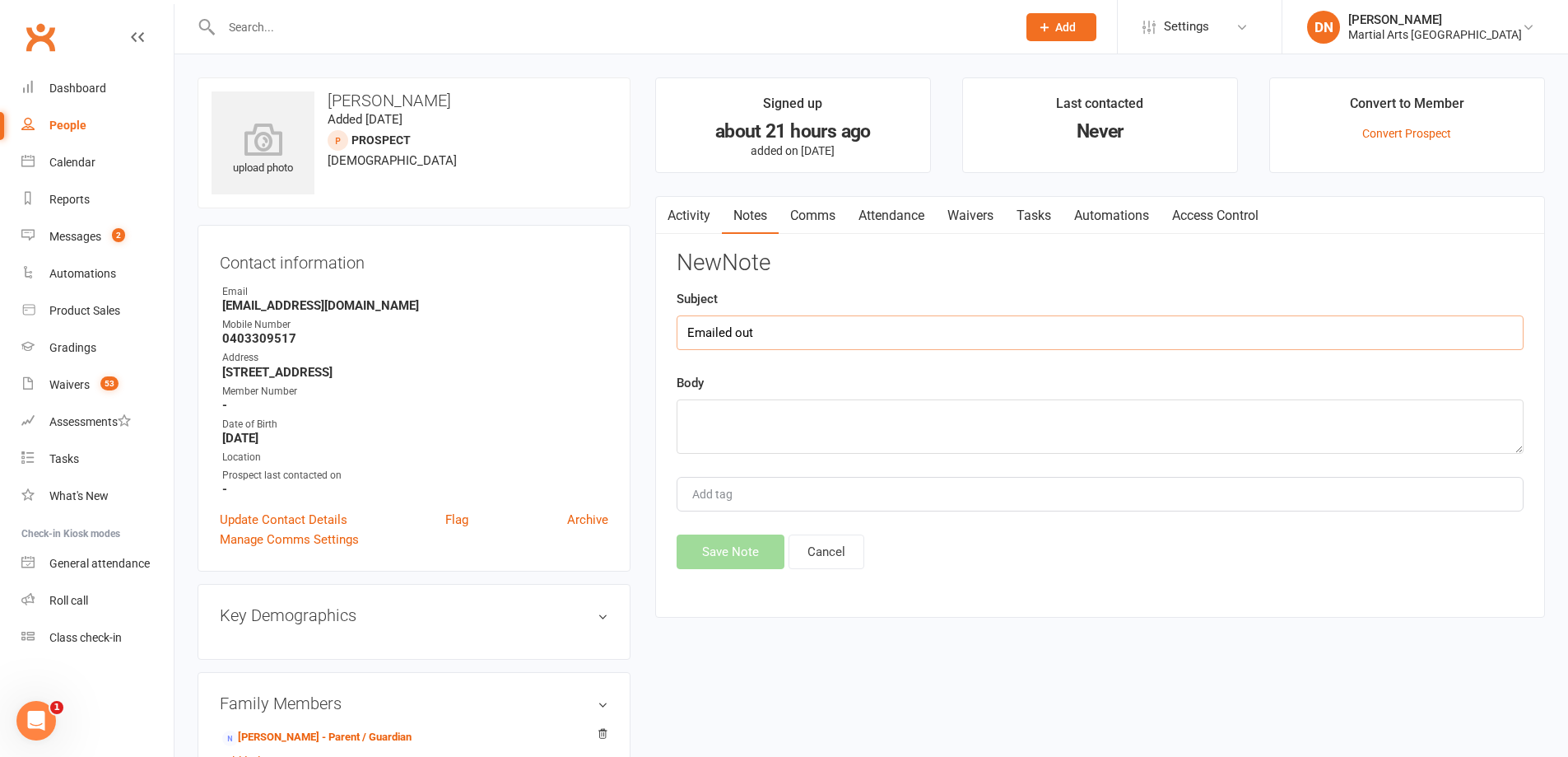
type input "Emailed out"
paste textarea "asked if they want a trial."
type textarea "asked if they want a trial."
drag, startPoint x: 750, startPoint y: 518, endPoint x: 737, endPoint y: 530, distance: 17.7
click at [747, 523] on div "New Note Subject Emailed out Body asked if they want a trial. Add tag Save Note…" at bounding box center [1100, 410] width 847 height 319
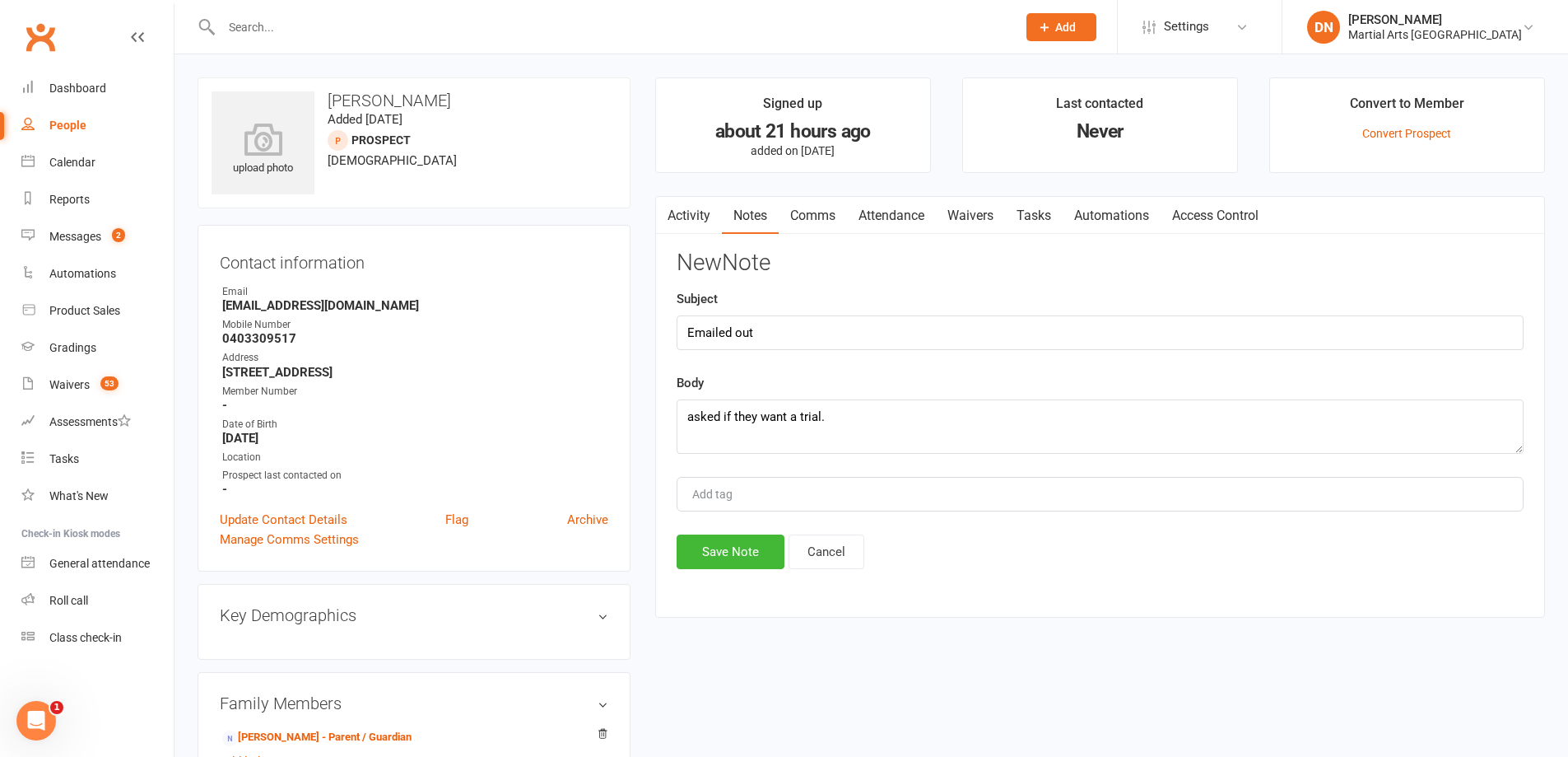
click at [737, 530] on div "New Note Subject Emailed out Body asked if they want a trial. Add tag Save Note…" at bounding box center [1100, 410] width 847 height 319
click at [725, 531] on div "New Note Subject Emailed out Body asked if they want a trial. Add tag Save Note…" at bounding box center [1100, 410] width 847 height 319
click at [728, 552] on button "Save Note" at bounding box center [731, 551] width 107 height 34
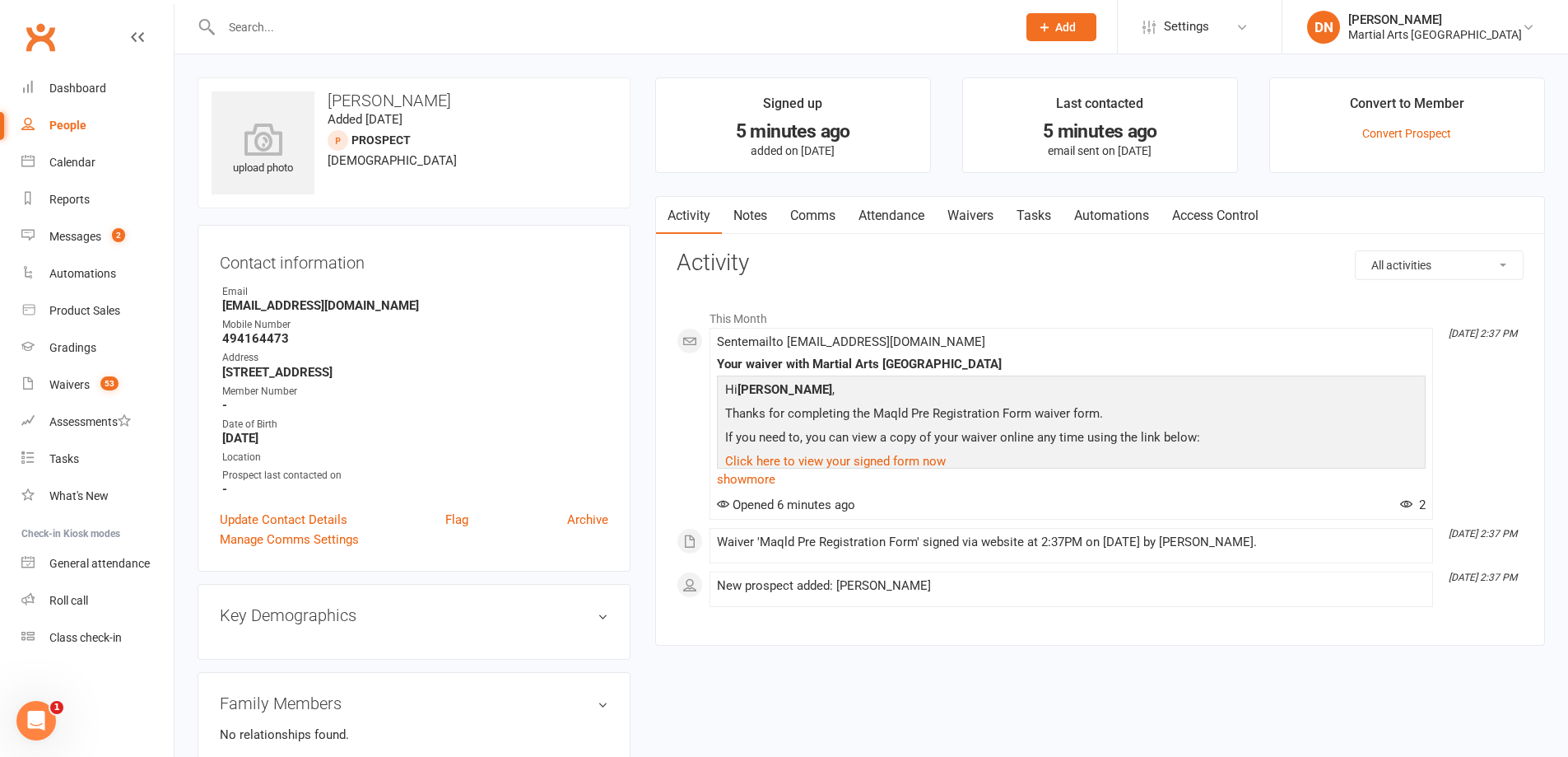
click at [797, 214] on link "Comms" at bounding box center [813, 215] width 69 height 38
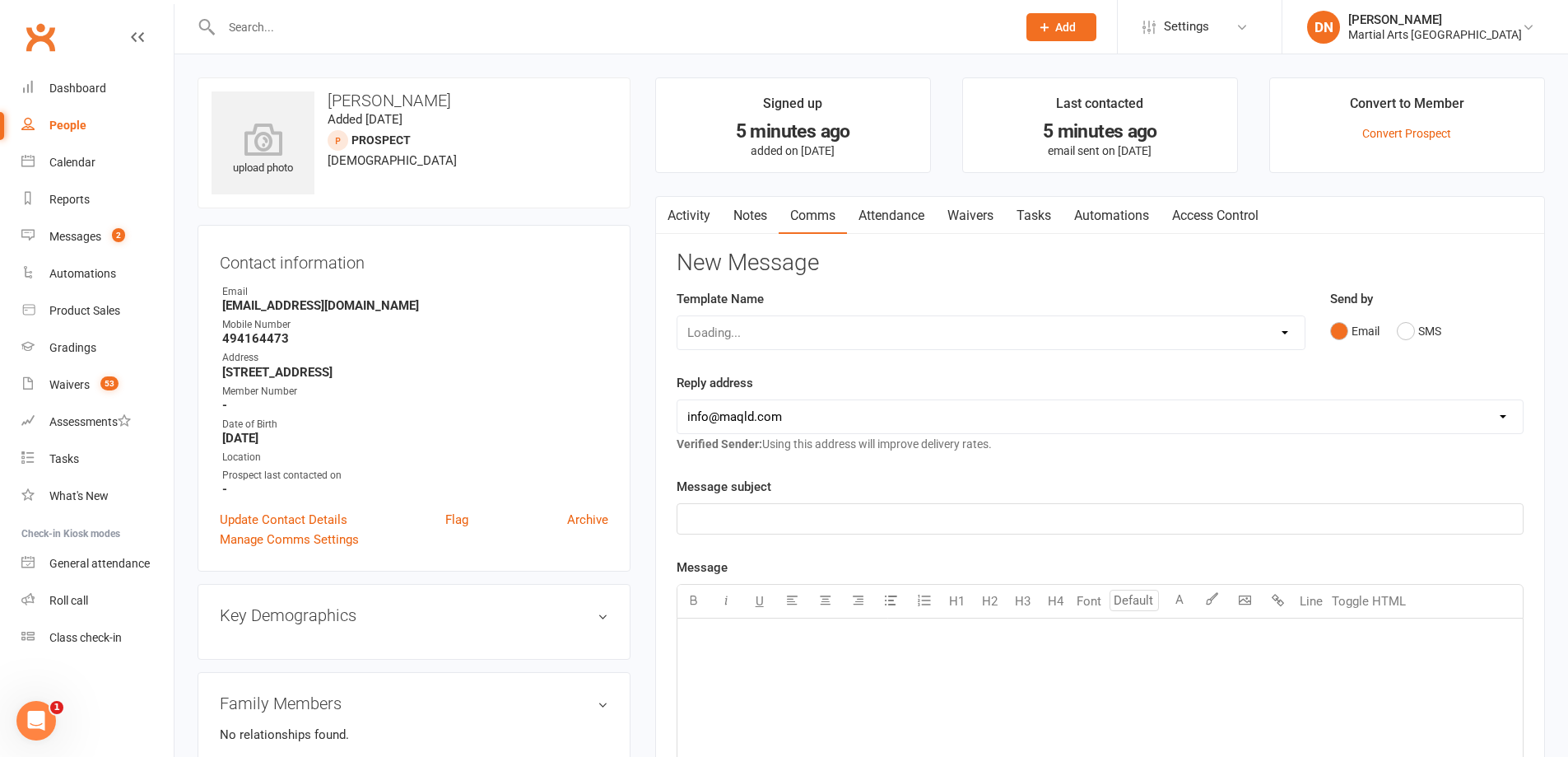
click at [1281, 329] on div "Loading..." at bounding box center [991, 332] width 629 height 34
click at [1284, 335] on select "Select Template [Email] Black Belt 1st degree [Email] Bushido Seminar [Email] K…" at bounding box center [990, 333] width 627 height 33
select select "9"
click at [677, 316] on select "Select Template [Email] Black Belt 1st degree [Email] Bushido Seminar [Email] K…" at bounding box center [990, 333] width 627 height 33
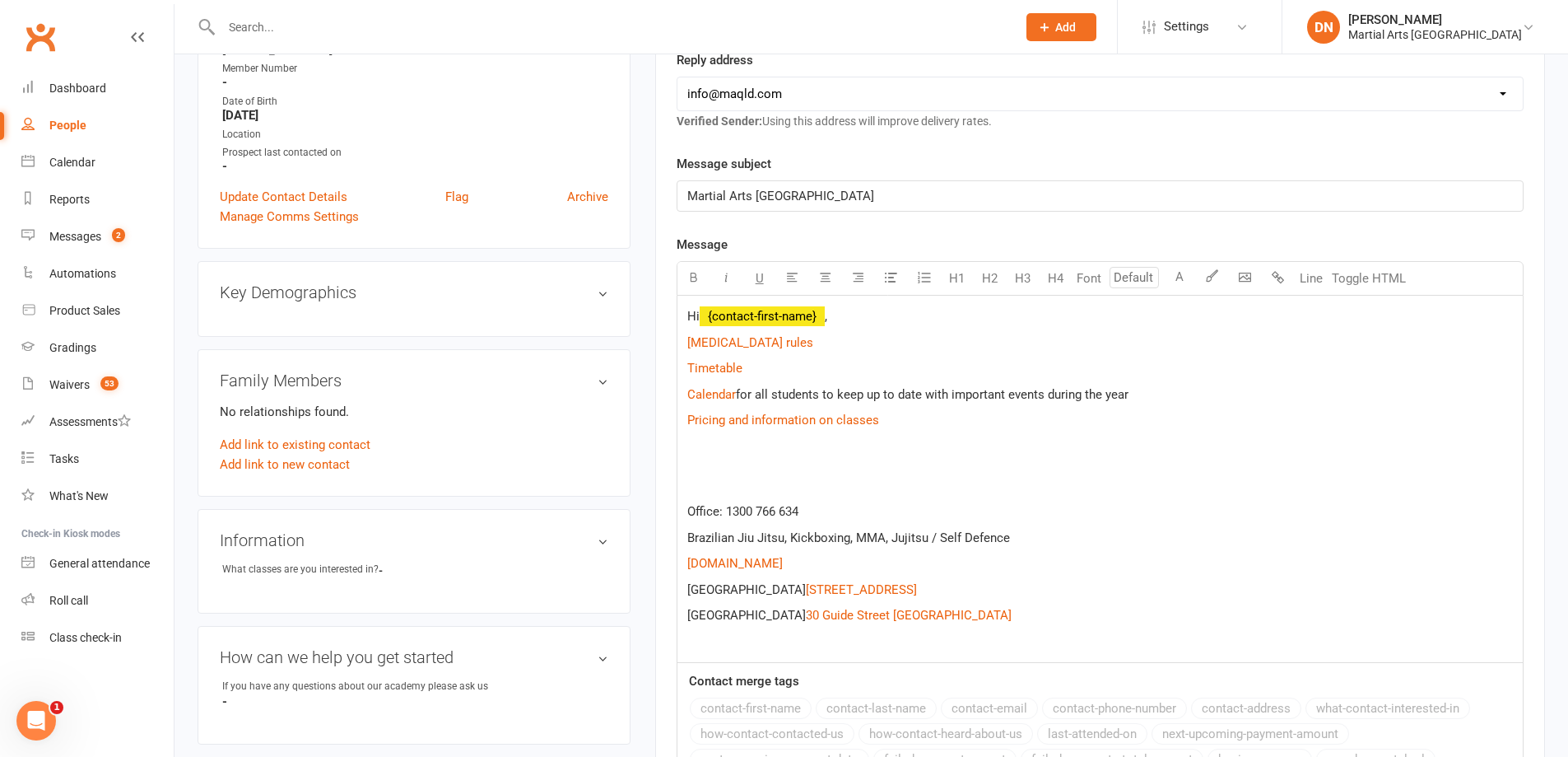
scroll to position [329, 0]
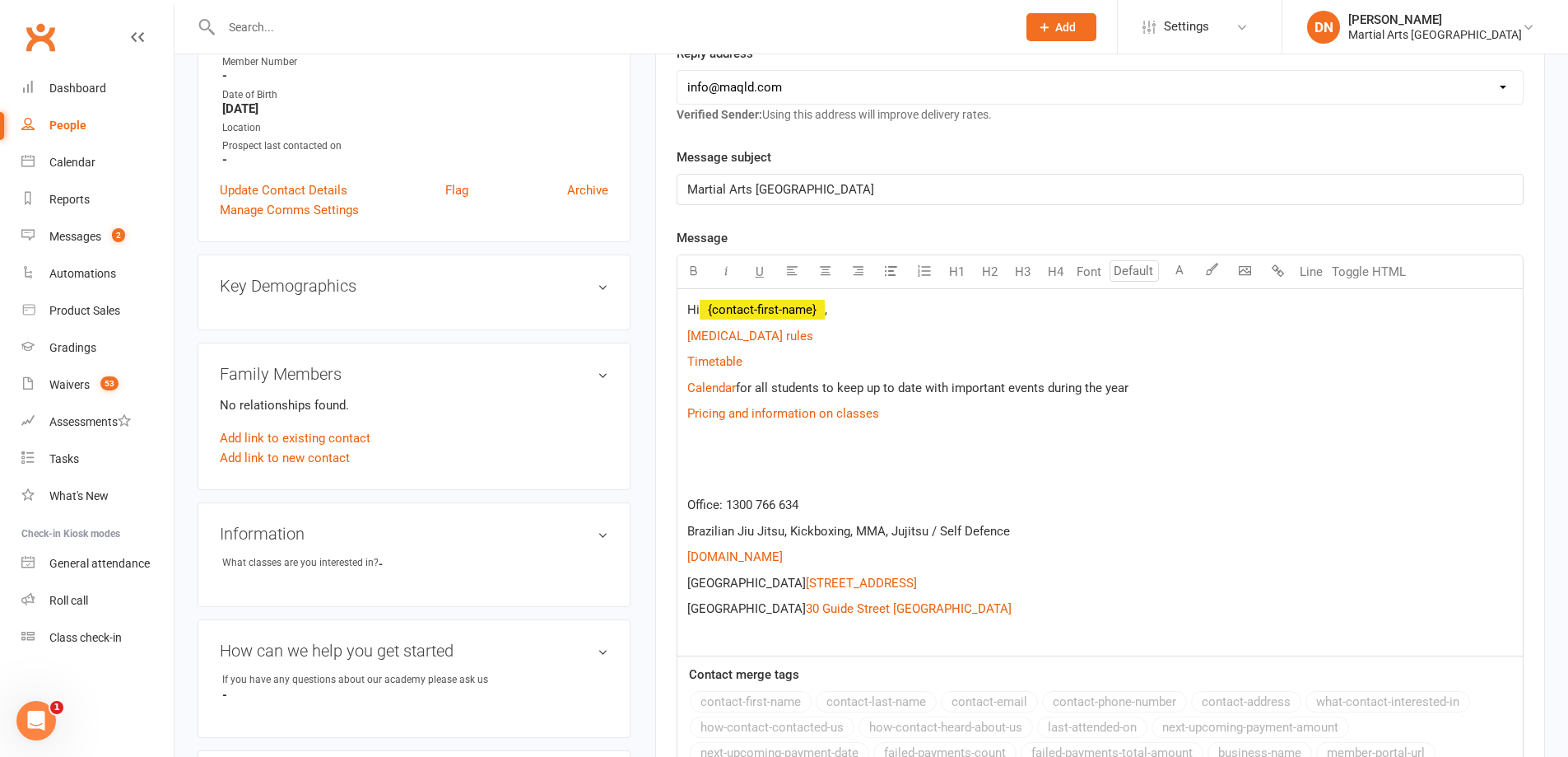
click at [871, 306] on p "Hi ﻿ {contact-first-name} ," at bounding box center [1099, 309] width 825 height 19
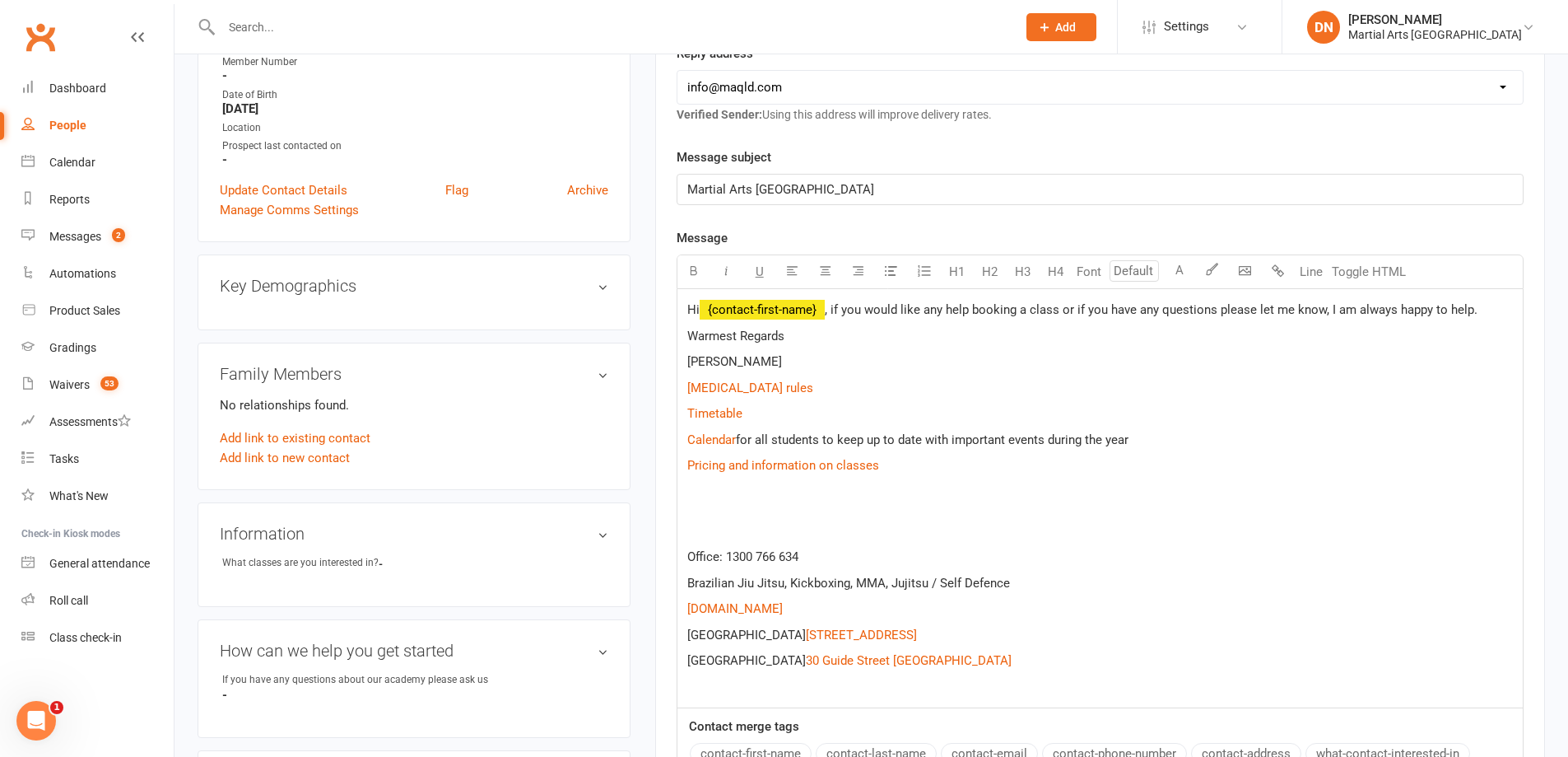
click at [1477, 312] on span ", if you would like any help booking a class or if you have any questions pleas…" at bounding box center [1151, 309] width 653 height 15
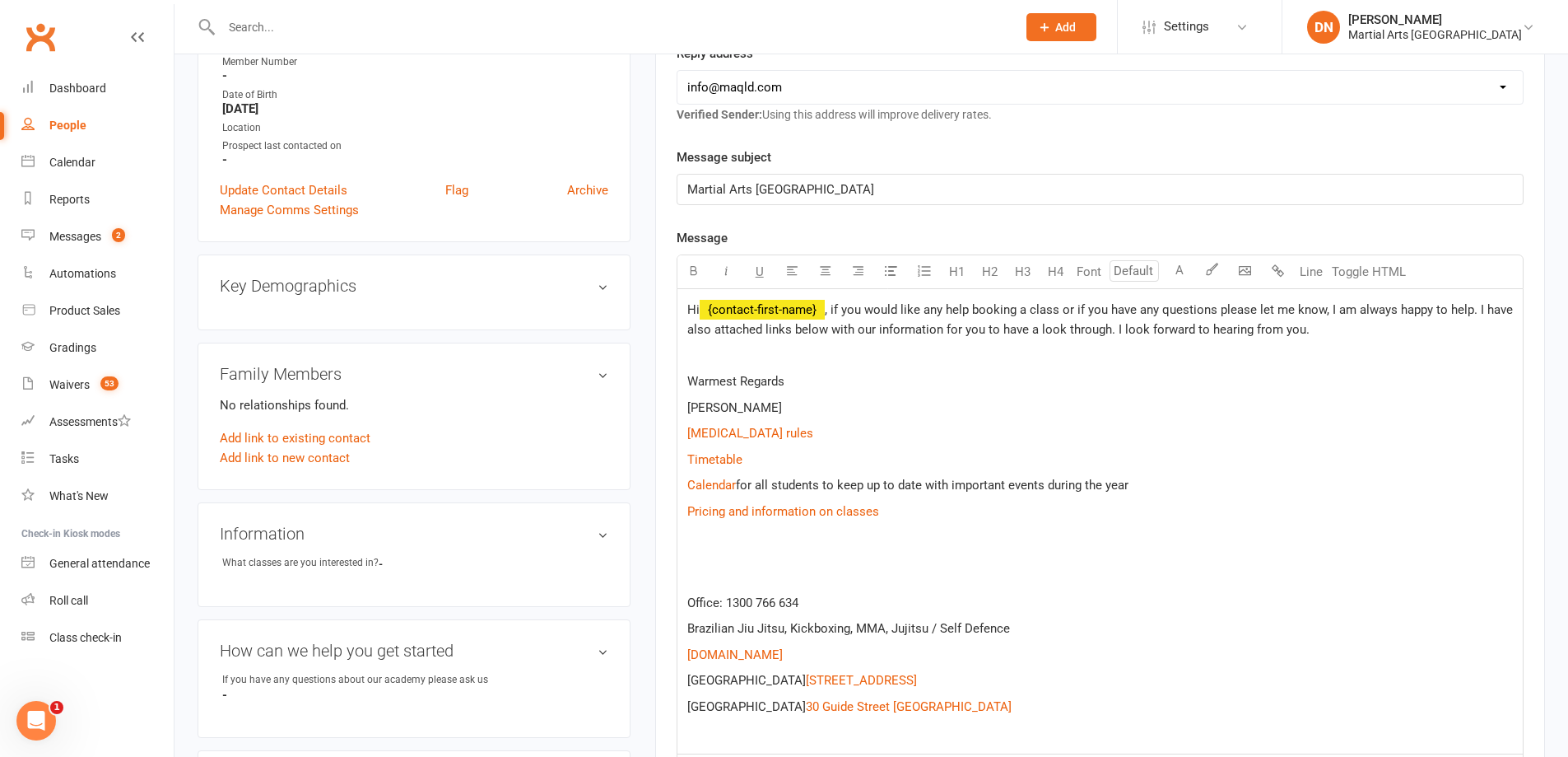
scroll to position [802, 0]
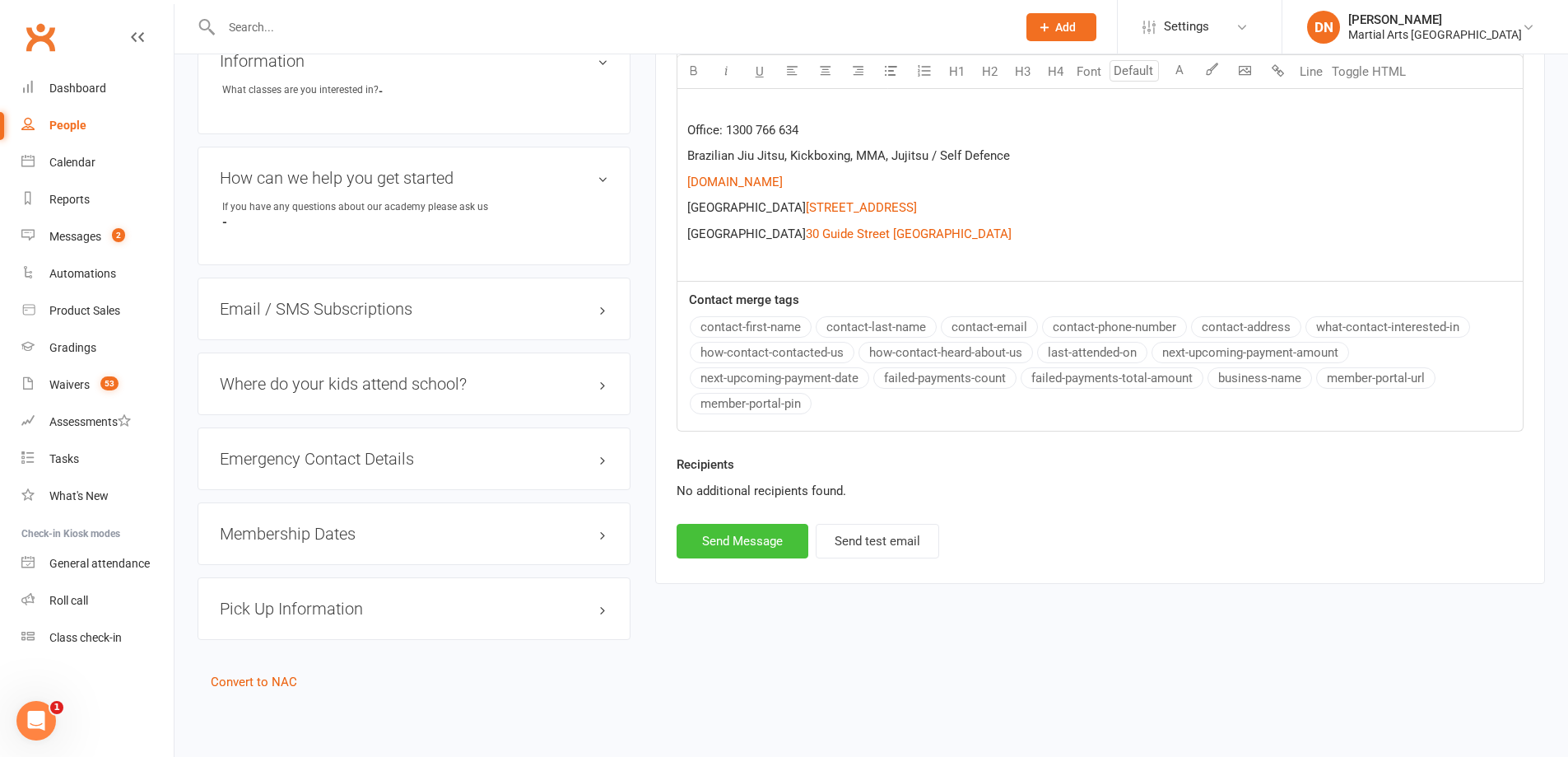
click at [749, 545] on button "Send Message" at bounding box center [743, 540] width 132 height 34
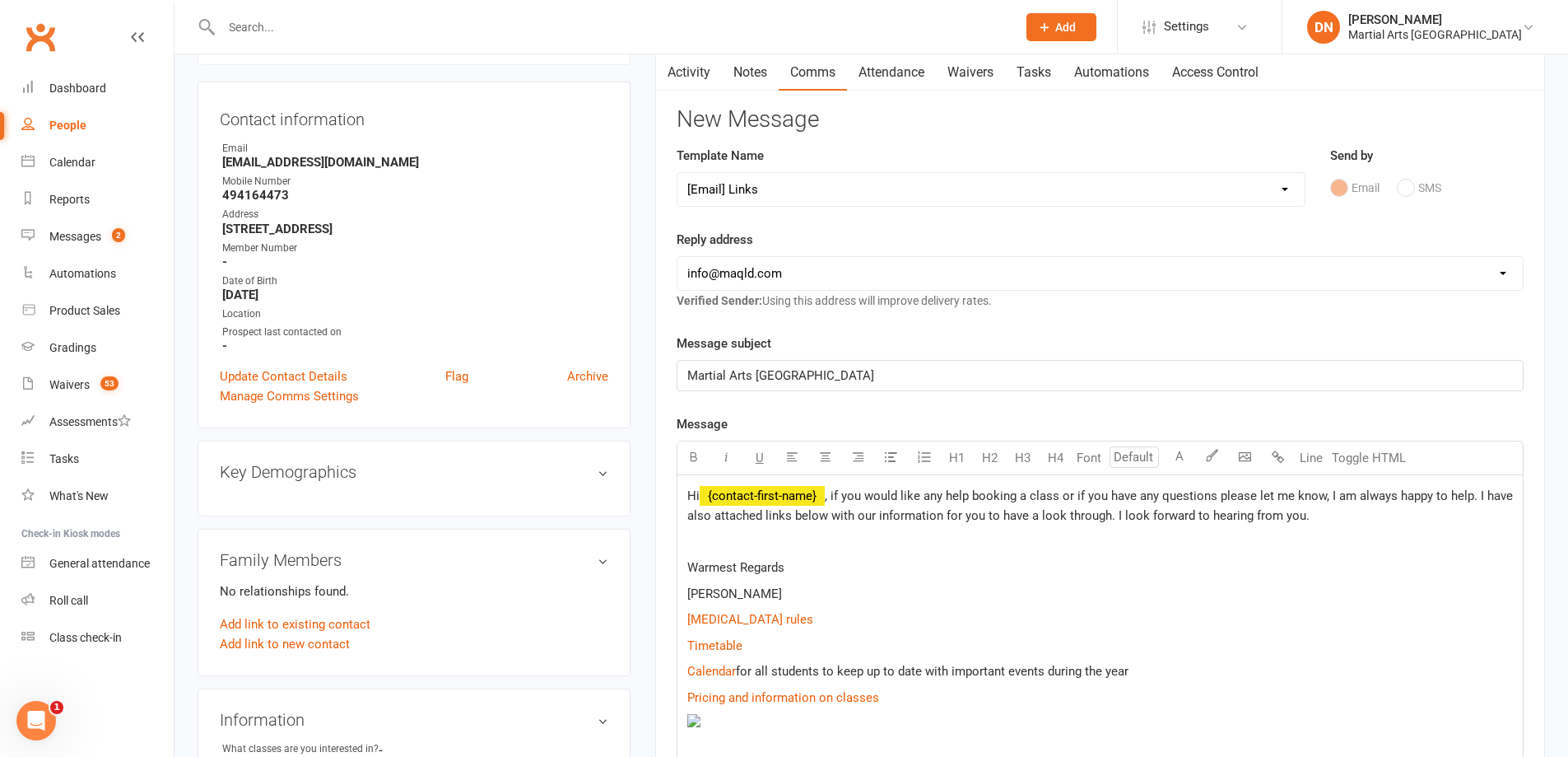
select select
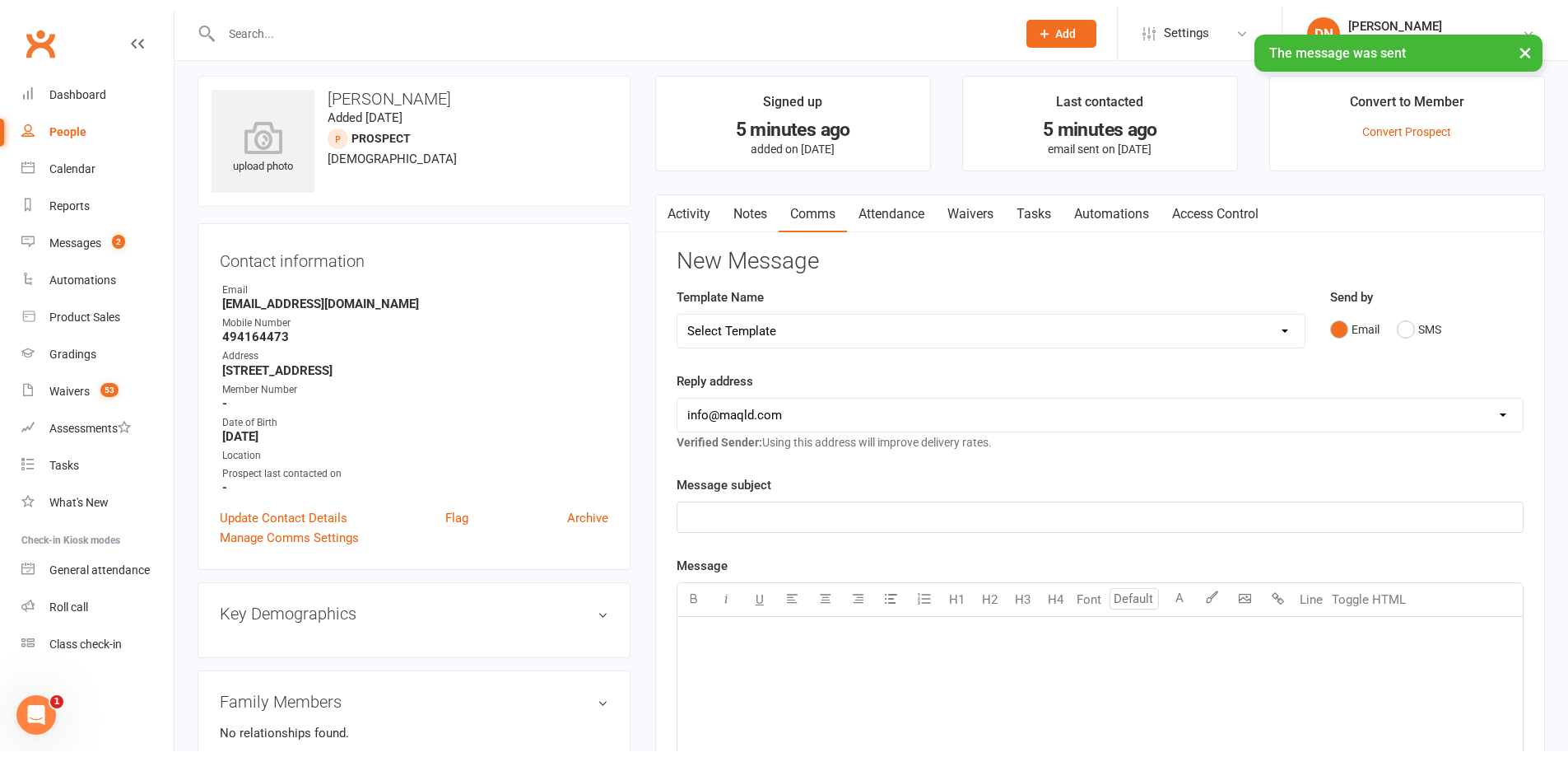
scroll to position [0, 0]
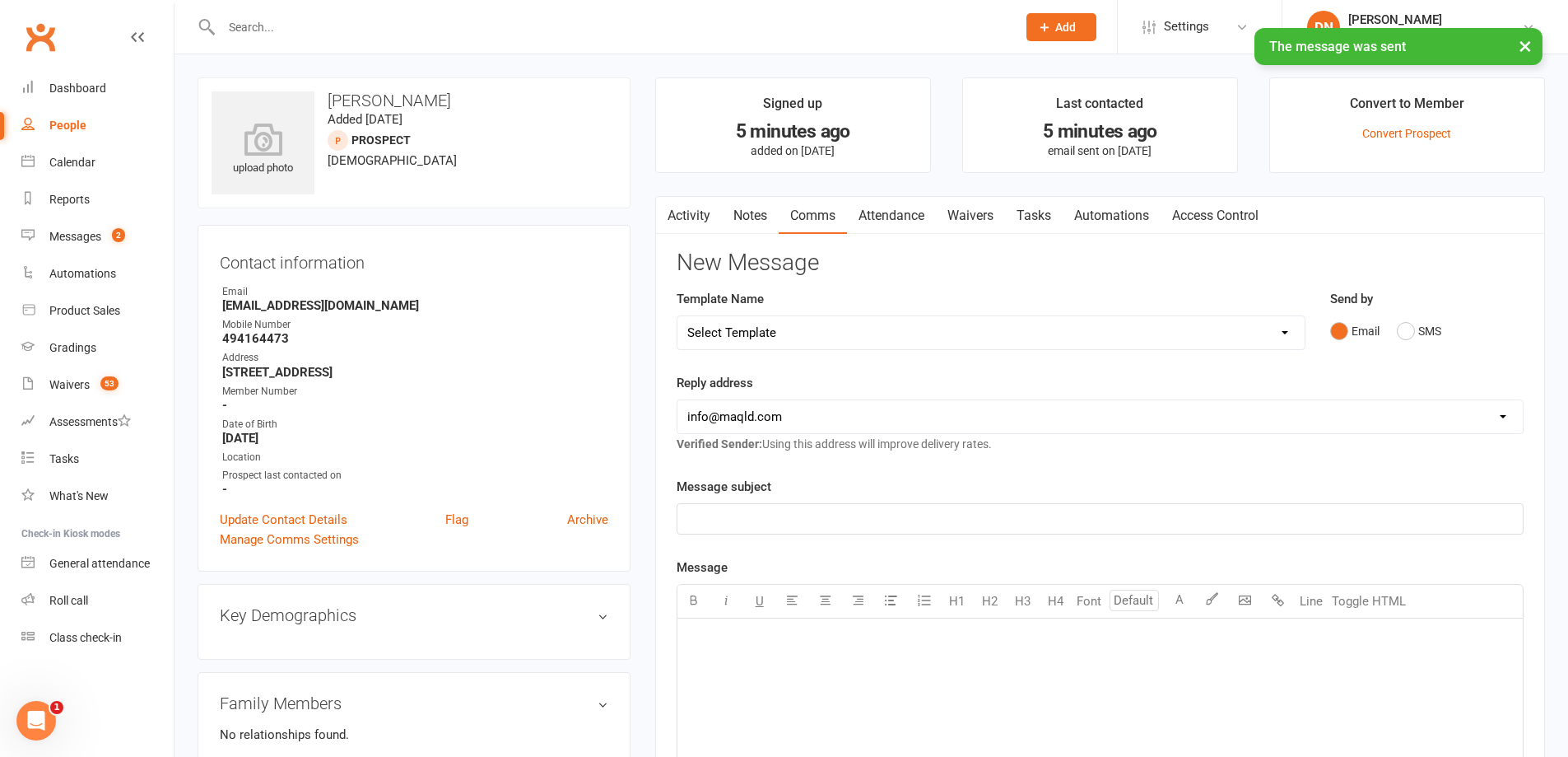
click at [747, 220] on link "Notes" at bounding box center [749, 215] width 56 height 38
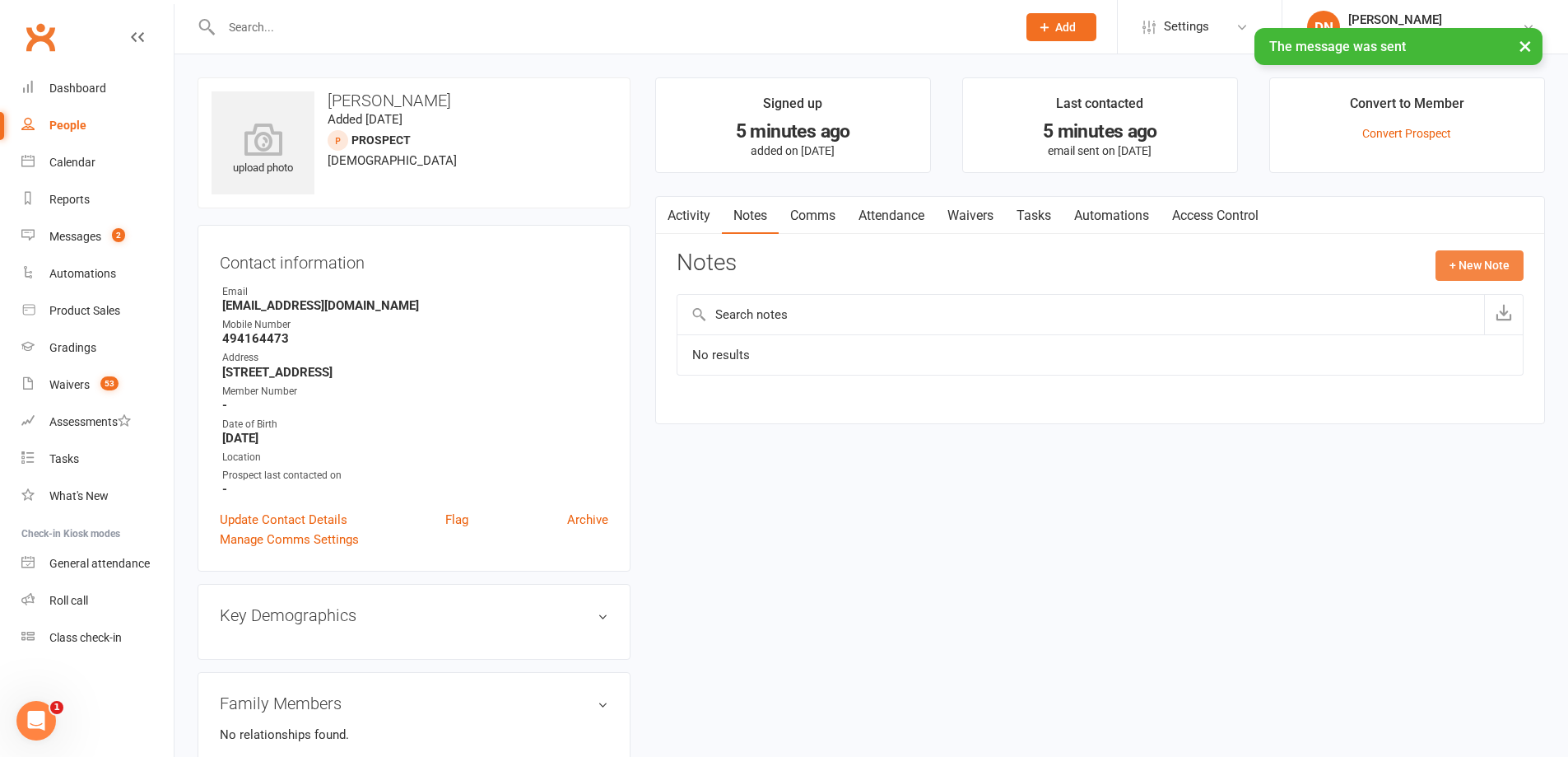
drag, startPoint x: 1504, startPoint y: 263, endPoint x: 1495, endPoint y: 263, distance: 9.0
click at [1495, 263] on button "+ New Note" at bounding box center [1479, 265] width 88 height 30
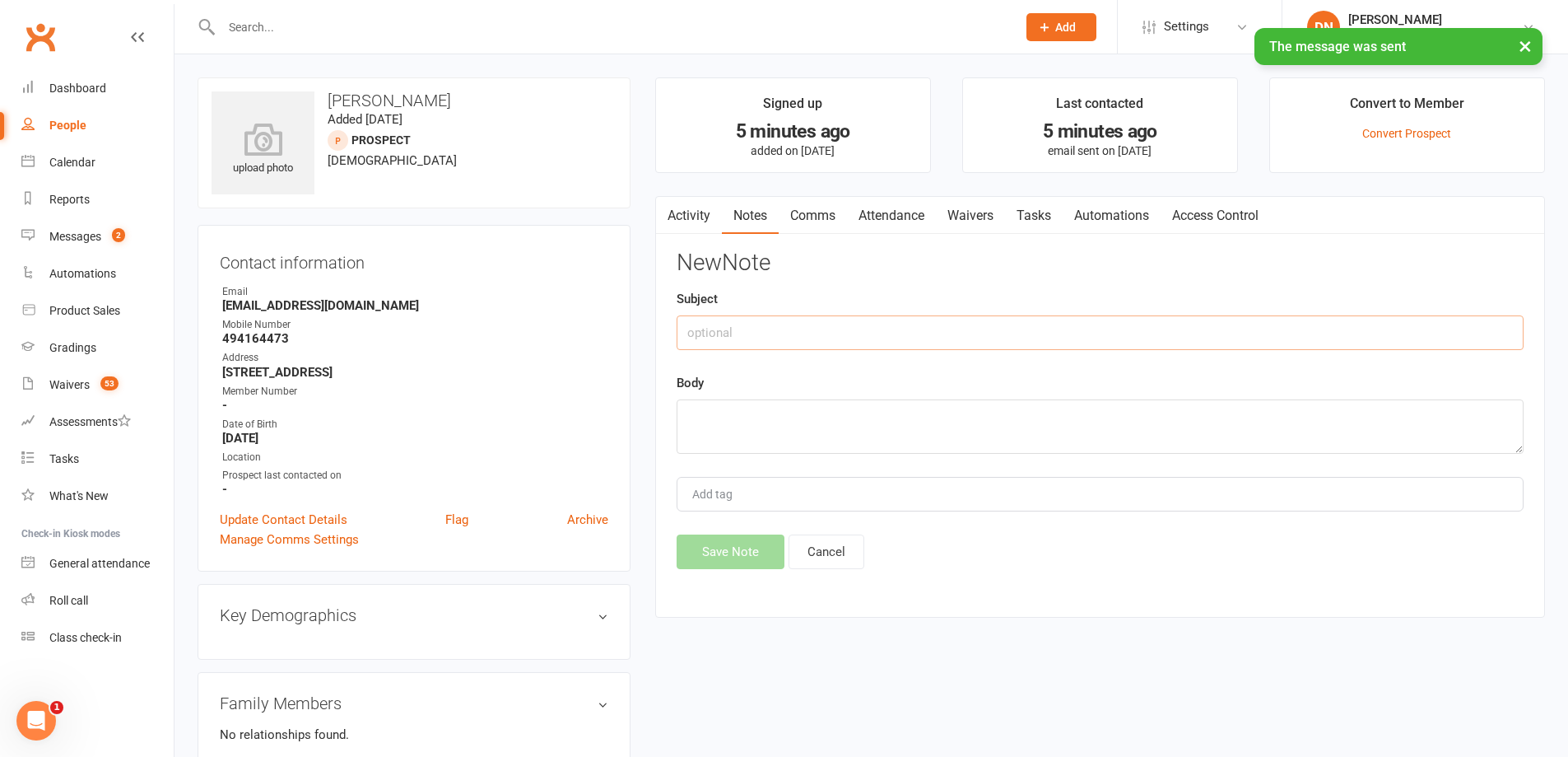
click at [856, 330] on input "text" at bounding box center [1100, 332] width 847 height 34
click at [760, 281] on div "New Note Subject Body Add tag Save Note Cancel" at bounding box center [1100, 410] width 847 height 319
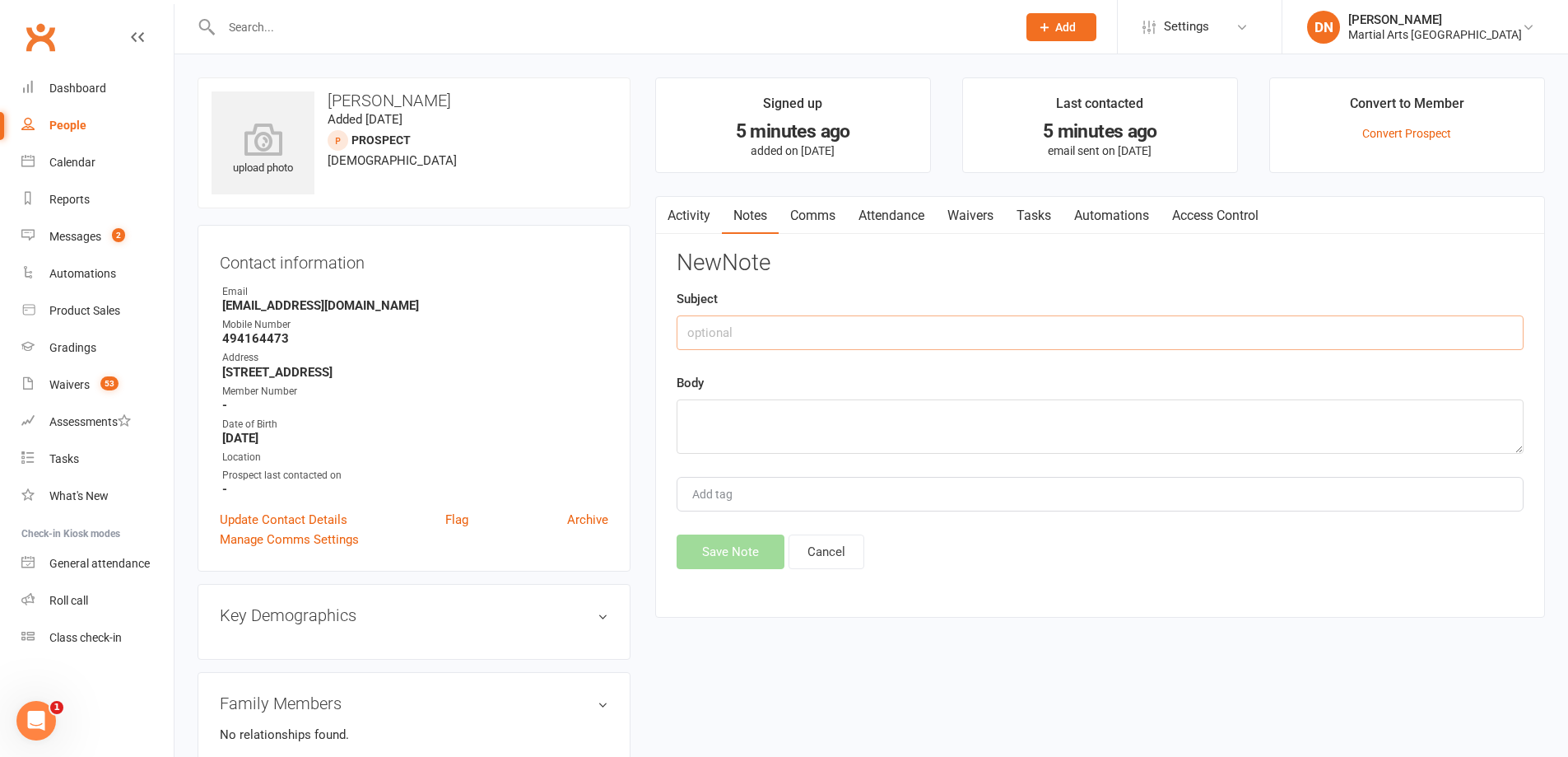
click at [759, 324] on input "text" at bounding box center [1100, 332] width 847 height 34
type input "Emailed out"
paste textarea "asked if they want a trial."
type textarea "asked if they want a trial."
click at [696, 544] on button "Save Note" at bounding box center [731, 551] width 107 height 34
